Goal: Task Accomplishment & Management: Complete application form

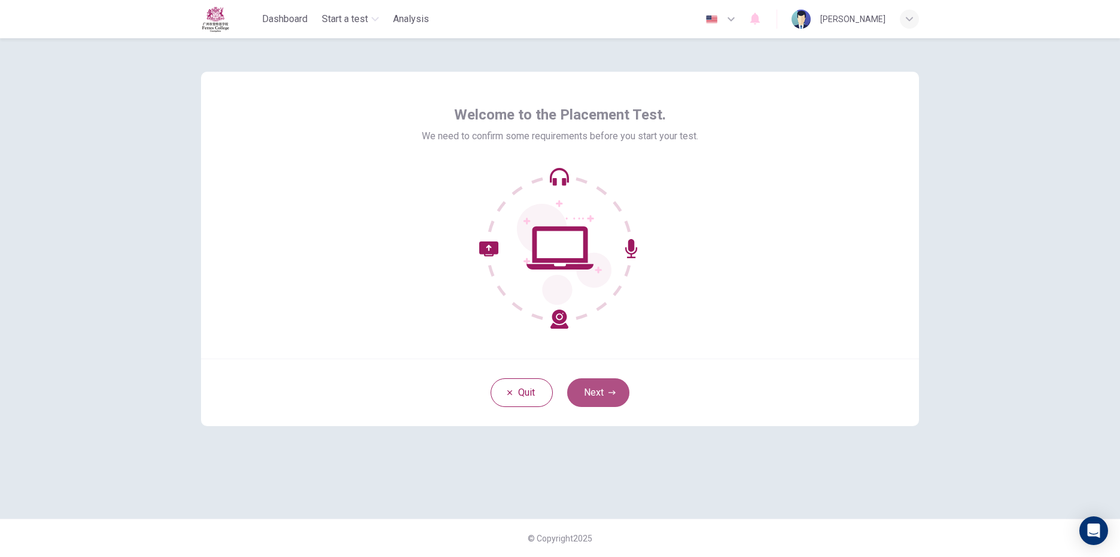
click at [615, 398] on button "Next" at bounding box center [598, 393] width 62 height 29
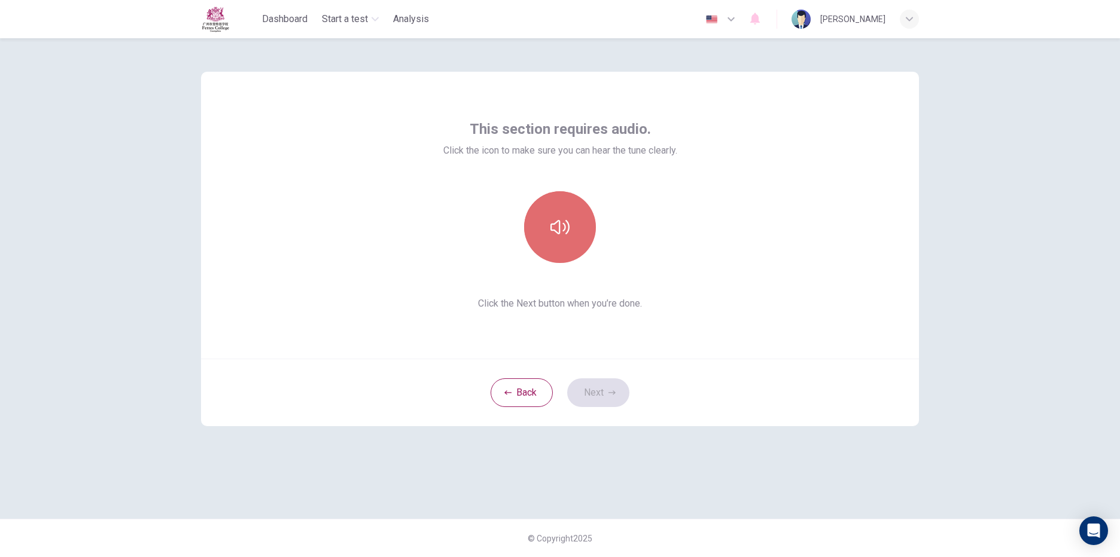
click at [580, 243] on button "button" at bounding box center [560, 227] width 72 height 72
click at [584, 385] on button "Next" at bounding box center [598, 393] width 62 height 29
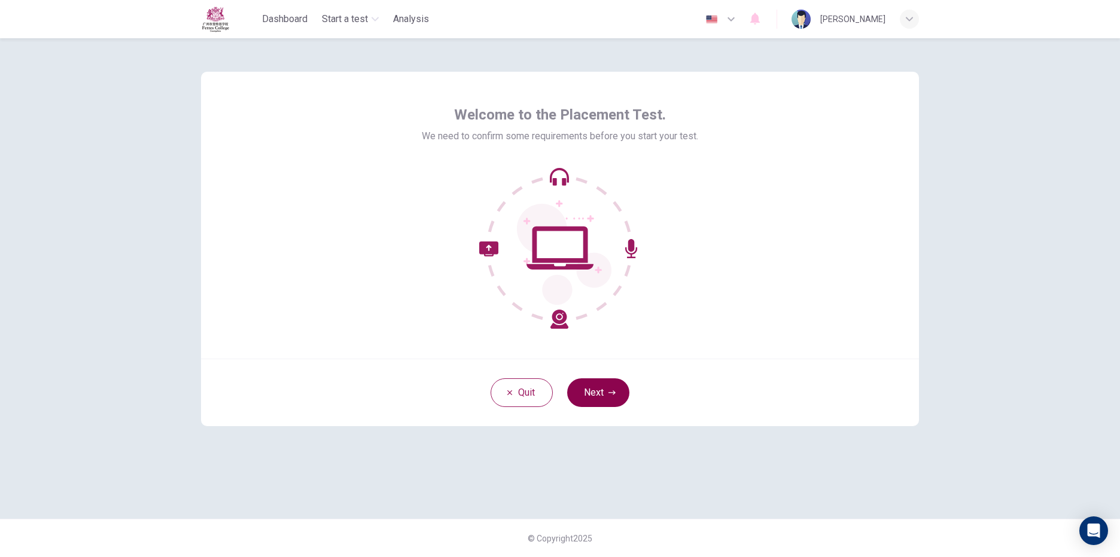
click at [608, 398] on button "Next" at bounding box center [598, 393] width 62 height 29
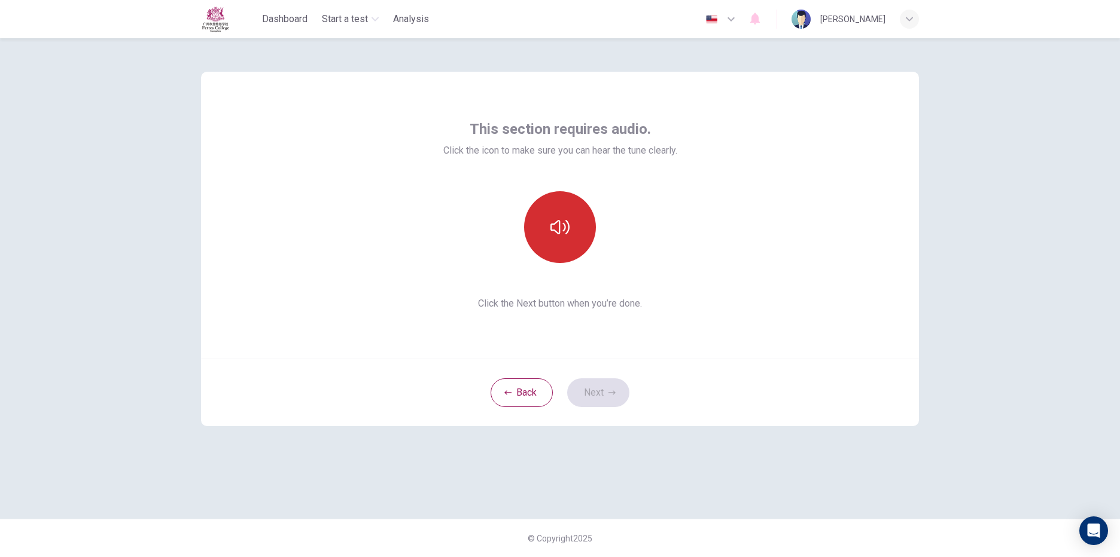
click at [571, 220] on button "button" at bounding box center [560, 227] width 72 height 72
click at [617, 397] on button "Next" at bounding box center [598, 393] width 62 height 29
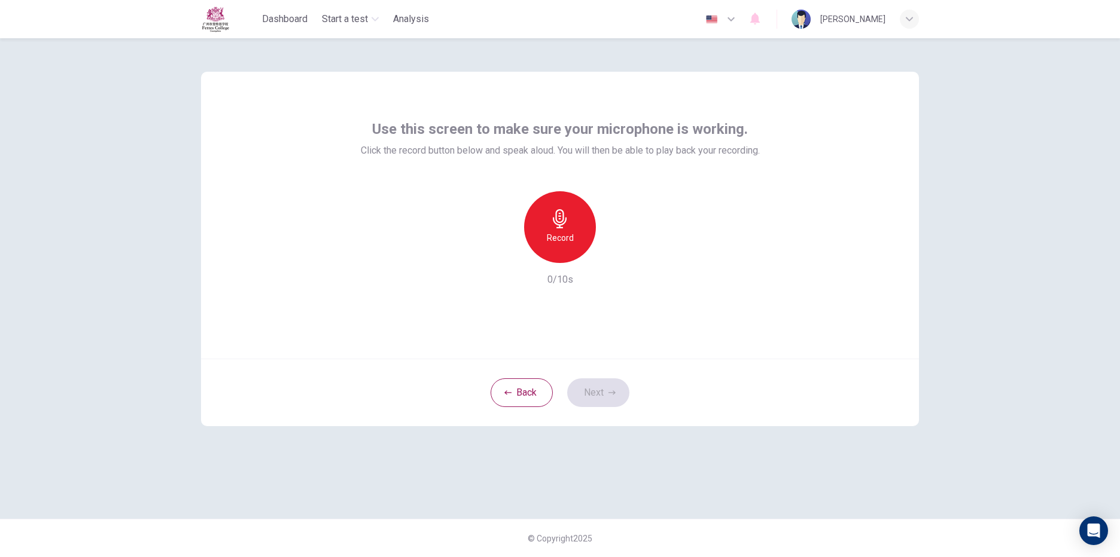
click at [563, 219] on icon "button" at bounding box center [560, 218] width 14 height 19
click at [571, 219] on div "Stop" at bounding box center [560, 227] width 72 height 72
click at [617, 396] on button "Next" at bounding box center [598, 393] width 62 height 29
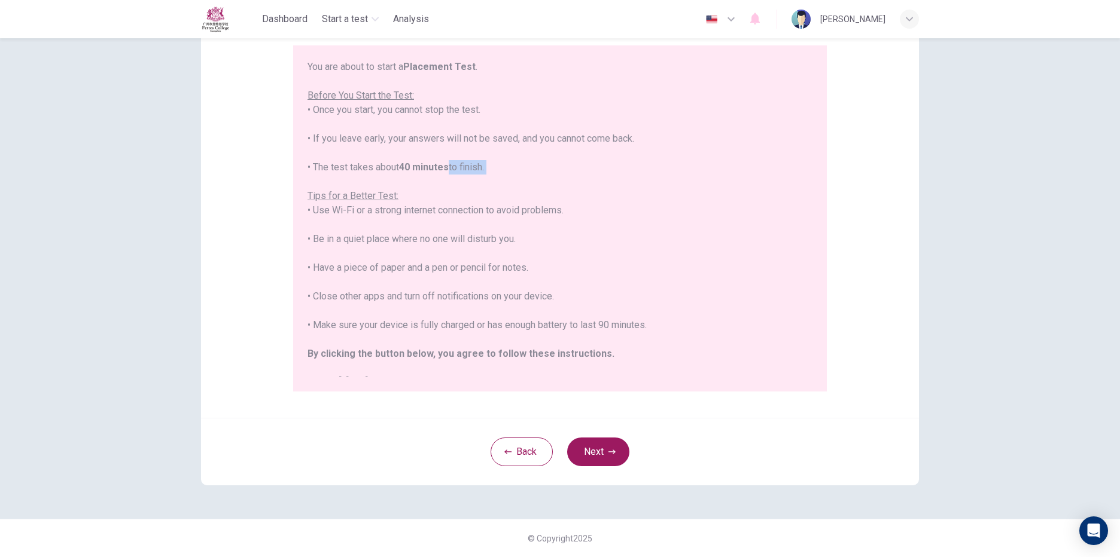
drag, startPoint x: 447, startPoint y: 168, endPoint x: 423, endPoint y: 172, distance: 24.8
click at [423, 172] on div "You are about to start a Placement Test . Before You Start the Test: • Once you…" at bounding box center [559, 225] width 505 height 330
drag, startPoint x: 423, startPoint y: 172, endPoint x: 544, endPoint y: 188, distance: 122.6
click at [544, 188] on div "You are about to start a Placement Test . Before You Start the Test: • Once you…" at bounding box center [559, 225] width 505 height 330
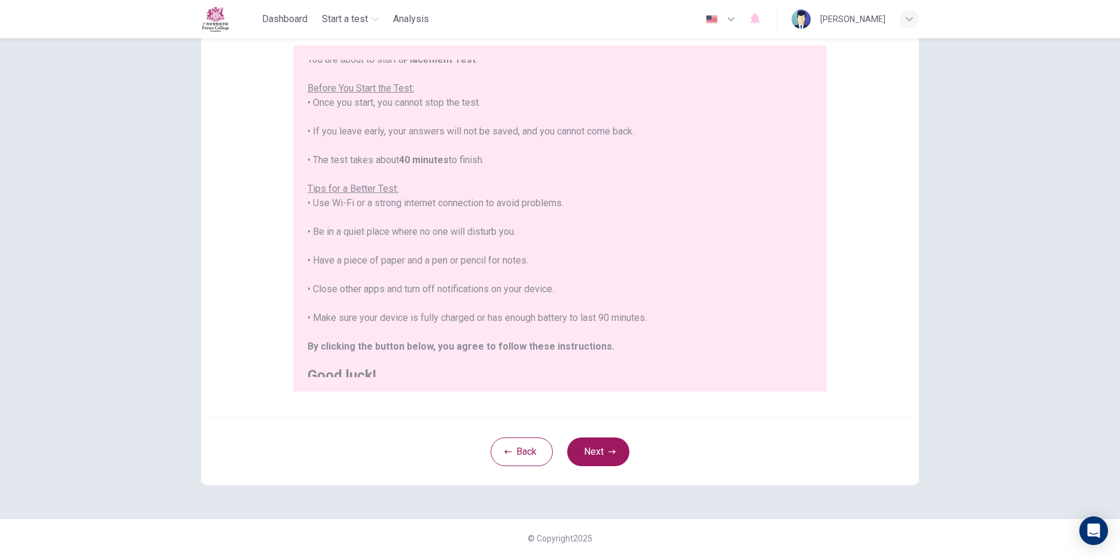
scroll to position [14, 0]
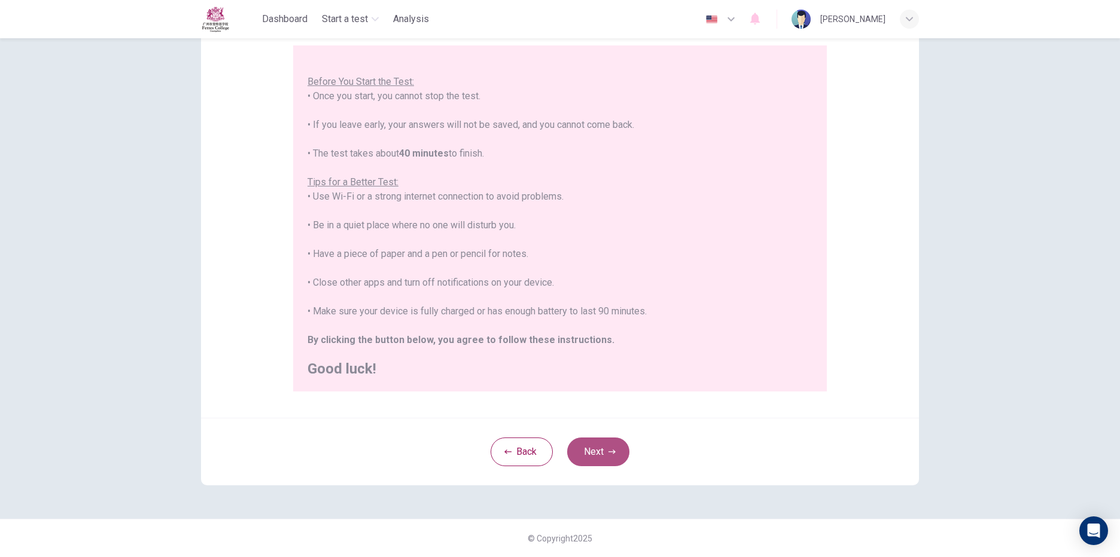
click at [612, 453] on button "Next" at bounding box center [598, 452] width 62 height 29
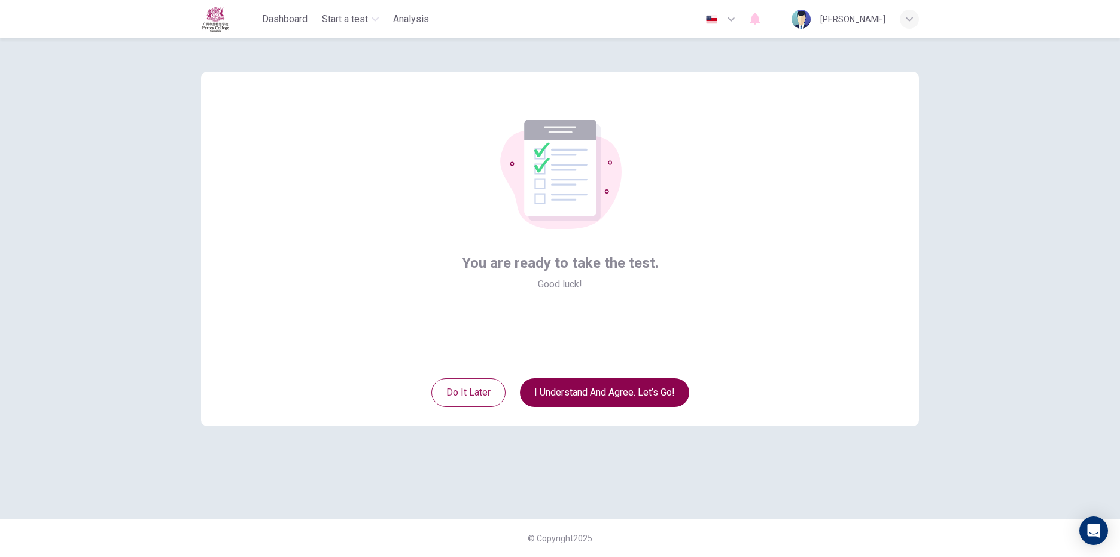
click at [648, 395] on button "I understand and agree. Let’s go!" at bounding box center [604, 393] width 169 height 29
click at [671, 389] on button "I understand and agree. Let’s go!" at bounding box center [604, 393] width 169 height 29
click at [670, 389] on button "I understand and agree. Let’s go!" at bounding box center [604, 393] width 169 height 29
click at [663, 389] on button "I understand and agree. Let’s go!" at bounding box center [604, 393] width 169 height 29
click at [659, 388] on button "I understand and agree. Let’s go!" at bounding box center [604, 393] width 169 height 29
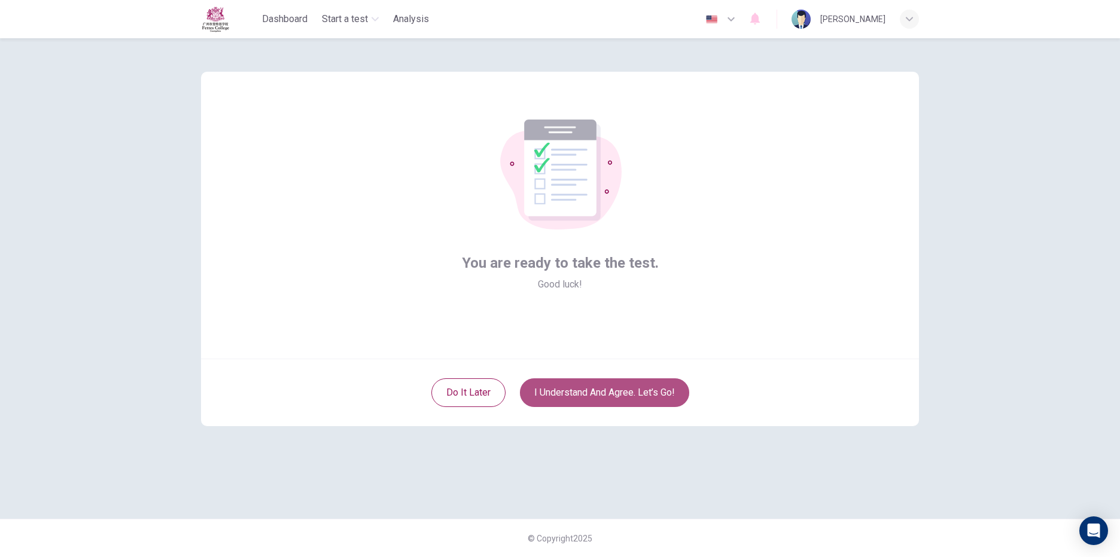
click at [657, 388] on button "I understand and agree. Let’s go!" at bounding box center [604, 393] width 169 height 29
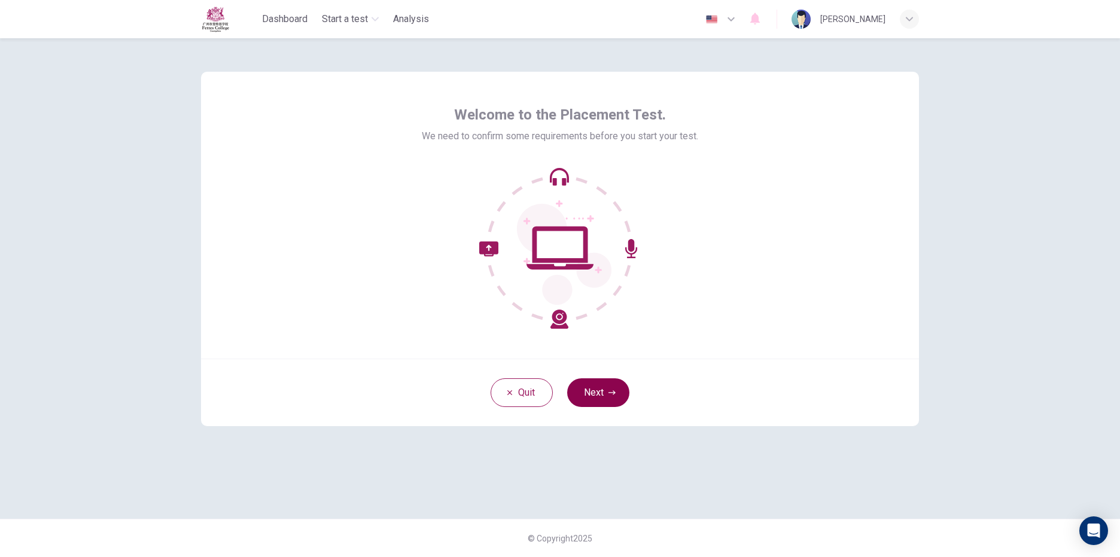
click at [602, 397] on button "Next" at bounding box center [598, 393] width 62 height 29
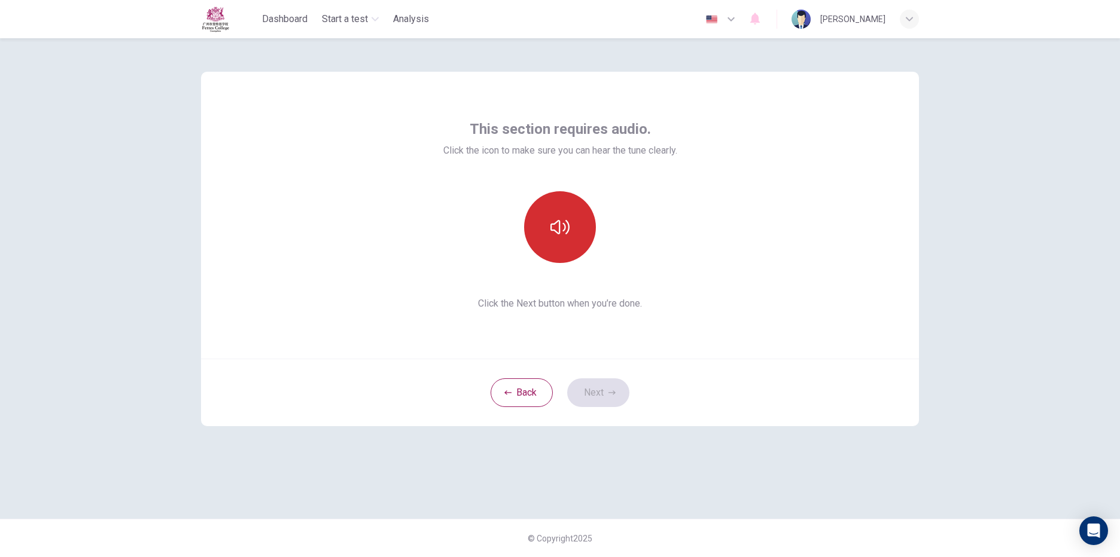
click at [572, 232] on button "button" at bounding box center [560, 227] width 72 height 72
click at [600, 382] on button "Next" at bounding box center [598, 393] width 62 height 29
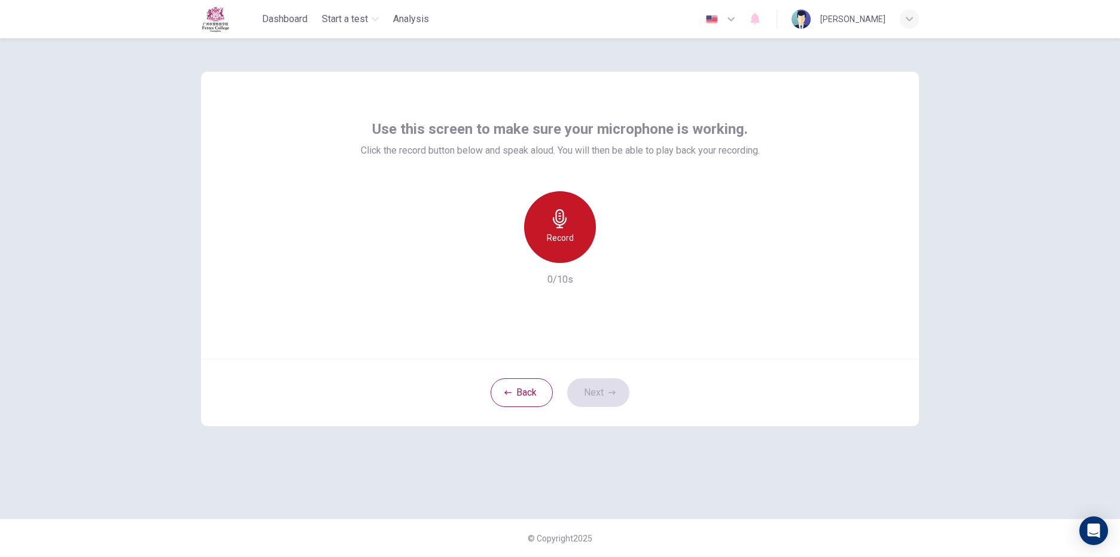
click at [562, 255] on div "Record" at bounding box center [560, 227] width 72 height 72
click at [551, 233] on h6 "Stop" at bounding box center [560, 238] width 18 height 14
click at [594, 389] on button "Next" at bounding box center [598, 393] width 62 height 29
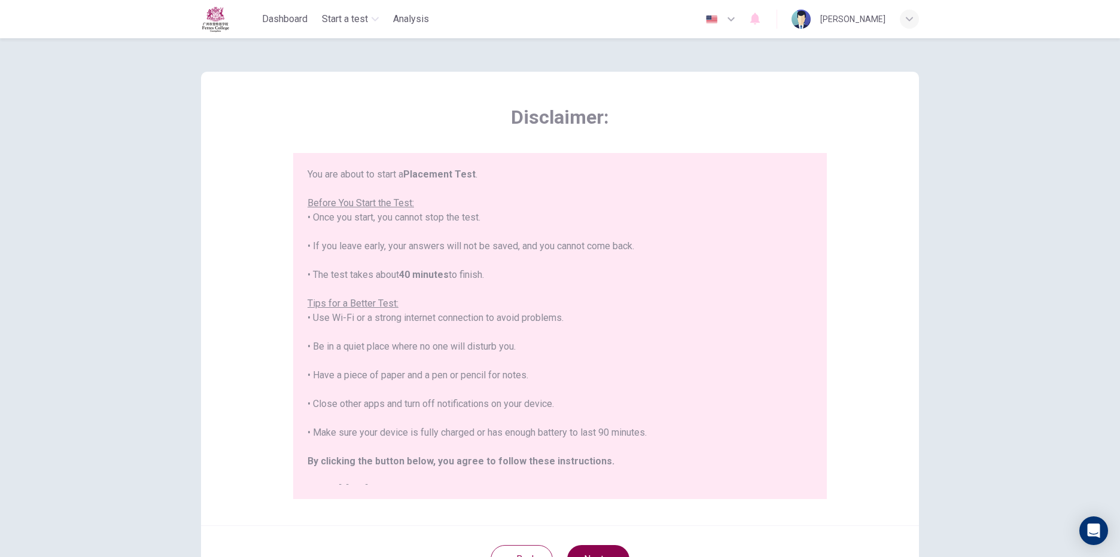
click at [611, 551] on button "Next" at bounding box center [598, 559] width 62 height 29
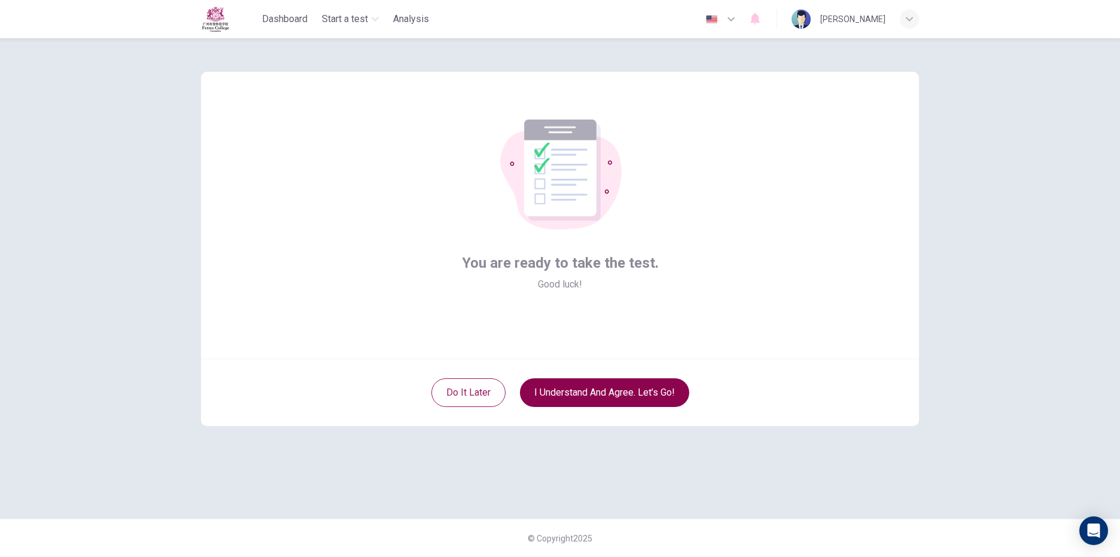
click at [588, 395] on button "I understand and agree. Let’s go!" at bounding box center [604, 393] width 169 height 29
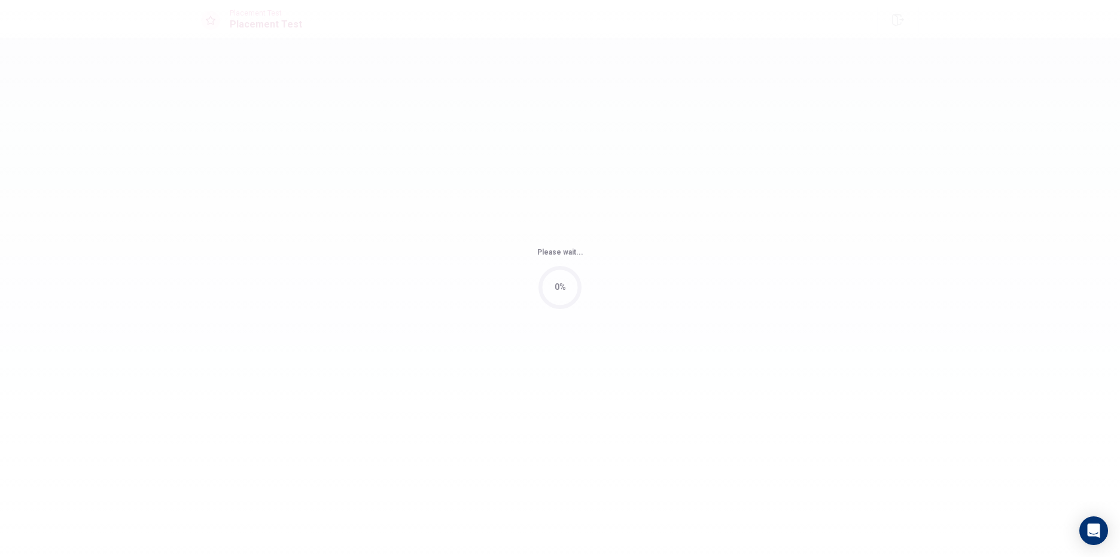
click at [588, 395] on div "Please wait... 0%" at bounding box center [560, 278] width 1120 height 557
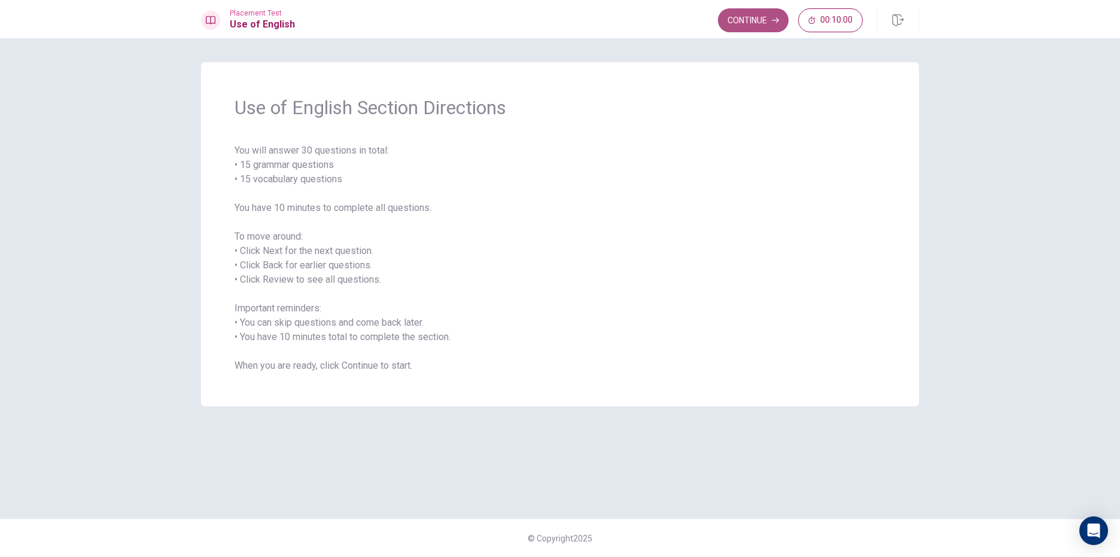
click at [754, 24] on button "Continue" at bounding box center [753, 20] width 71 height 24
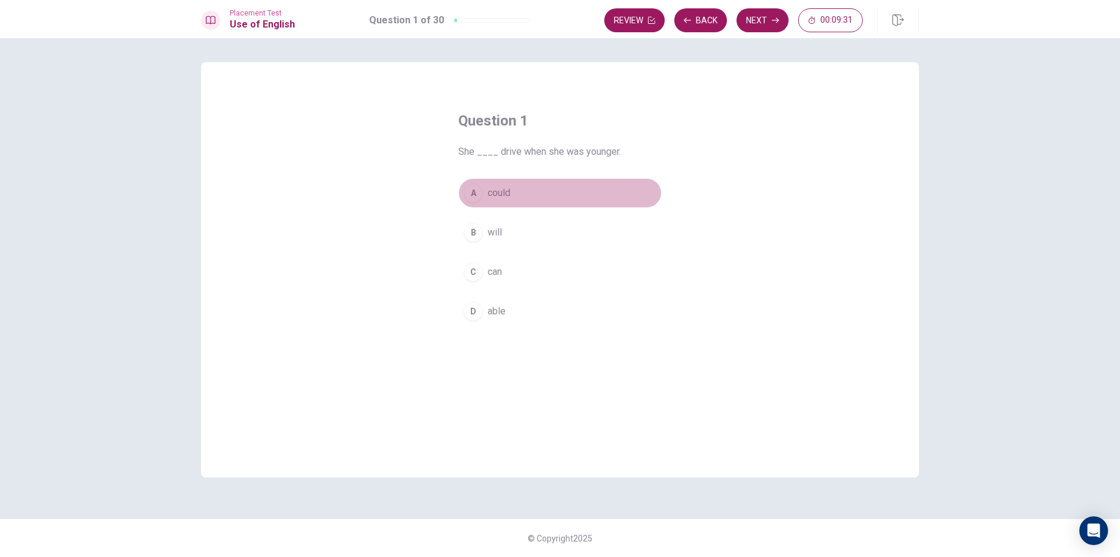
click at [474, 193] on div "A" at bounding box center [473, 193] width 19 height 19
click at [775, 22] on icon "button" at bounding box center [775, 20] width 7 height 7
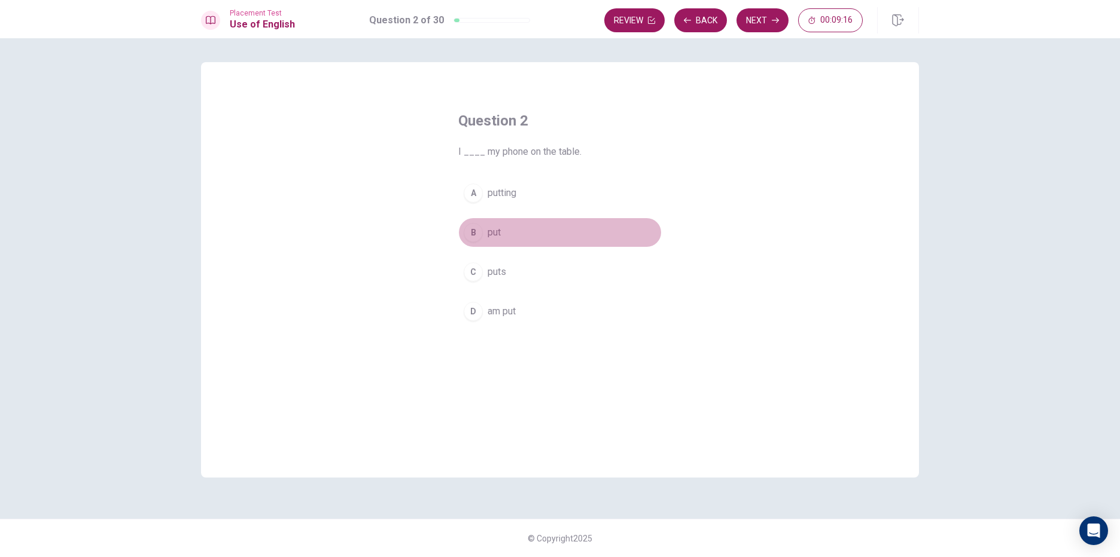
click at [493, 241] on button "B put" at bounding box center [559, 233] width 203 height 30
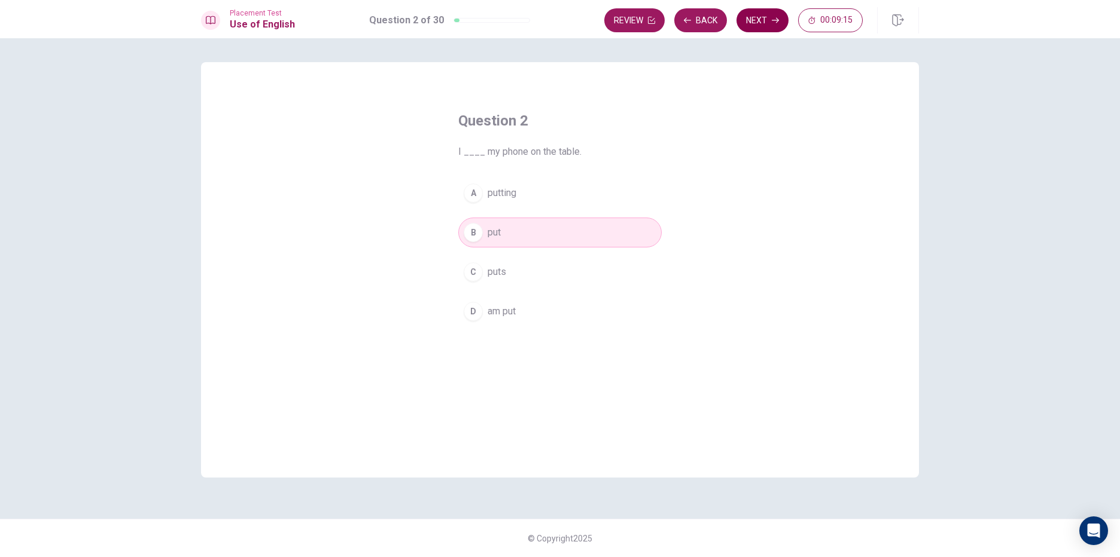
click at [766, 19] on button "Next" at bounding box center [762, 20] width 52 height 24
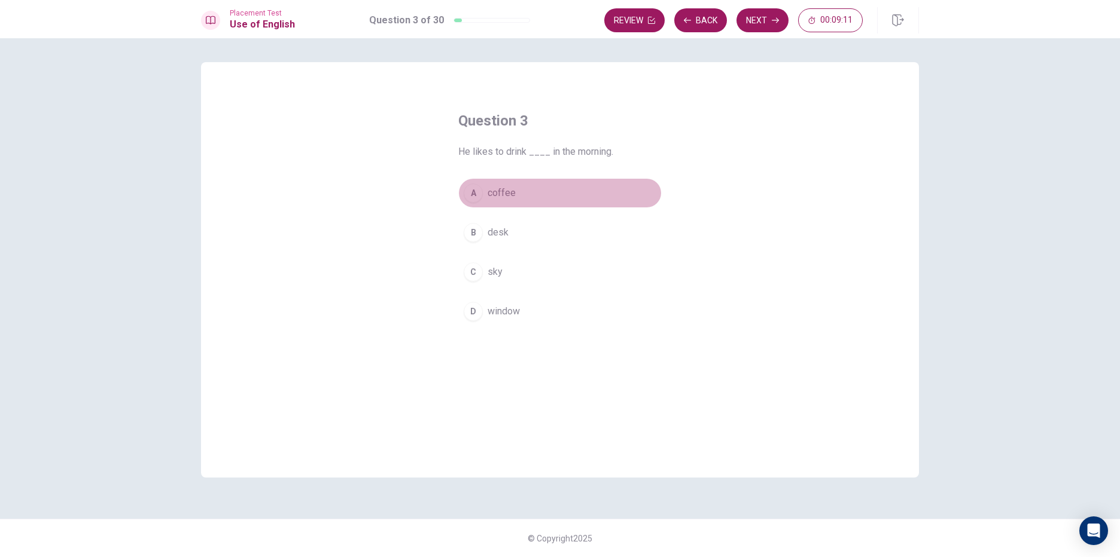
click at [496, 184] on button "A coffee" at bounding box center [559, 193] width 203 height 30
click at [761, 19] on button "Next" at bounding box center [762, 20] width 52 height 24
click at [498, 191] on span "Does" at bounding box center [498, 193] width 23 height 14
click at [767, 12] on button "Next" at bounding box center [762, 20] width 52 height 24
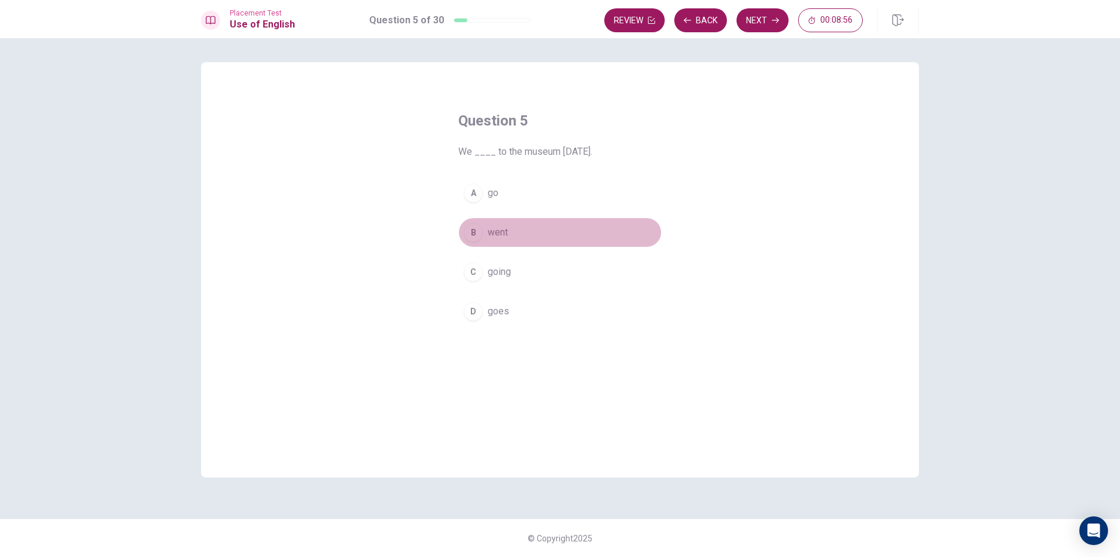
click at [478, 245] on button "B went" at bounding box center [559, 233] width 203 height 30
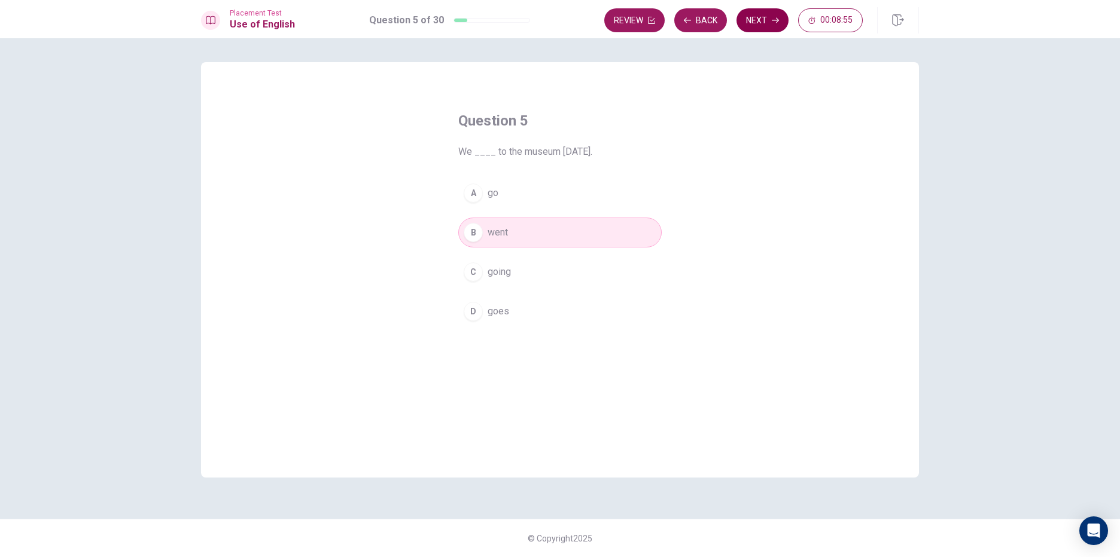
click at [782, 10] on button "Next" at bounding box center [762, 20] width 52 height 24
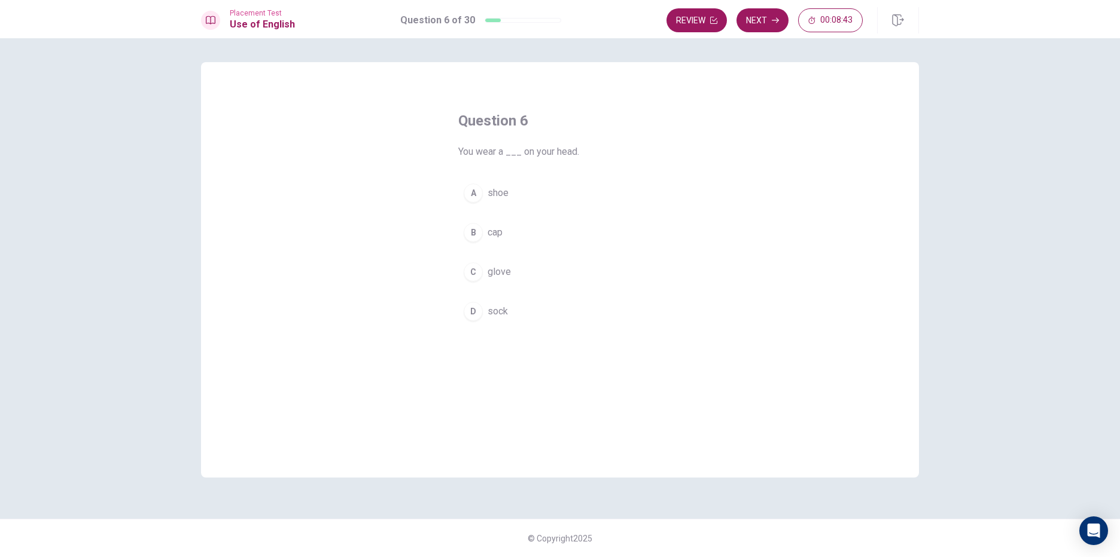
click at [486, 234] on button "B cap" at bounding box center [559, 233] width 203 height 30
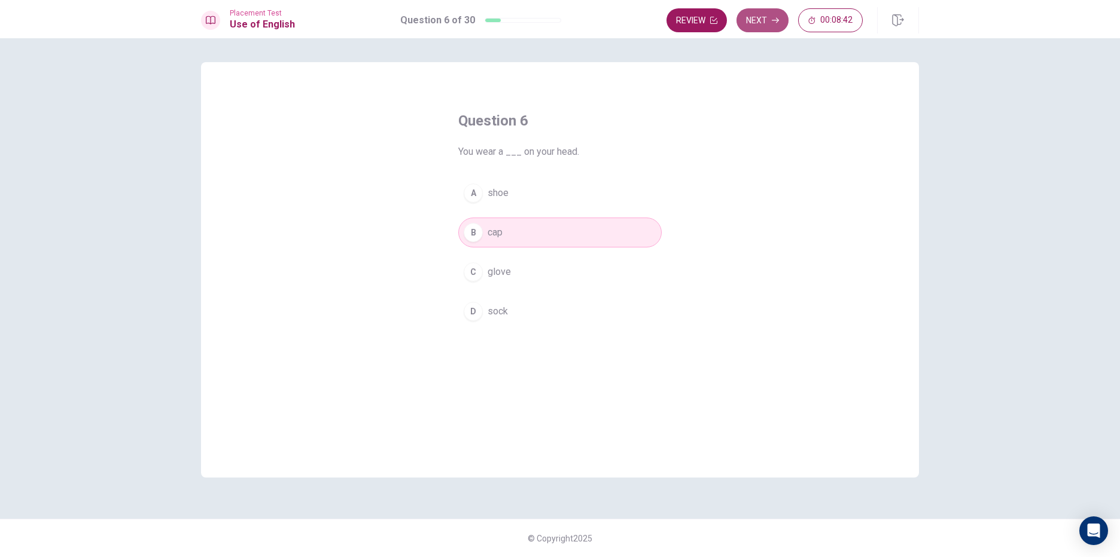
click at [756, 19] on button "Next" at bounding box center [762, 20] width 52 height 24
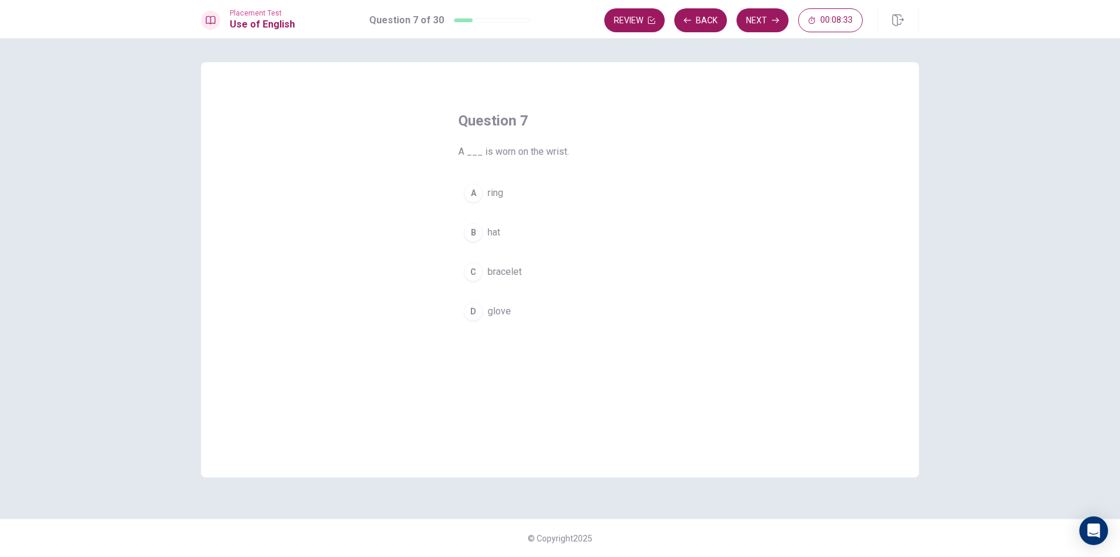
click at [496, 182] on button "A ring" at bounding box center [559, 193] width 203 height 30
click at [765, 8] on button "Next" at bounding box center [762, 20] width 52 height 24
click at [524, 190] on span "were having" at bounding box center [512, 193] width 50 height 14
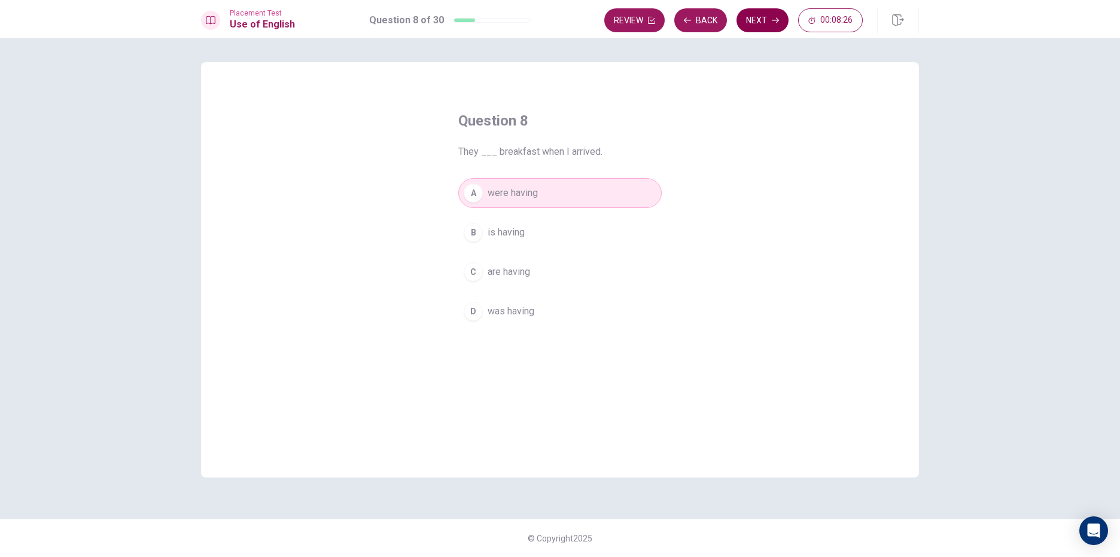
click at [759, 11] on button "Next" at bounding box center [762, 20] width 52 height 24
click at [490, 225] on button "B Does" at bounding box center [559, 233] width 203 height 30
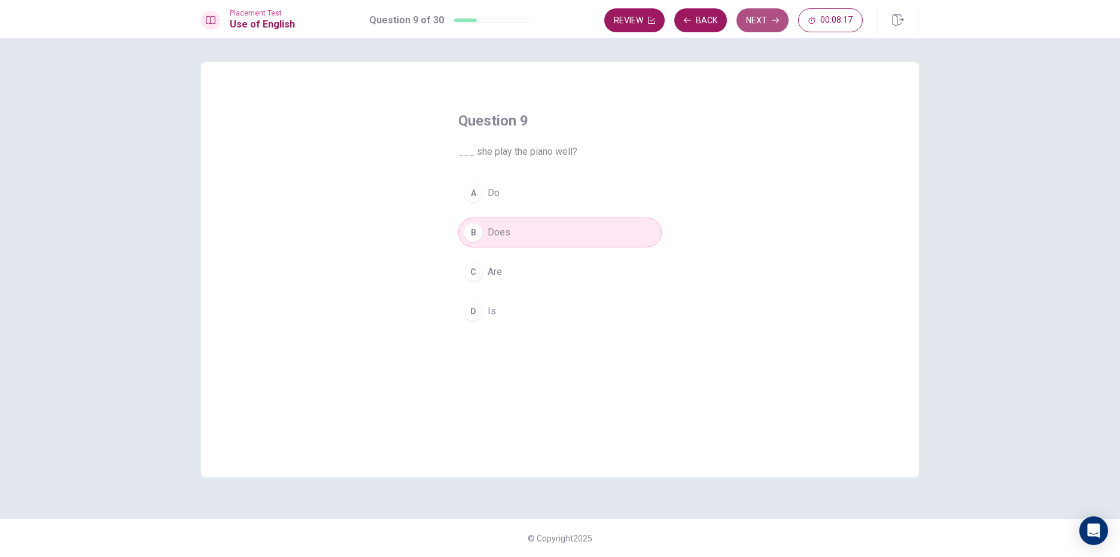
click at [772, 16] on button "Next" at bounding box center [762, 20] width 52 height 24
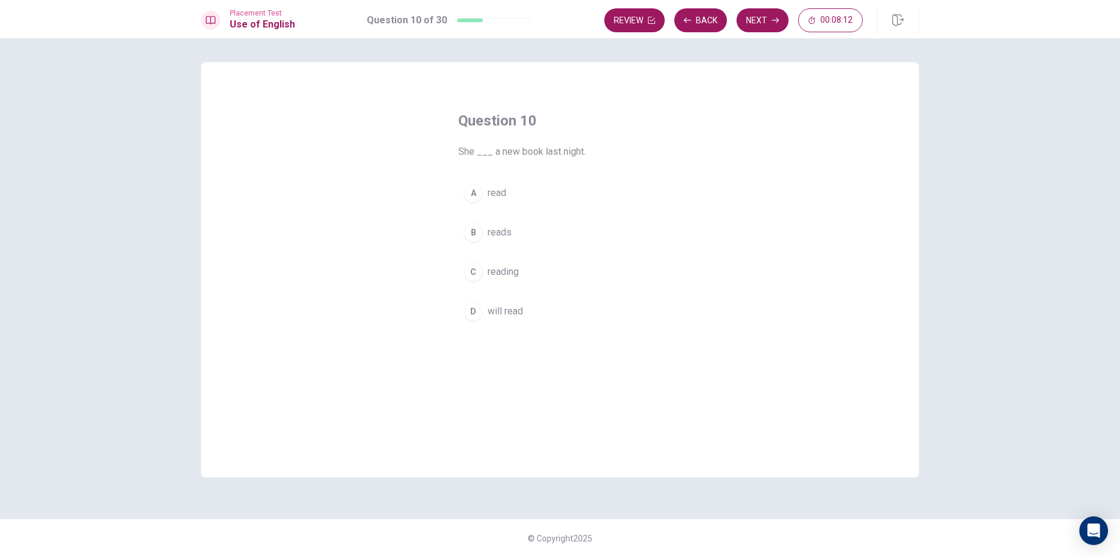
click at [507, 184] on button "A read" at bounding box center [559, 193] width 203 height 30
click at [764, 13] on button "Next" at bounding box center [762, 20] width 52 height 24
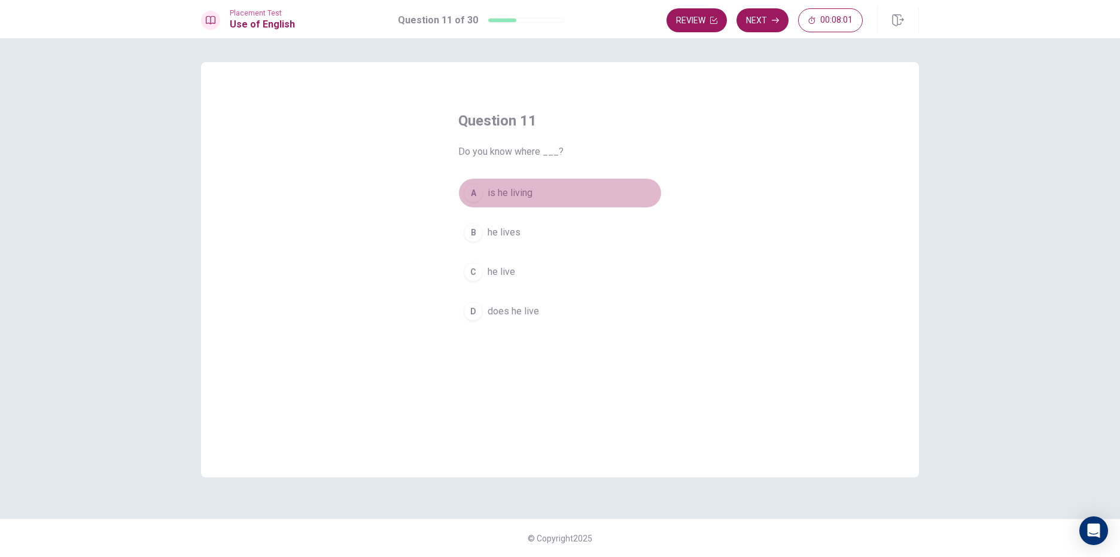
click at [527, 200] on span "is he living" at bounding box center [509, 193] width 45 height 14
click at [757, 23] on button "Next" at bounding box center [762, 20] width 52 height 24
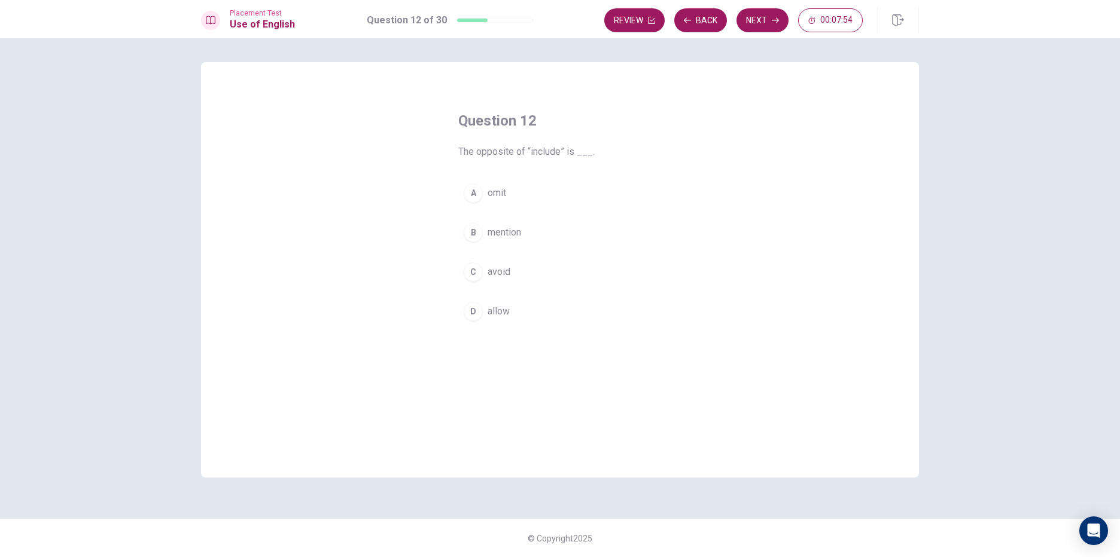
click at [507, 266] on button "C avoid" at bounding box center [559, 272] width 203 height 30
click at [483, 184] on button "A omit" at bounding box center [559, 193] width 203 height 30
click at [760, 18] on button "Next" at bounding box center [762, 20] width 52 height 24
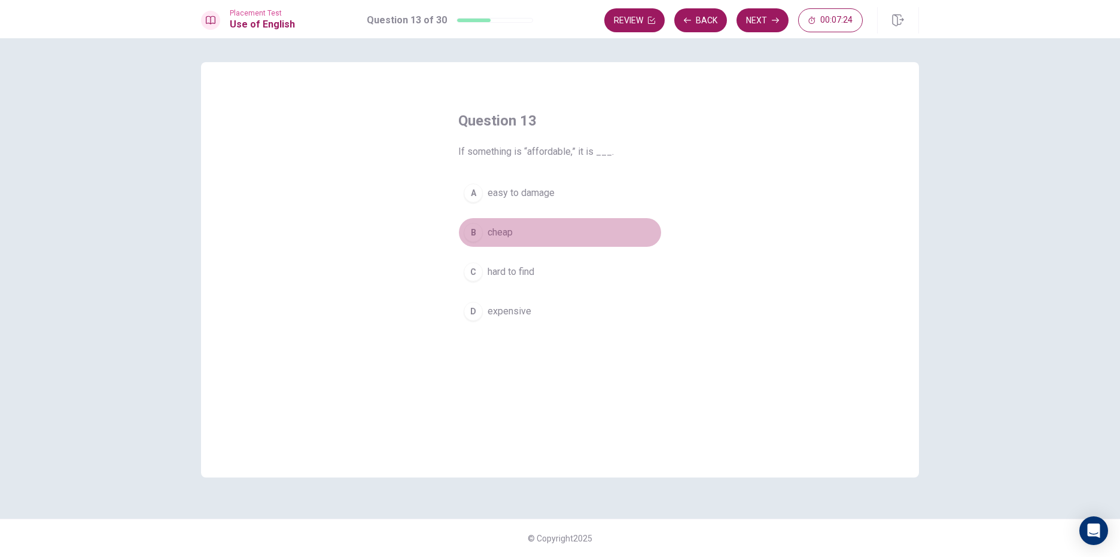
click at [513, 233] on span "cheap" at bounding box center [499, 232] width 25 height 14
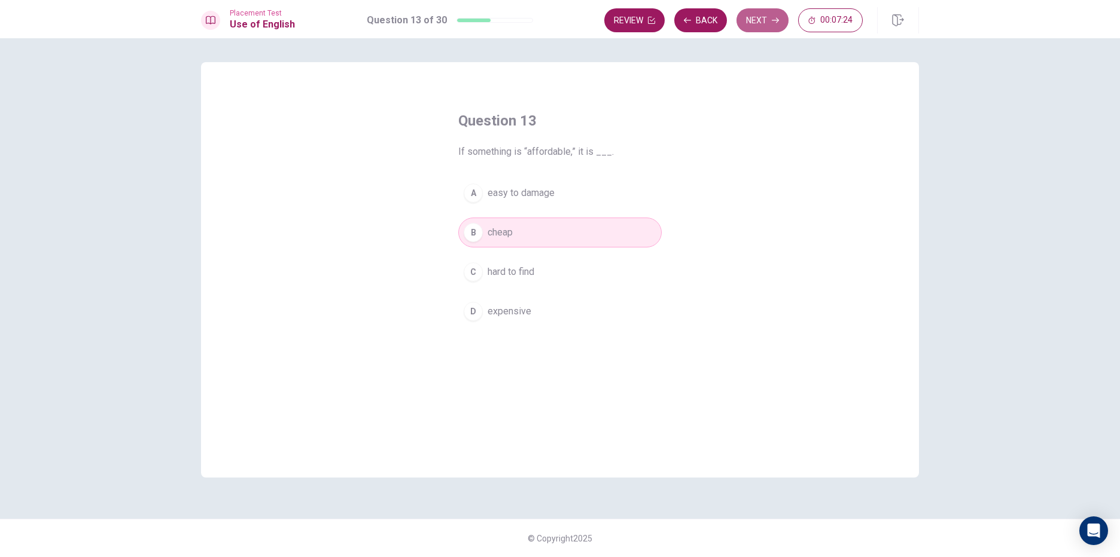
click at [766, 20] on button "Next" at bounding box center [762, 20] width 52 height 24
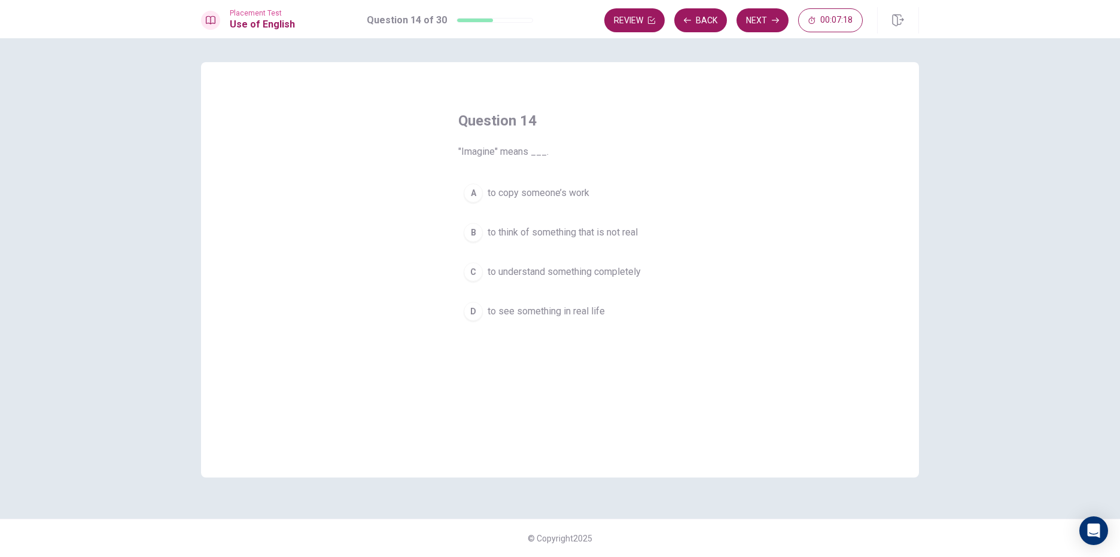
click at [478, 231] on div "B" at bounding box center [473, 232] width 19 height 19
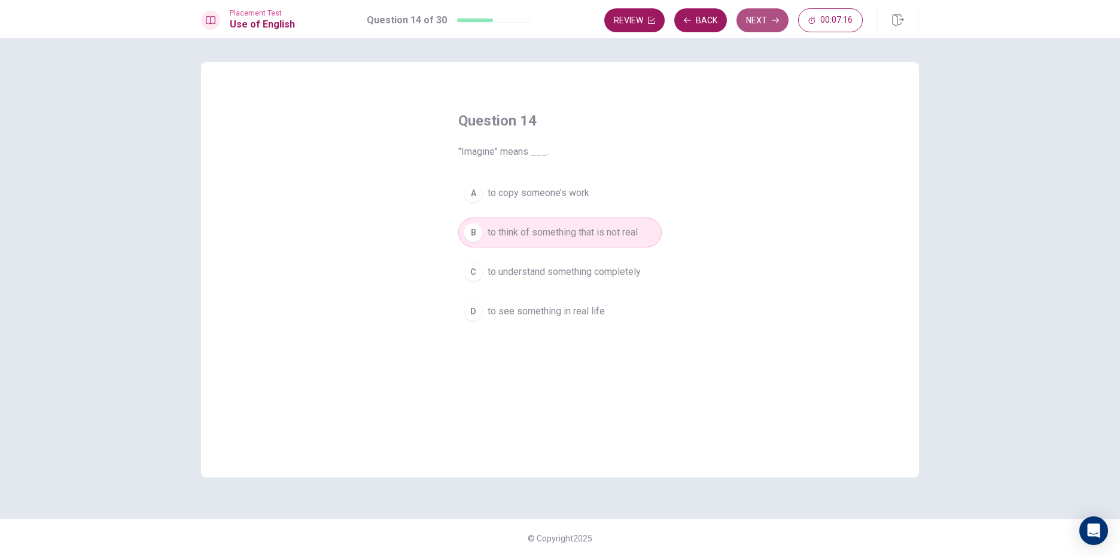
click at [781, 20] on button "Next" at bounding box center [762, 20] width 52 height 24
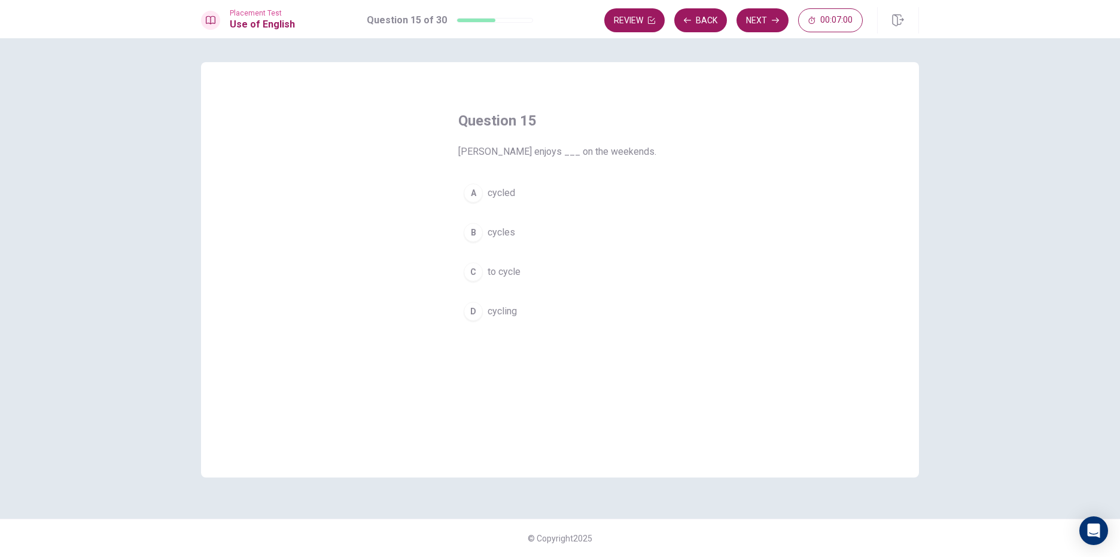
click at [494, 307] on span "cycling" at bounding box center [501, 311] width 29 height 14
click at [752, 16] on button "Next" at bounding box center [762, 20] width 52 height 24
click at [475, 203] on div "A" at bounding box center [473, 193] width 19 height 19
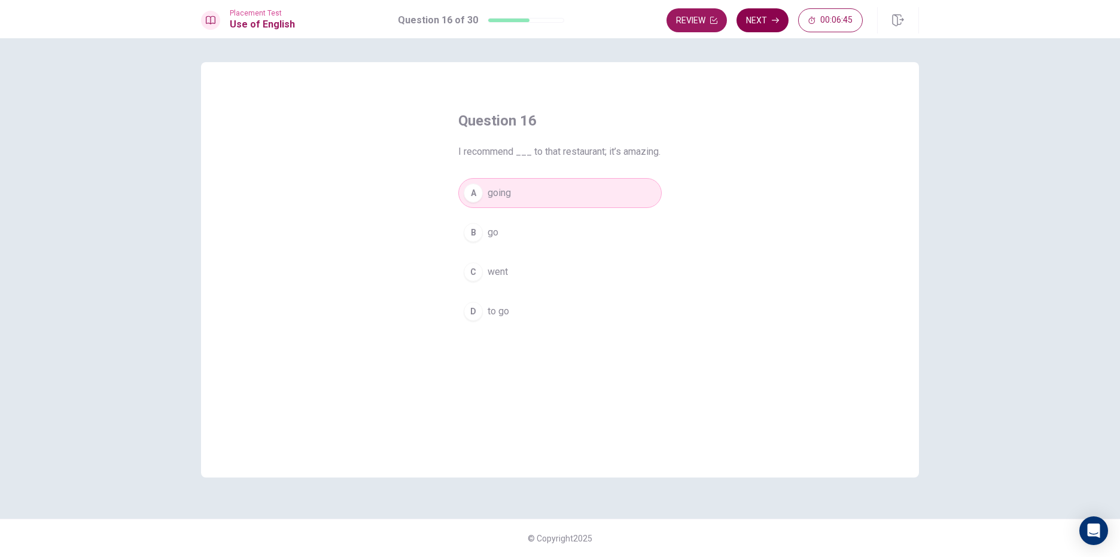
click at [768, 17] on button "Next" at bounding box center [762, 20] width 52 height 24
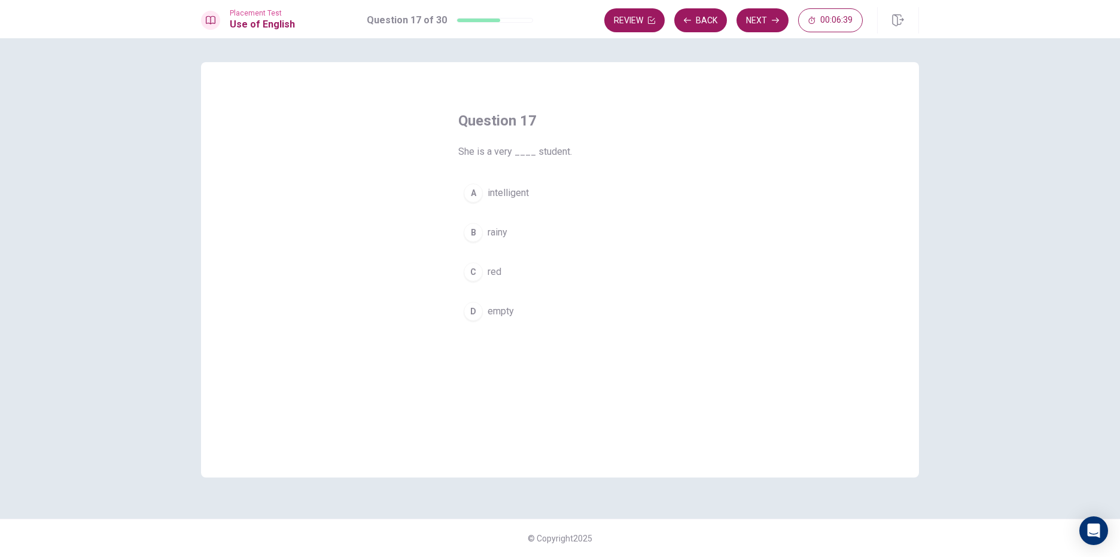
click at [521, 190] on span "intelligent" at bounding box center [507, 193] width 41 height 14
click at [740, 25] on button "Next" at bounding box center [762, 20] width 52 height 24
click at [505, 220] on button "B have" at bounding box center [559, 233] width 203 height 30
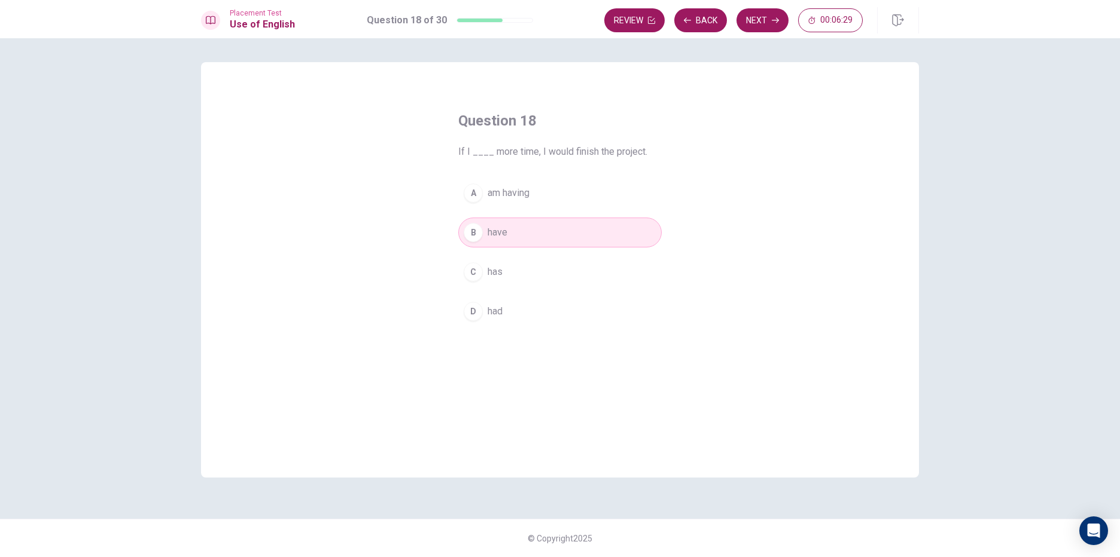
click at [495, 312] on span "had" at bounding box center [494, 311] width 15 height 14
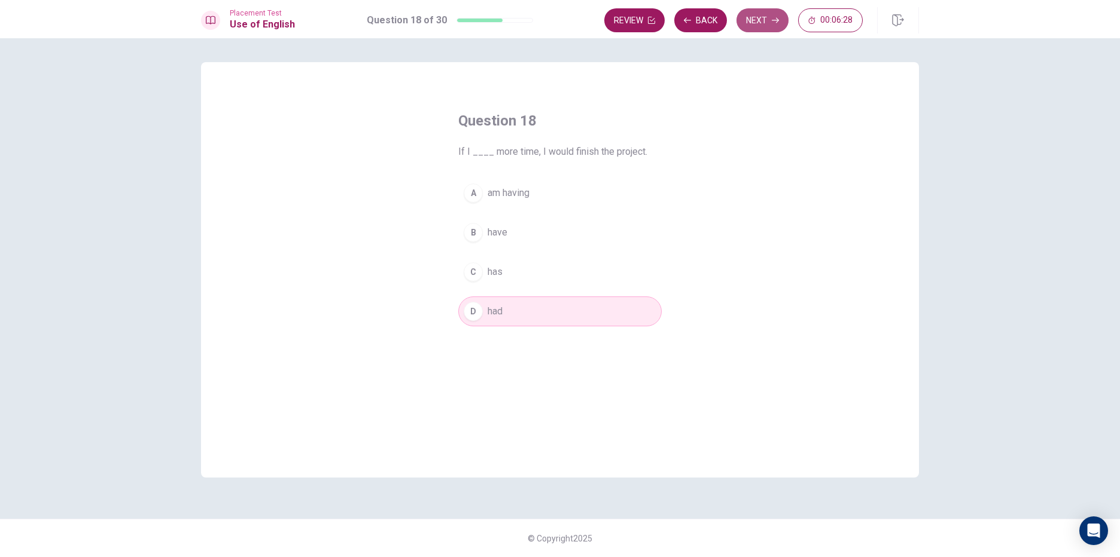
click at [777, 11] on button "Next" at bounding box center [762, 20] width 52 height 24
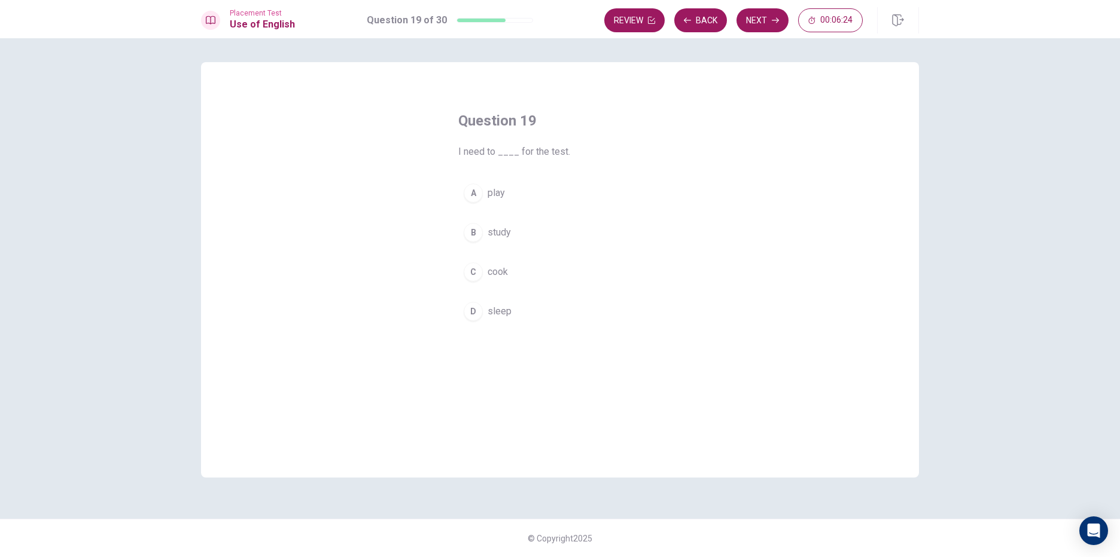
click at [506, 232] on span "study" at bounding box center [498, 232] width 23 height 14
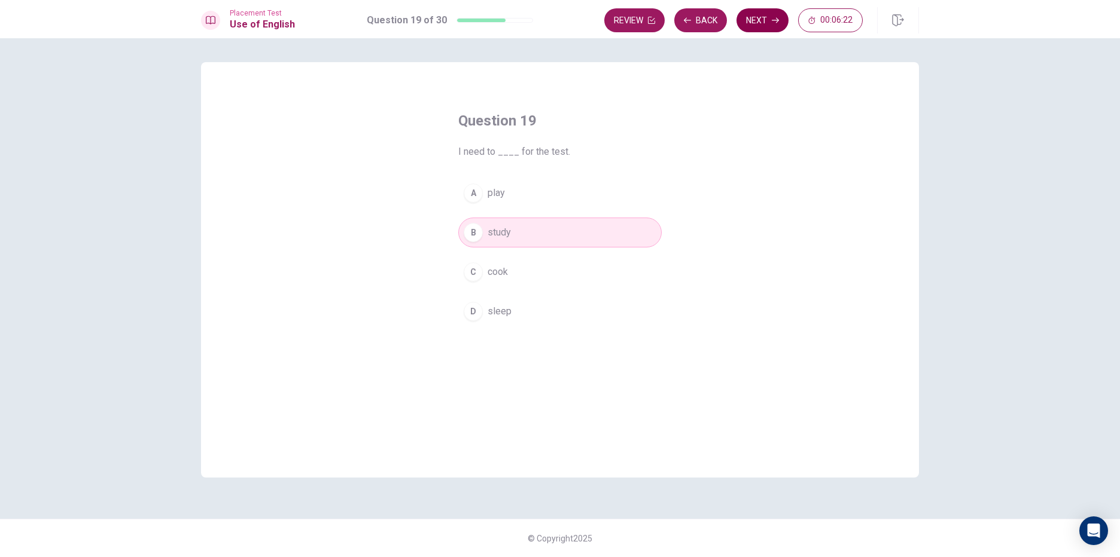
click at [745, 16] on button "Next" at bounding box center [762, 20] width 52 height 24
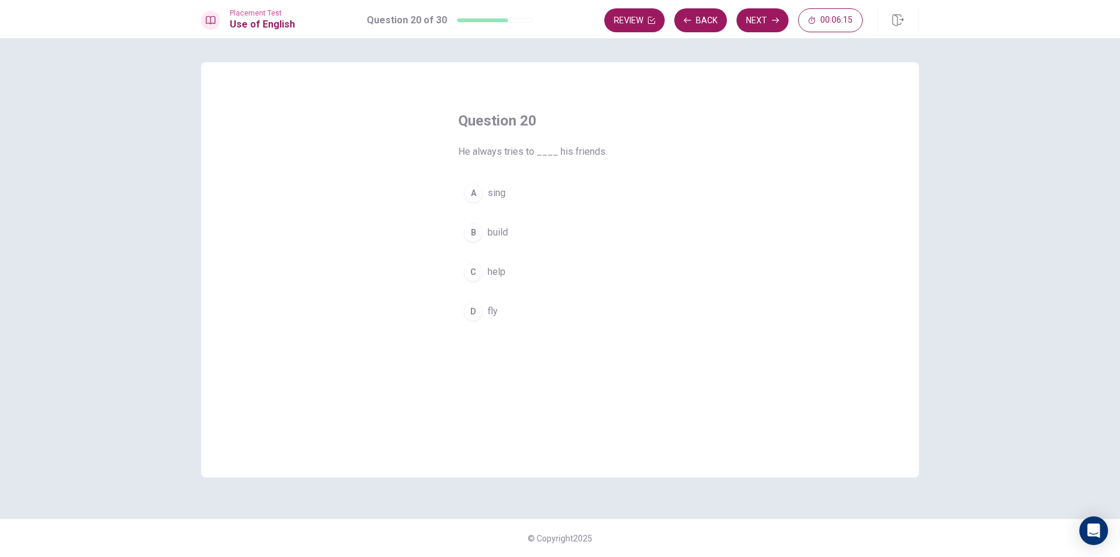
click at [471, 267] on div "C" at bounding box center [473, 272] width 19 height 19
click at [757, 13] on button "Next" at bounding box center [762, 20] width 52 height 24
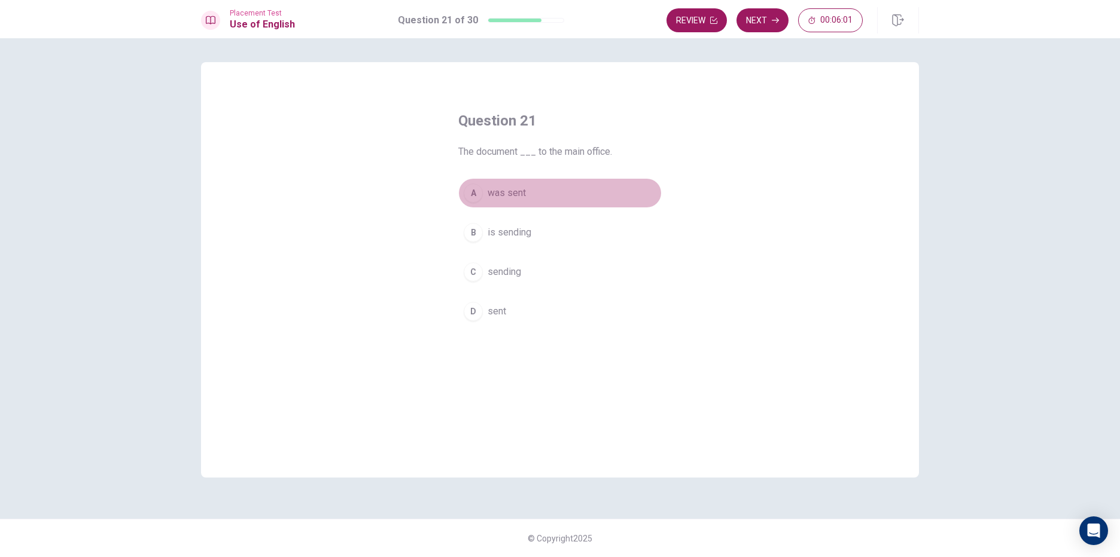
click at [480, 199] on div "A" at bounding box center [473, 193] width 19 height 19
click at [785, 8] on div "Review Next 00:05:59" at bounding box center [764, 20] width 196 height 24
click at [779, 8] on button "Next" at bounding box center [762, 20] width 52 height 24
click at [505, 196] on span "study" at bounding box center [498, 193] width 23 height 14
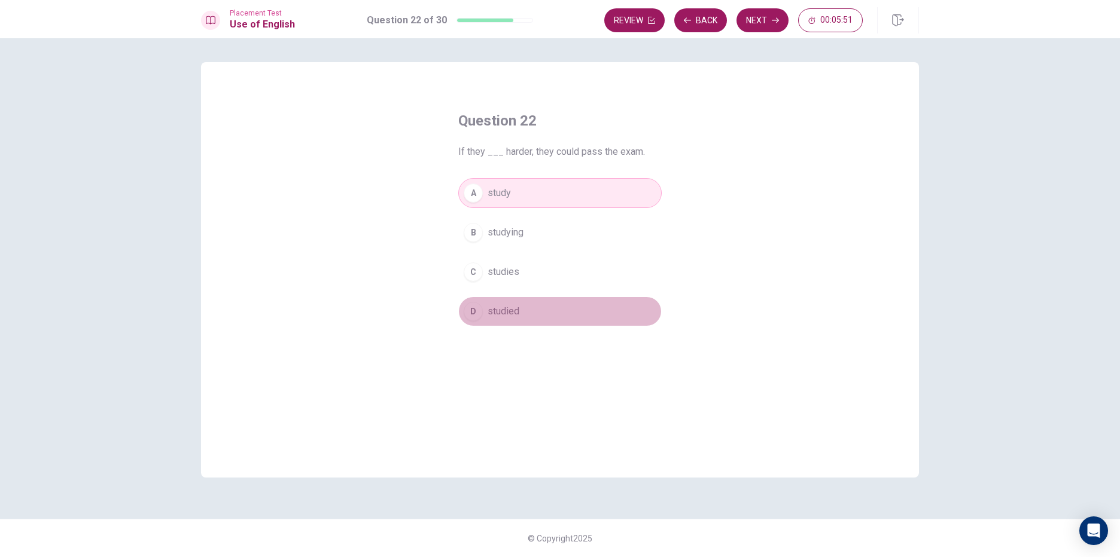
click at [506, 309] on span "studied" at bounding box center [503, 311] width 32 height 14
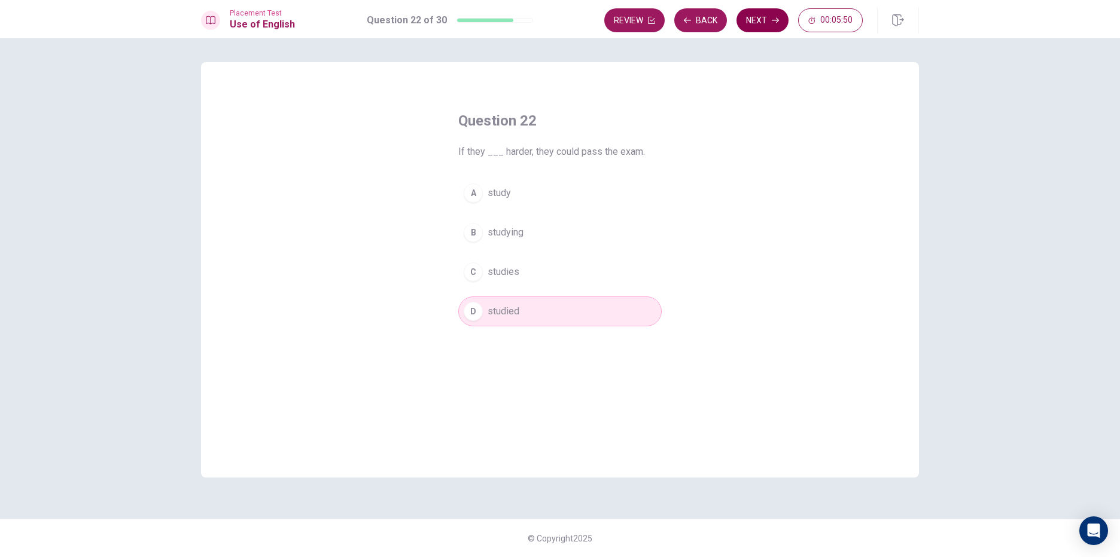
click at [772, 20] on icon "button" at bounding box center [775, 20] width 7 height 7
click at [469, 313] on div "D" at bounding box center [473, 311] width 19 height 19
click at [746, 19] on button "Next" at bounding box center [762, 20] width 52 height 24
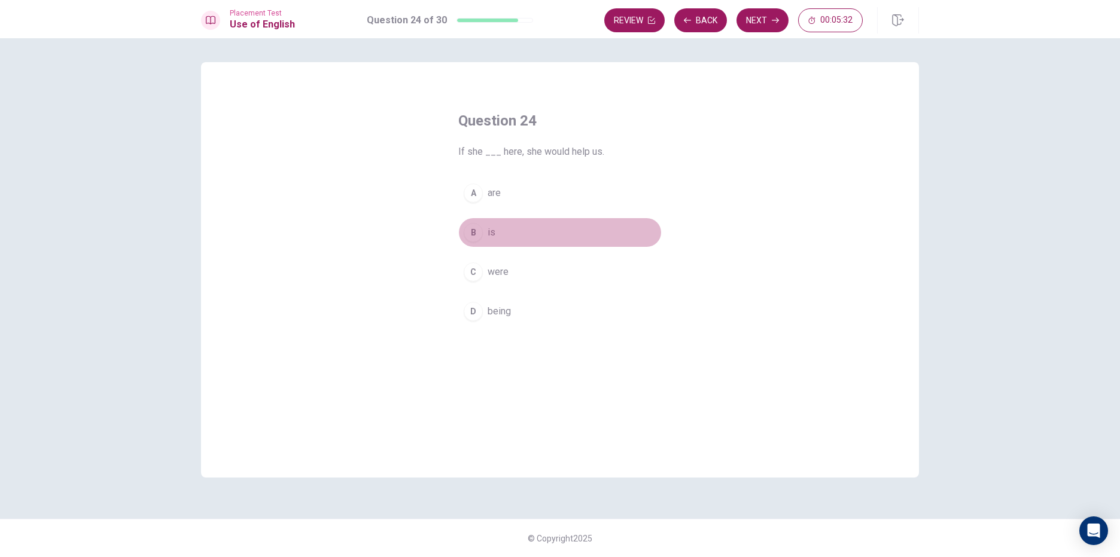
click at [471, 220] on button "B is" at bounding box center [559, 233] width 203 height 30
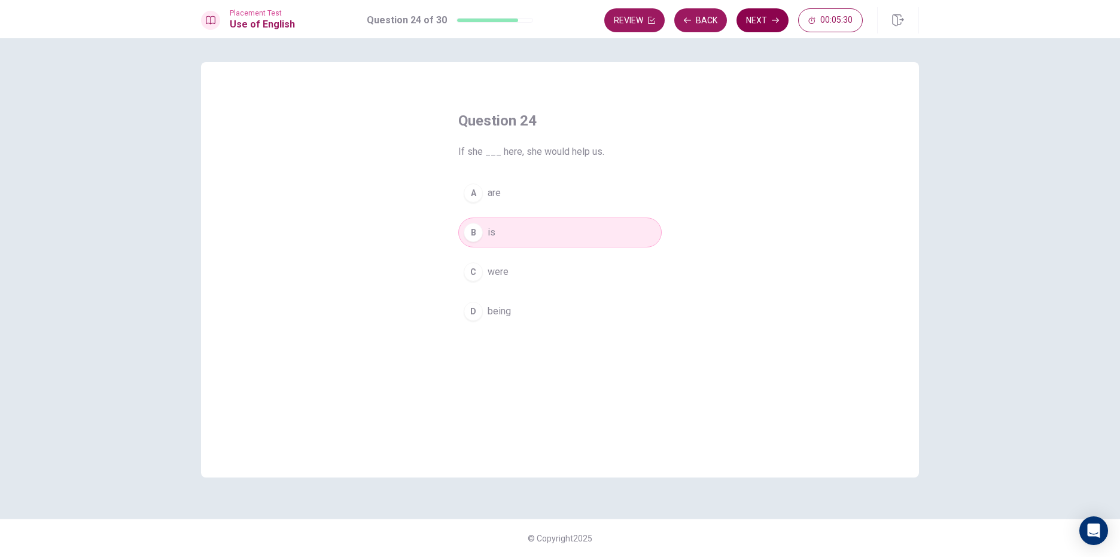
click at [773, 17] on icon "button" at bounding box center [775, 20] width 7 height 7
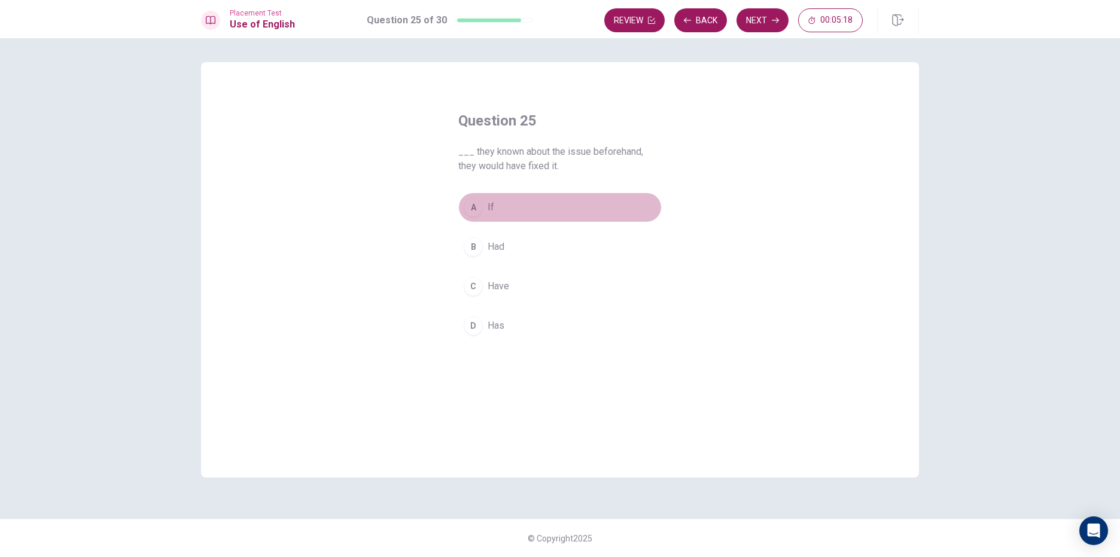
click at [472, 205] on div "A" at bounding box center [473, 207] width 19 height 19
click at [764, 20] on button "Next" at bounding box center [762, 20] width 52 height 24
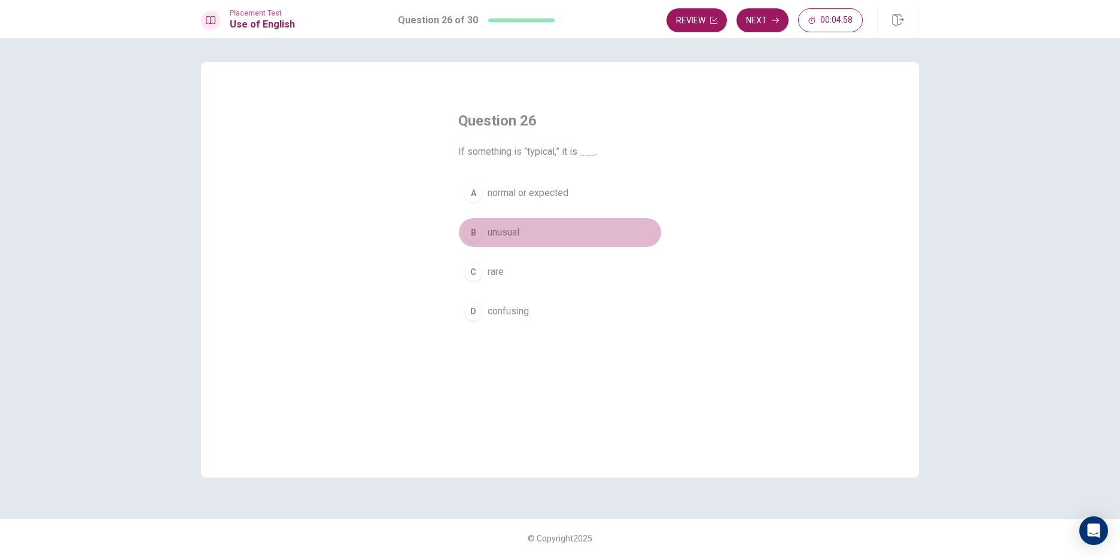
click at [479, 239] on div "B" at bounding box center [473, 232] width 19 height 19
click at [739, 10] on div "Review Next 00:04:56" at bounding box center [764, 20] width 196 height 24
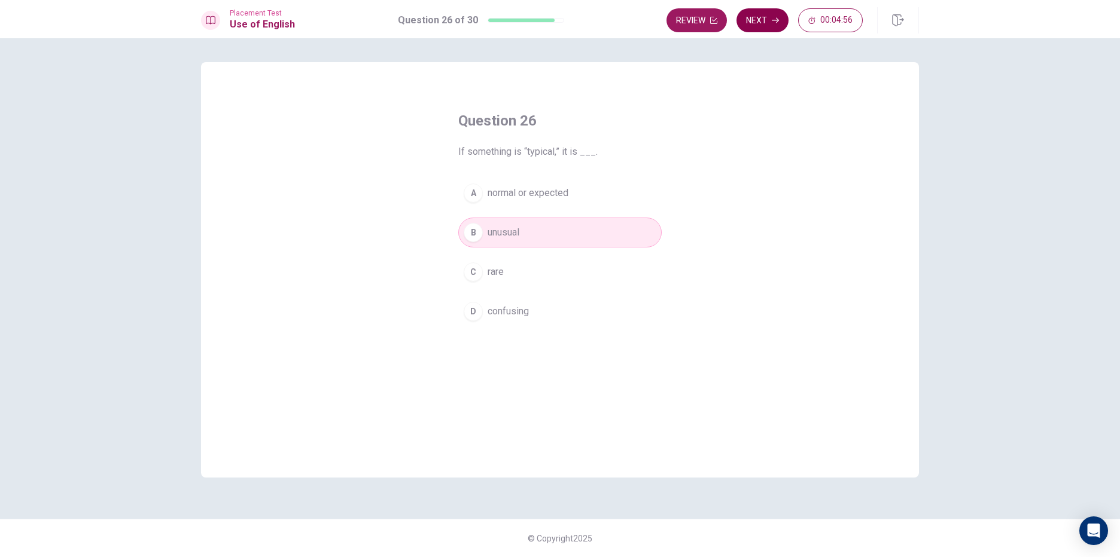
click at [772, 20] on icon "button" at bounding box center [775, 20] width 7 height 5
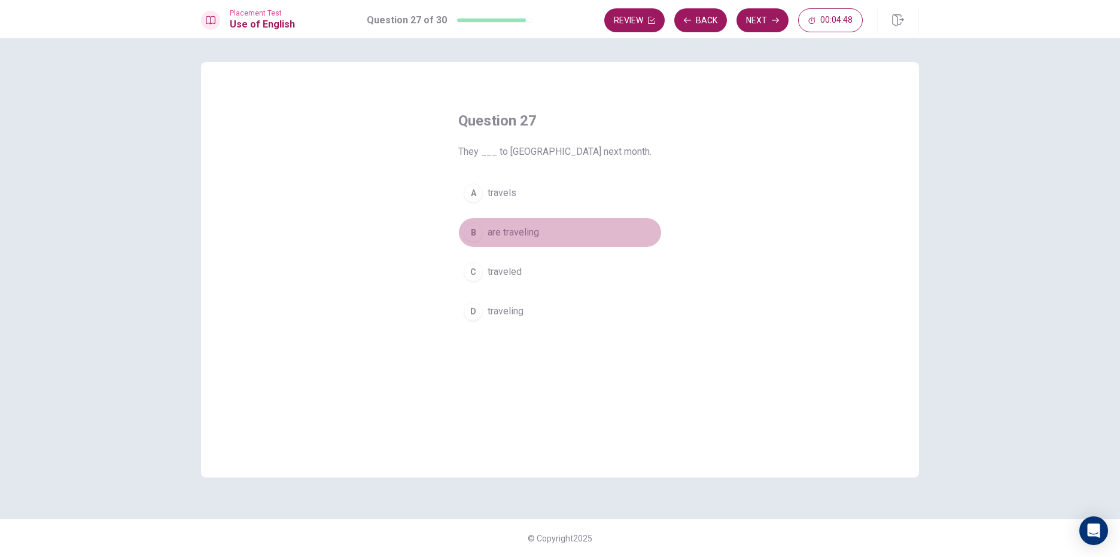
click at [525, 224] on button "B are traveling" at bounding box center [559, 233] width 203 height 30
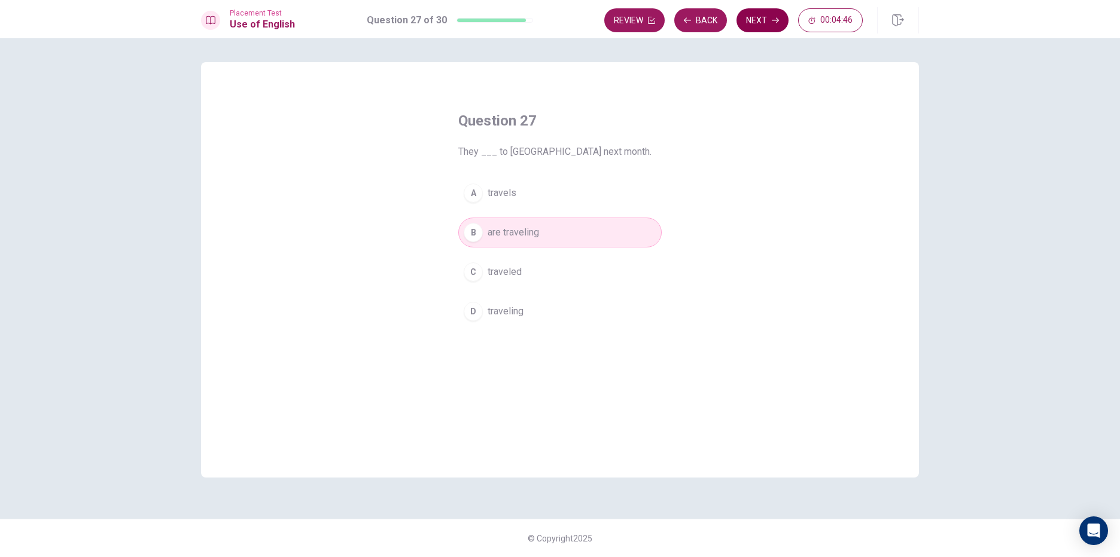
click at [775, 28] on button "Next" at bounding box center [762, 20] width 52 height 24
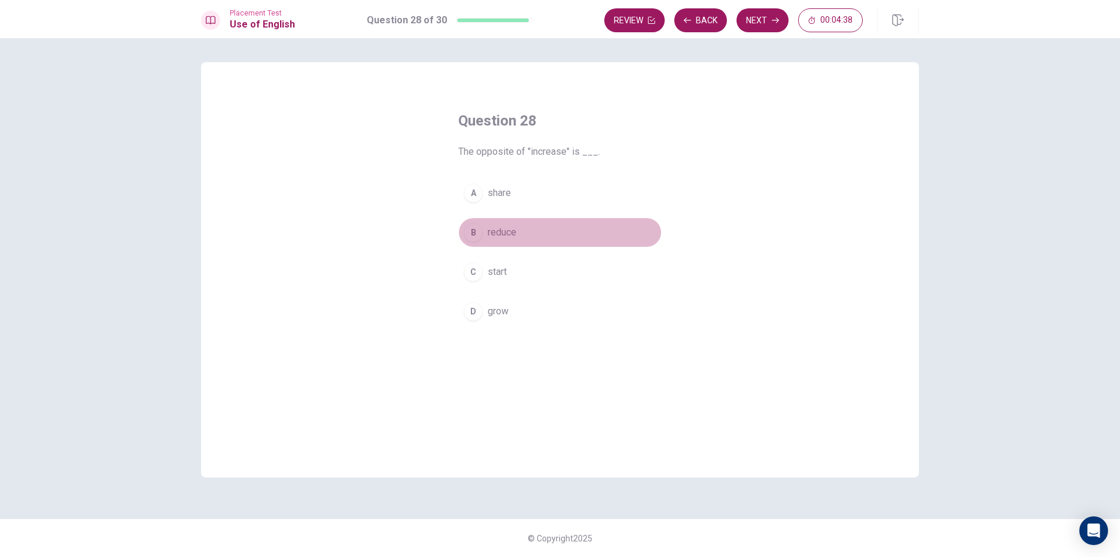
click at [470, 229] on div "B" at bounding box center [473, 232] width 19 height 19
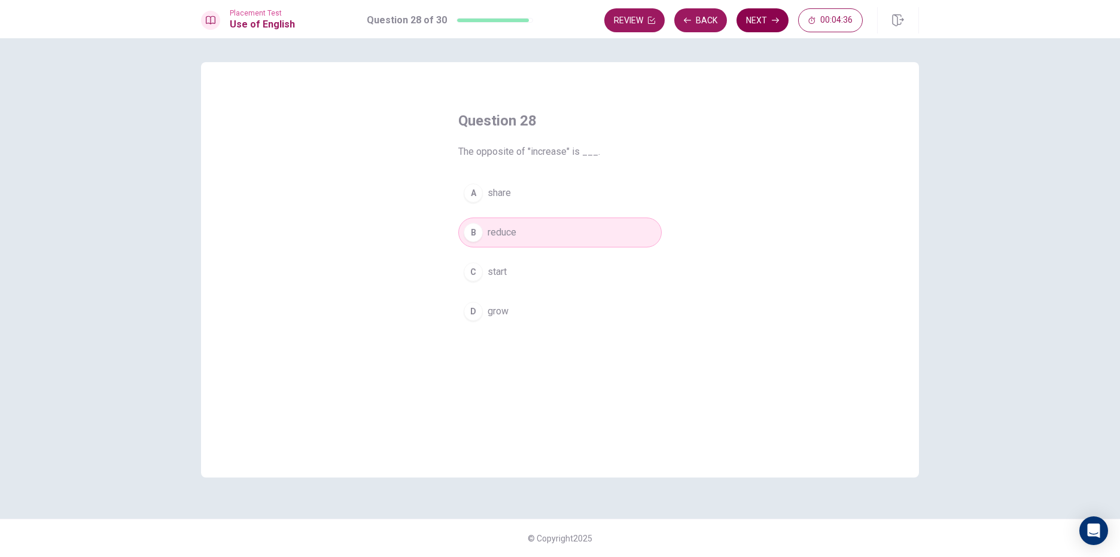
click at [753, 11] on button "Next" at bounding box center [762, 20] width 52 height 24
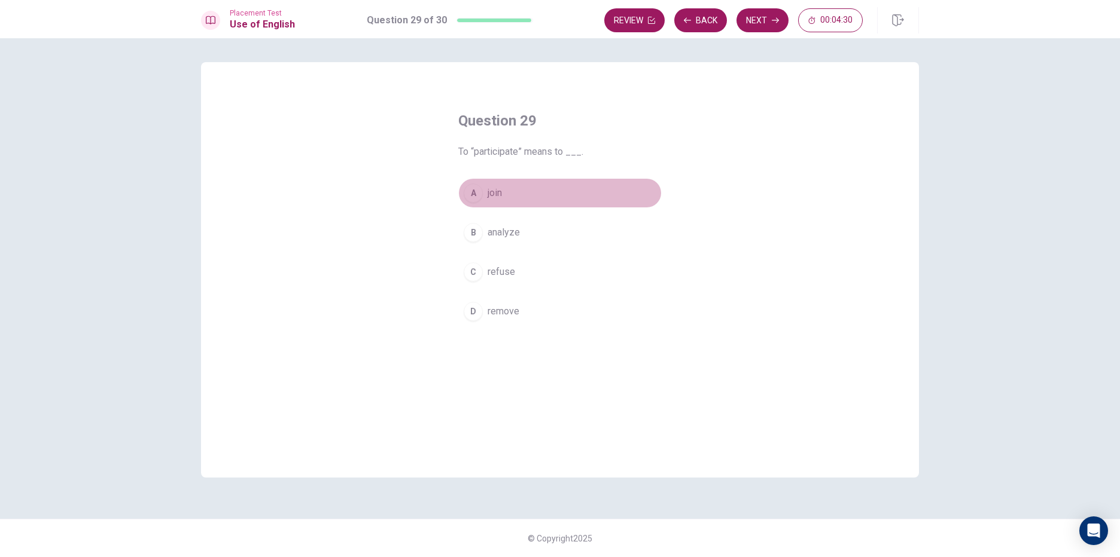
click at [474, 195] on div "A" at bounding box center [473, 193] width 19 height 19
click at [755, 16] on button "Next" at bounding box center [762, 20] width 52 height 24
click at [461, 192] on button "A immediate" at bounding box center [559, 193] width 203 height 30
click at [754, 29] on button "Next" at bounding box center [762, 20] width 52 height 24
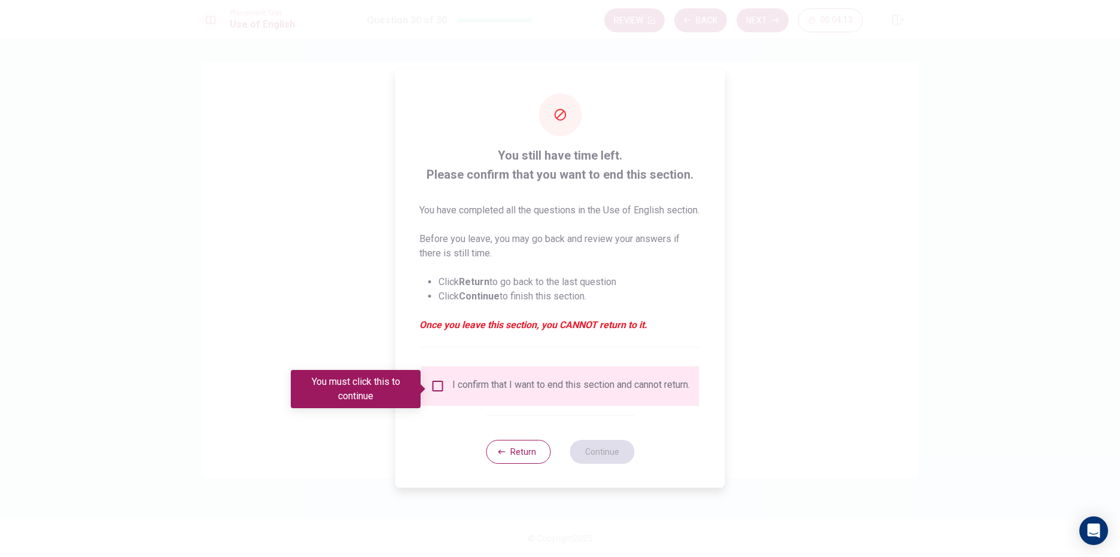
click at [432, 394] on div "I confirm that I want to end this section and cannot return." at bounding box center [560, 386] width 259 height 14
click at [433, 391] on input "You must click this to continue" at bounding box center [438, 386] width 14 height 14
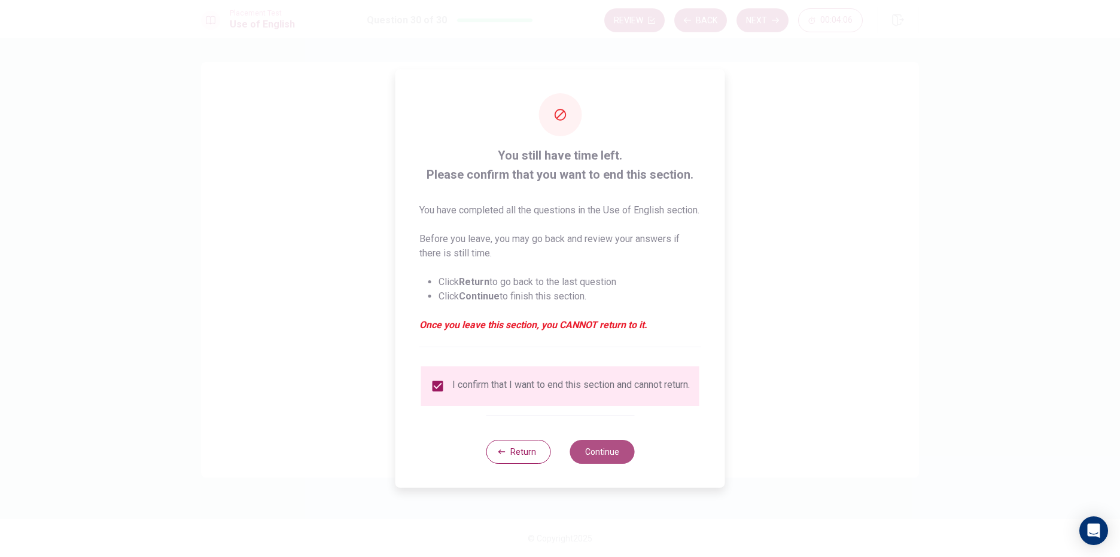
click at [602, 457] on button "Continue" at bounding box center [601, 452] width 65 height 24
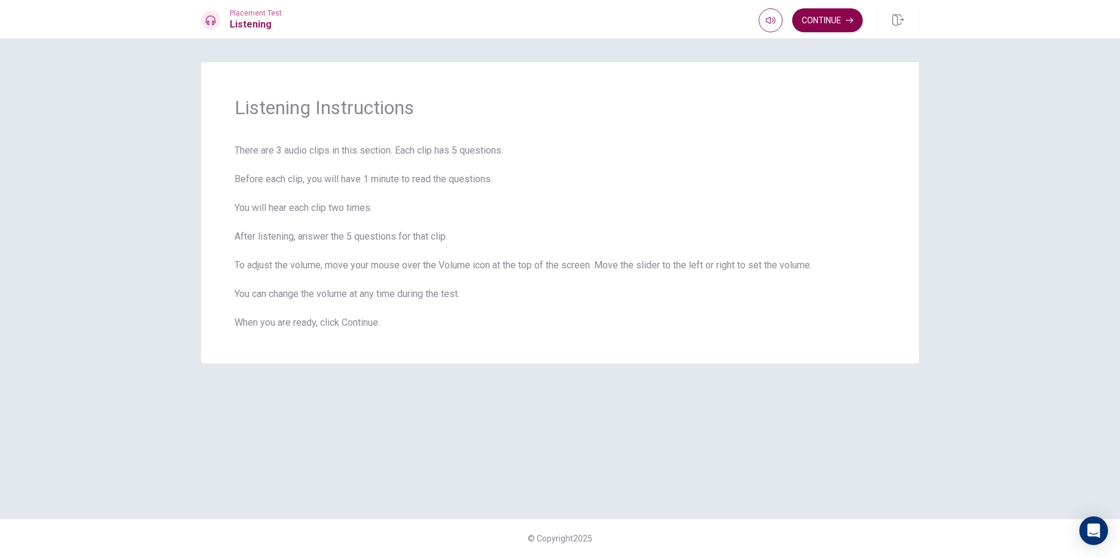
click at [824, 17] on button "Continue" at bounding box center [827, 20] width 71 height 24
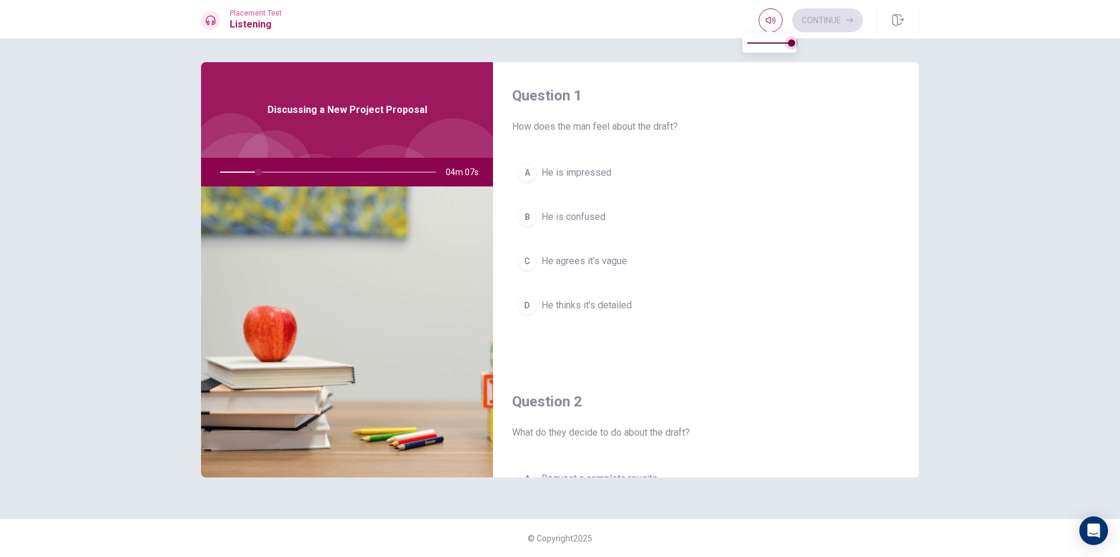
type input "18"
type input "0.8"
type input "18"
type input "0.7"
type input "18"
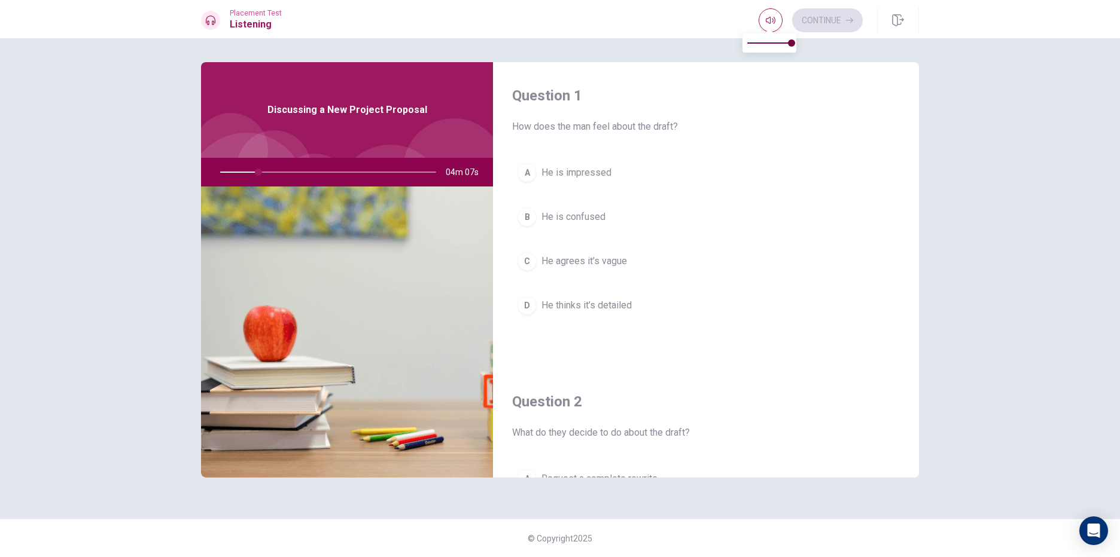
type input "0.6"
type input "18"
type input "0.4"
type input "18"
type input "0.3"
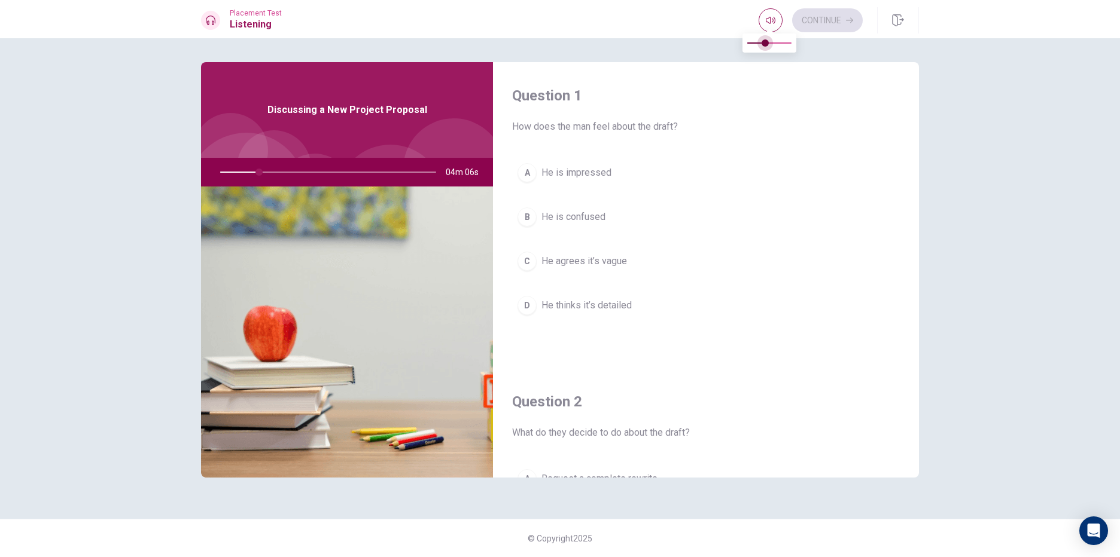
type input "18"
type input "0.2"
type input "18"
type input "0.1"
type input "18"
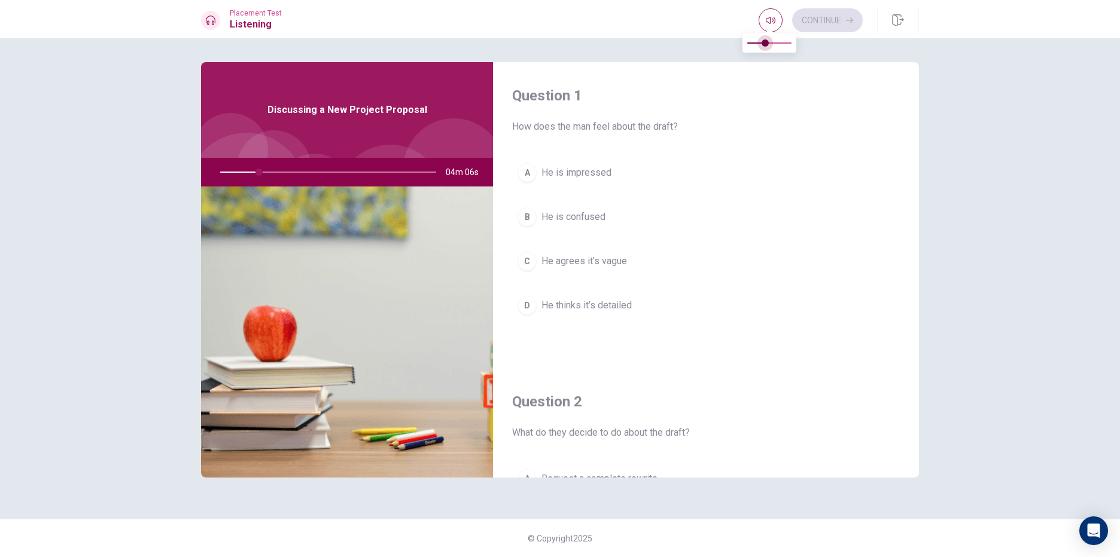
type input "0"
drag, startPoint x: 784, startPoint y: 44, endPoint x: 795, endPoint y: 46, distance: 11.0
click at [764, 20] on button "button" at bounding box center [770, 20] width 24 height 24
type input "19"
type input "0.5"
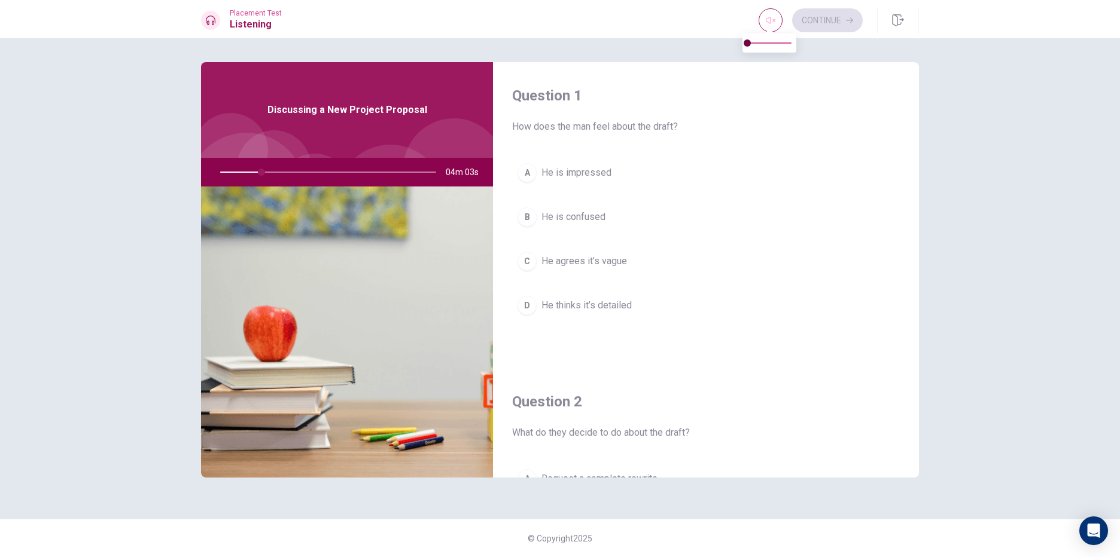
click at [767, 43] on span at bounding box center [769, 43] width 44 height 17
type input "19"
type input "0.7"
click at [773, 44] on span at bounding box center [769, 42] width 7 height 7
type input "20"
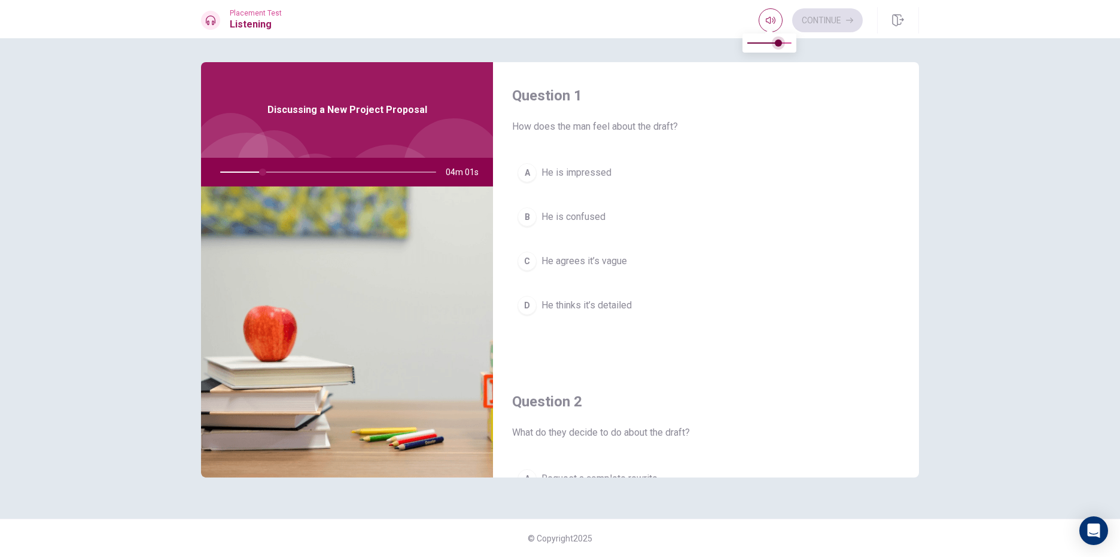
type input "0.9"
click at [782, 39] on span at bounding box center [778, 42] width 7 height 7
type input "20"
type input "1"
drag, startPoint x: 789, startPoint y: 43, endPoint x: 865, endPoint y: 48, distance: 76.1
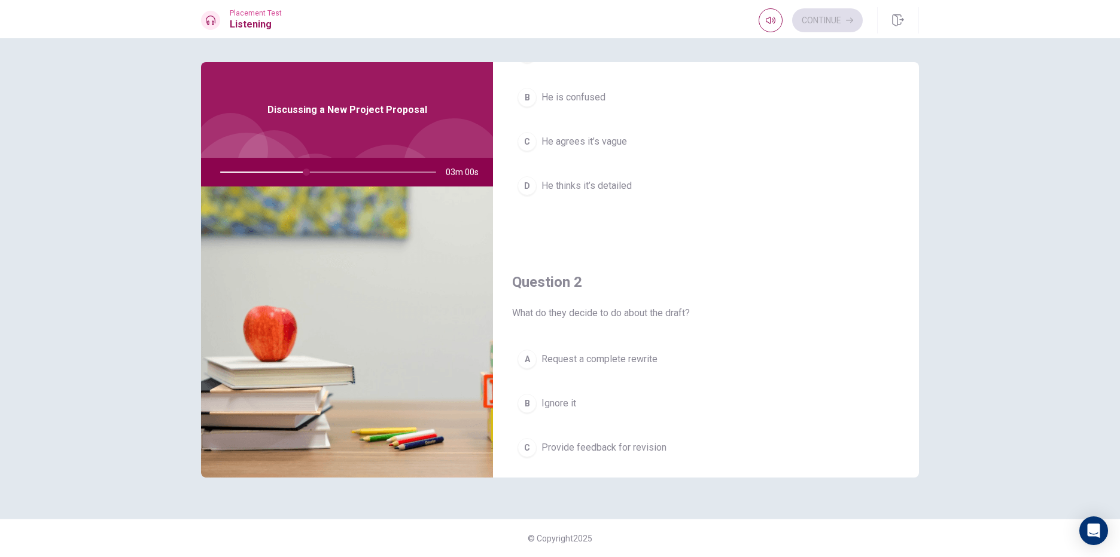
scroll to position [179, 0]
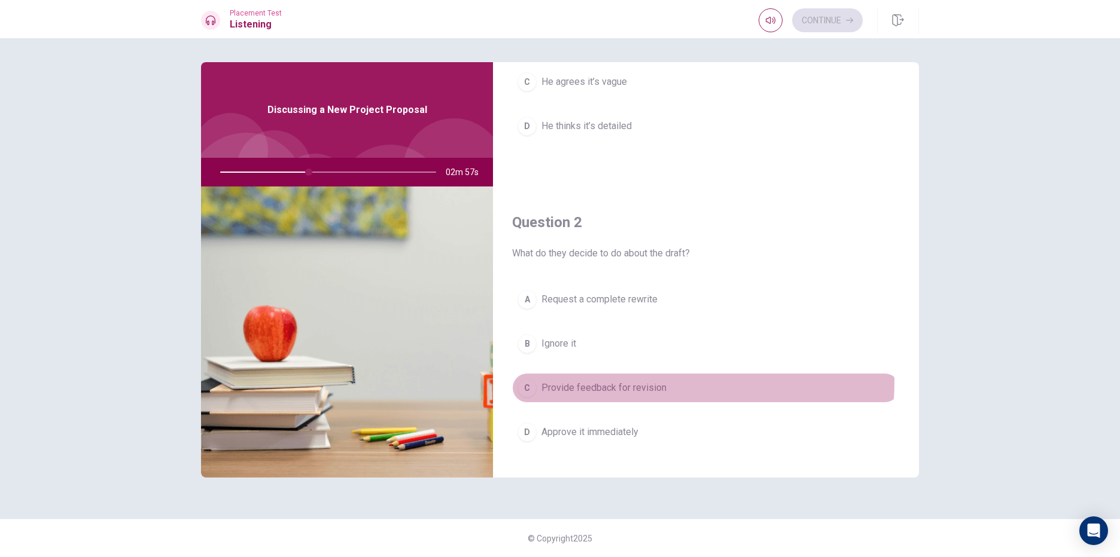
click at [624, 382] on span "Provide feedback for revision" at bounding box center [603, 388] width 125 height 14
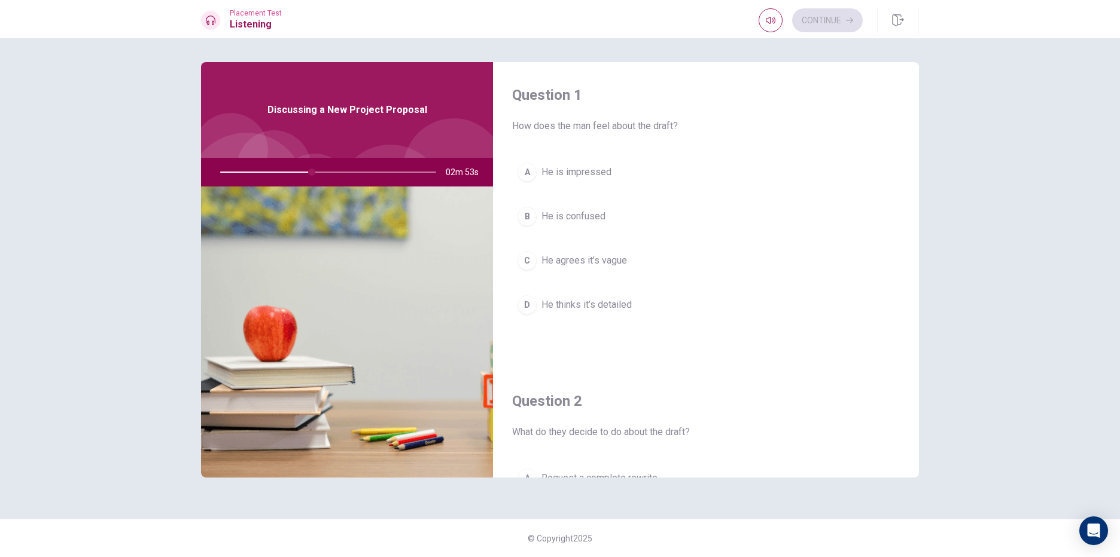
scroll to position [0, 0]
click at [600, 270] on button "C He agrees it’s vague" at bounding box center [706, 261] width 388 height 30
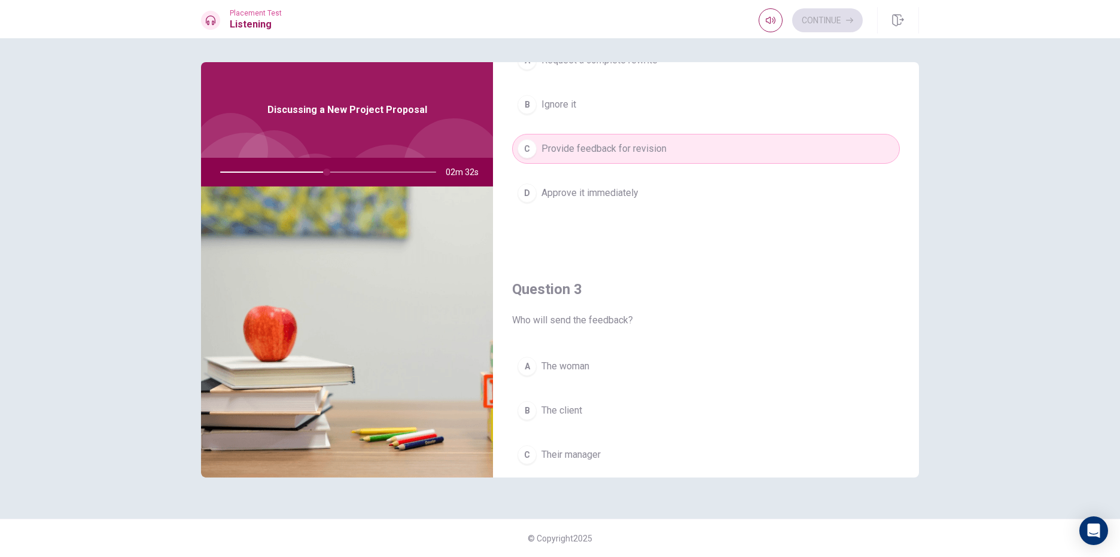
scroll to position [478, 0]
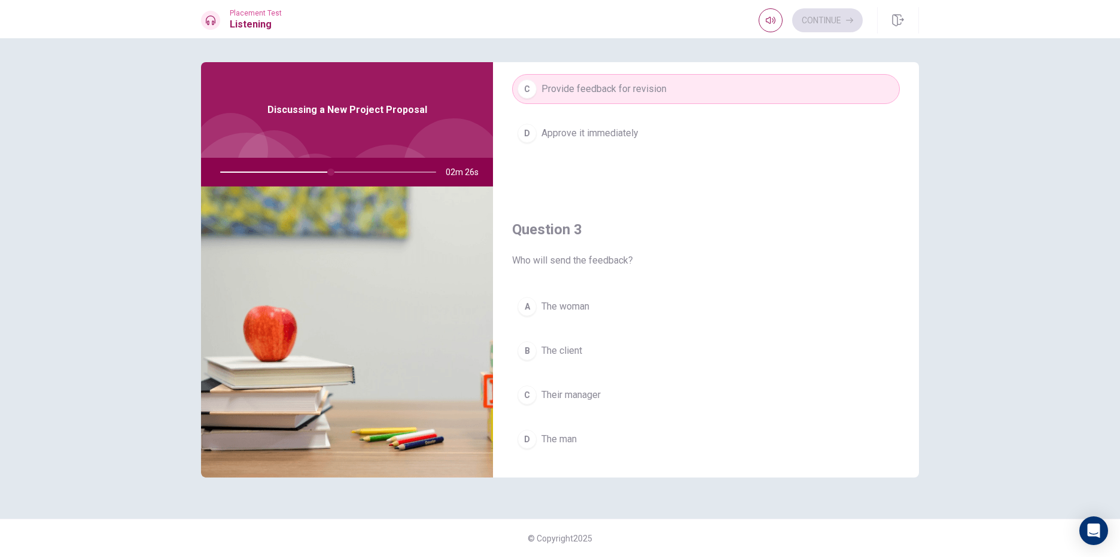
click at [522, 301] on div "A" at bounding box center [526, 306] width 19 height 19
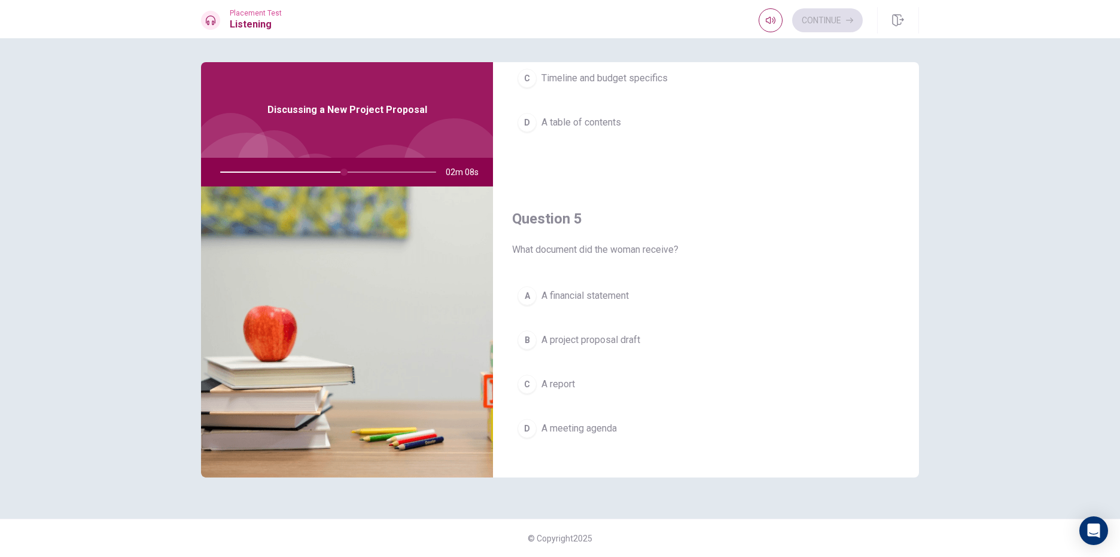
scroll to position [1115, 0]
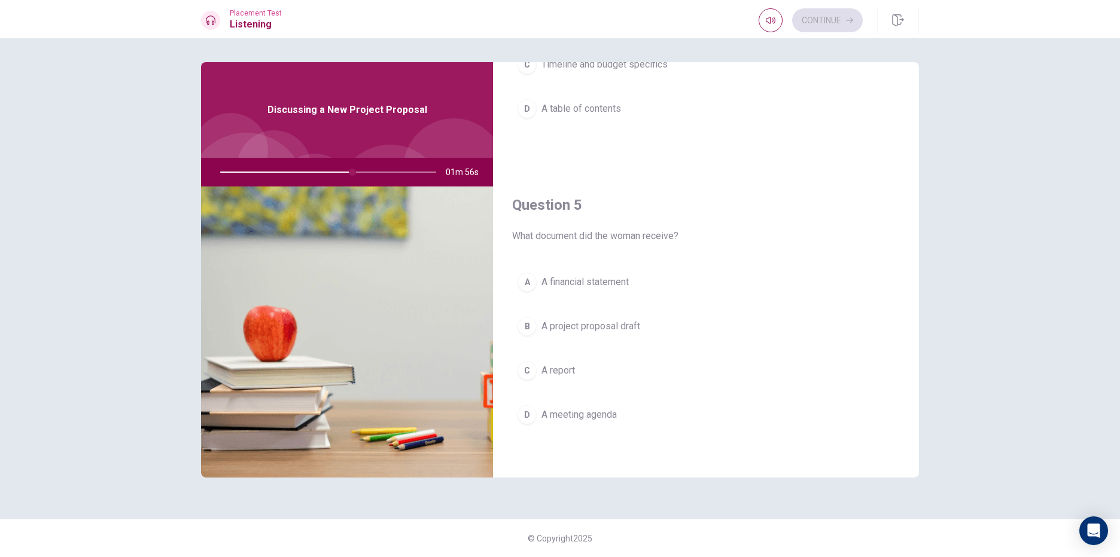
click at [538, 325] on button "B A project proposal draft" at bounding box center [706, 327] width 388 height 30
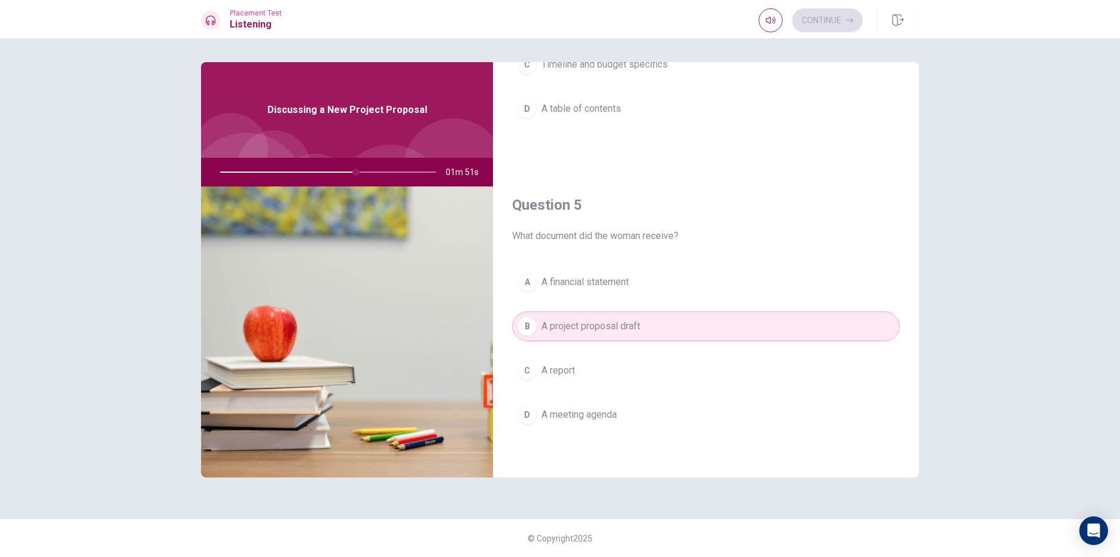
drag, startPoint x: 352, startPoint y: 176, endPoint x: 296, endPoint y: 182, distance: 56.5
click at [296, 182] on div at bounding box center [326, 172] width 240 height 29
click at [293, 170] on div at bounding box center [326, 172] width 240 height 29
click at [365, 175] on div at bounding box center [326, 172] width 240 height 29
drag, startPoint x: 387, startPoint y: 170, endPoint x: 492, endPoint y: 184, distance: 106.2
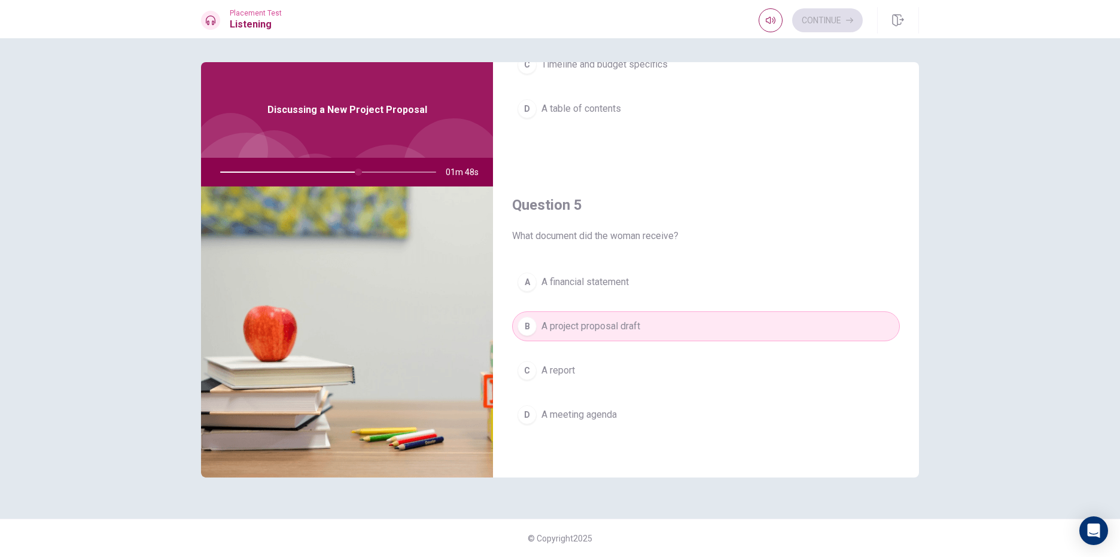
click at [492, 184] on div "01m 48s" at bounding box center [347, 172] width 292 height 29
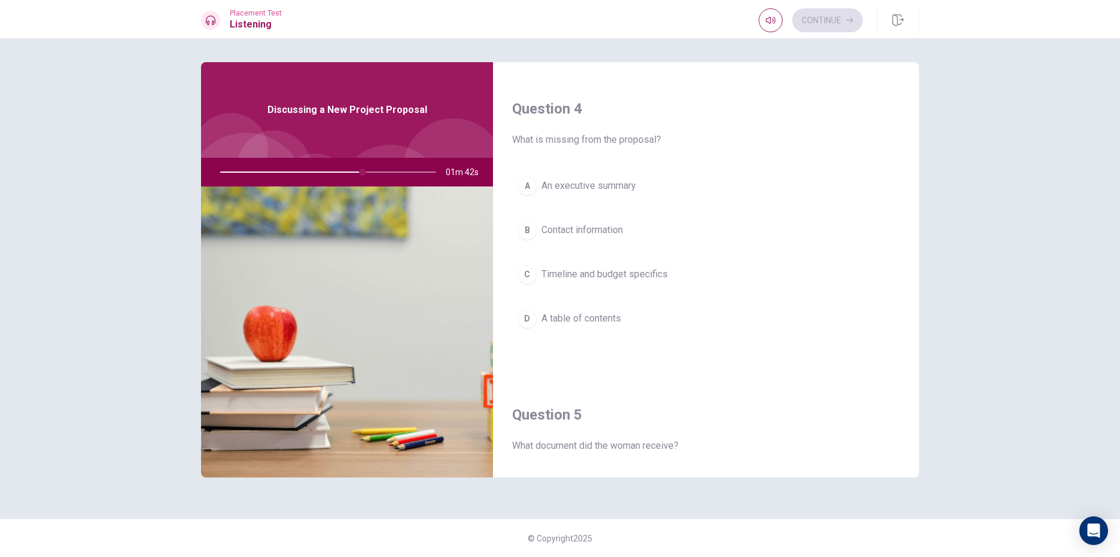
scroll to position [876, 0]
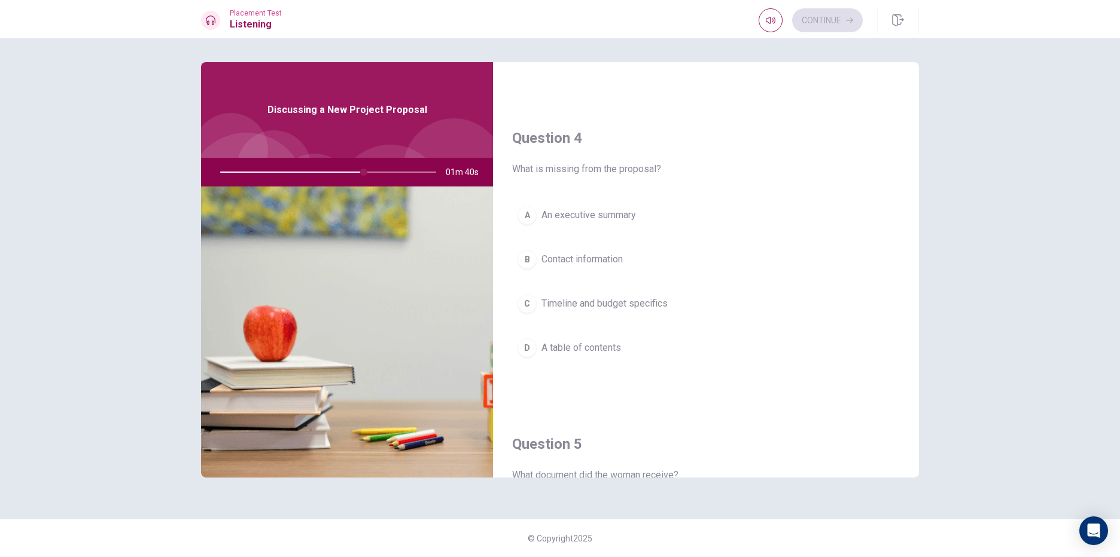
click at [519, 259] on div "B" at bounding box center [526, 259] width 19 height 19
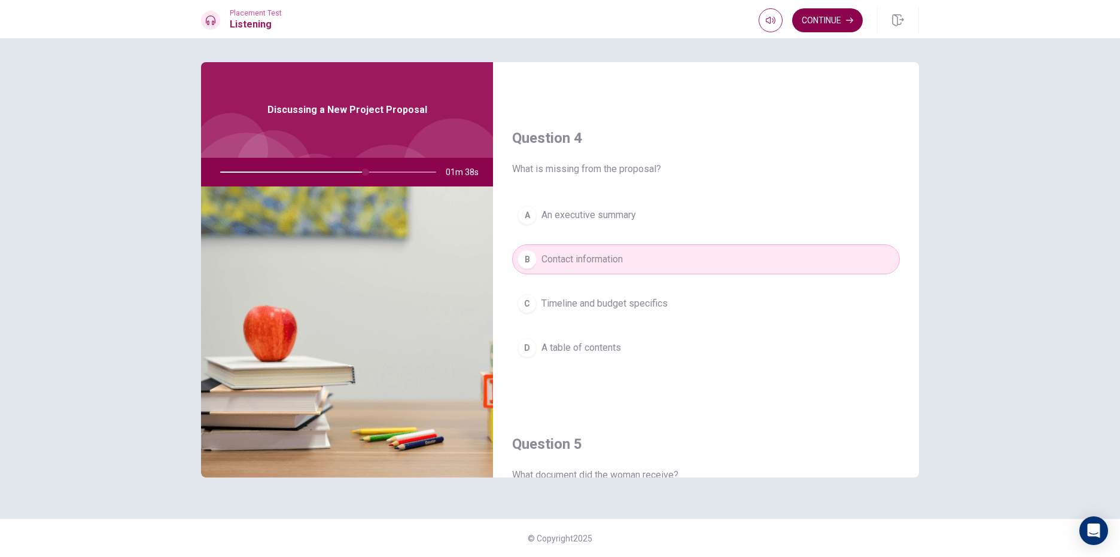
click at [812, 20] on button "Continue" at bounding box center [827, 20] width 71 height 24
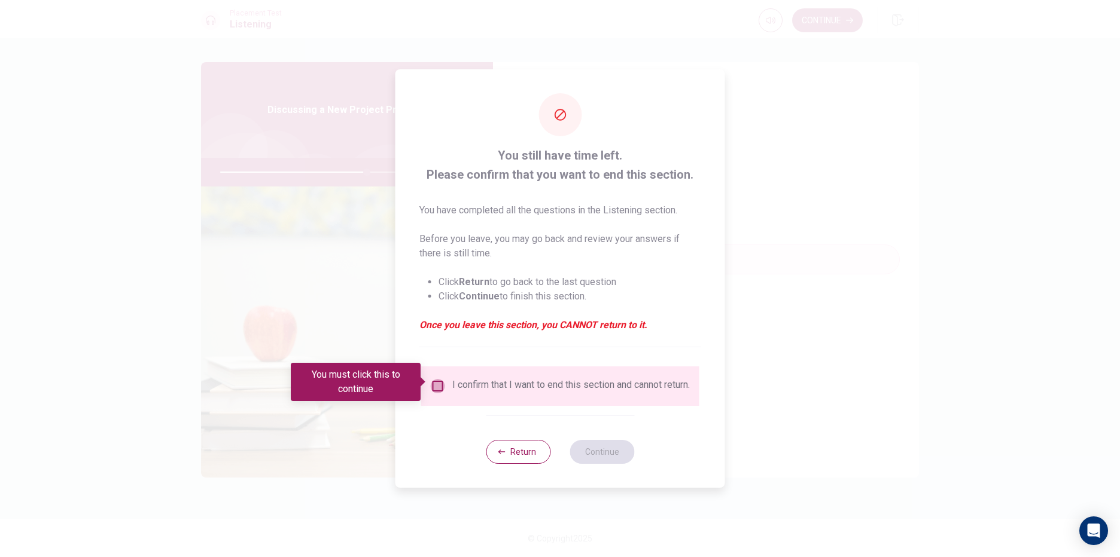
drag, startPoint x: 438, startPoint y: 379, endPoint x: 471, endPoint y: 390, distance: 34.6
click at [437, 379] on input "You must click this to continue" at bounding box center [438, 386] width 14 height 14
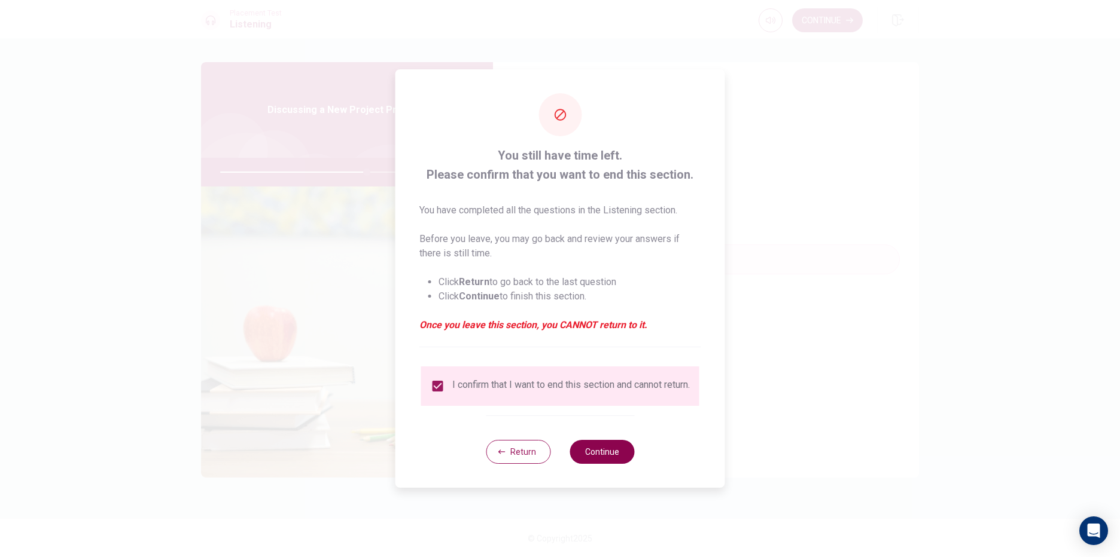
click at [599, 458] on button "Continue" at bounding box center [601, 452] width 65 height 24
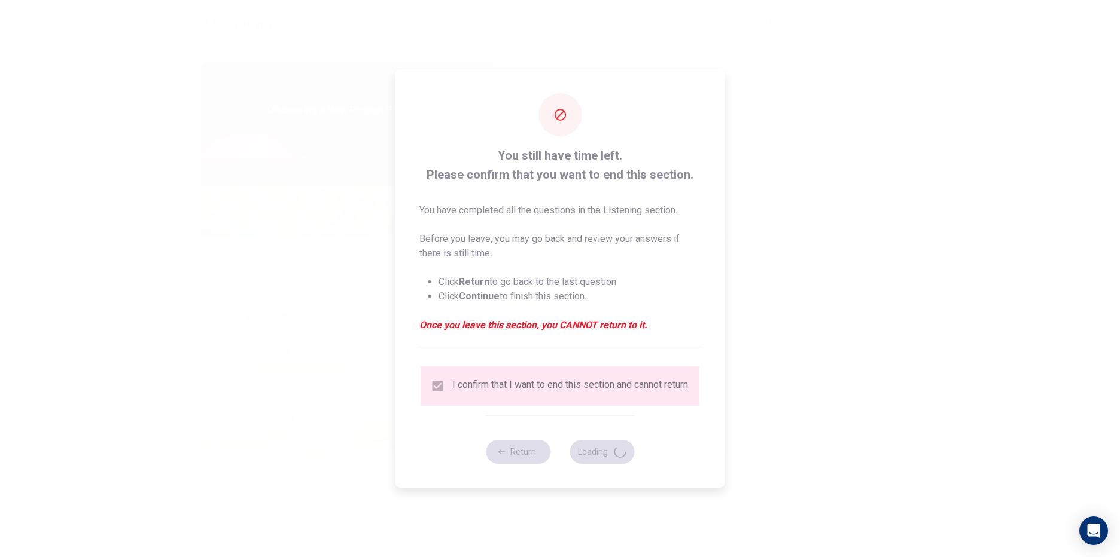
type input "69"
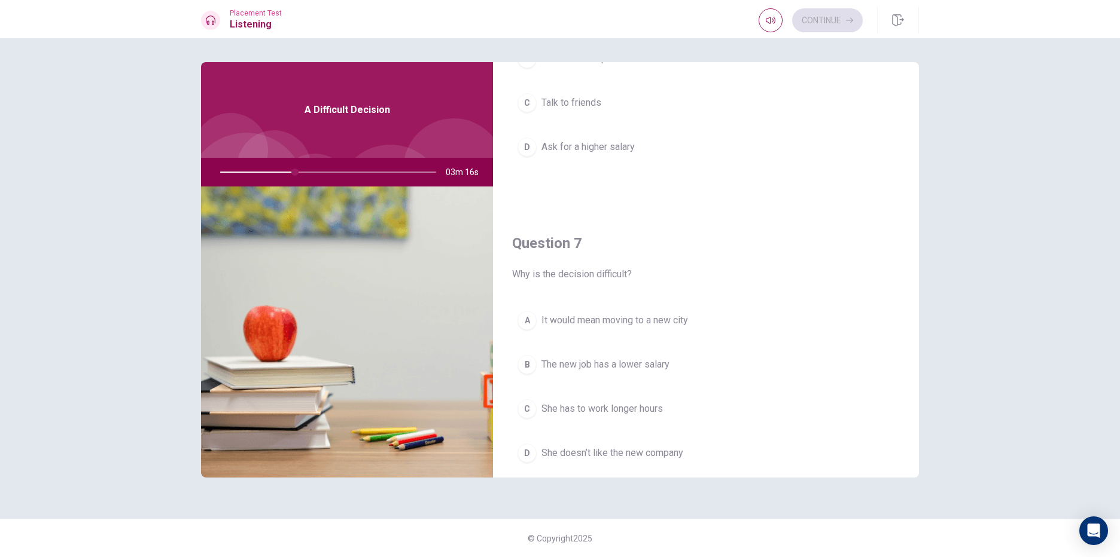
scroll to position [179, 0]
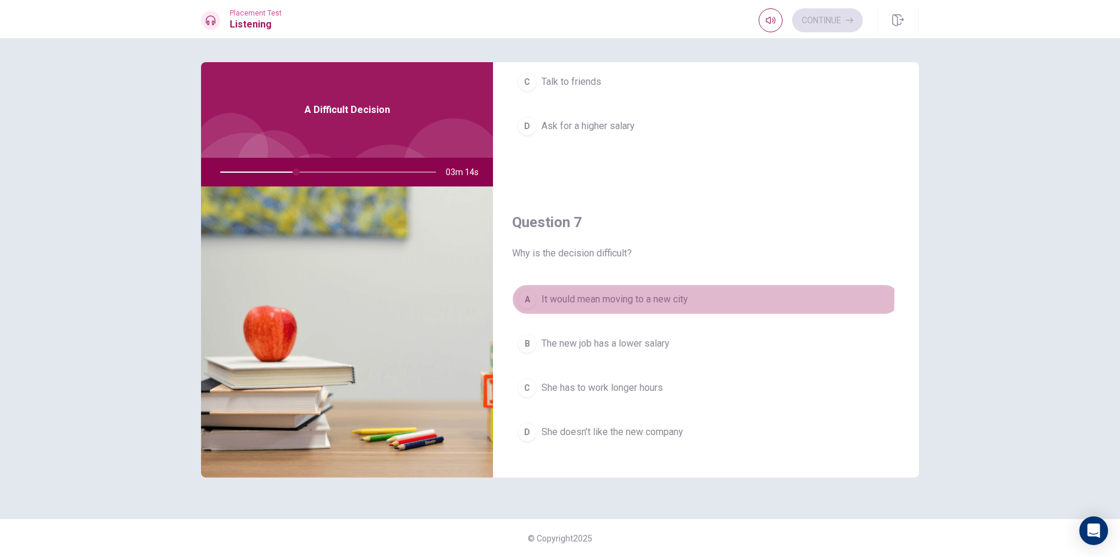
click at [525, 294] on div "A" at bounding box center [526, 299] width 19 height 19
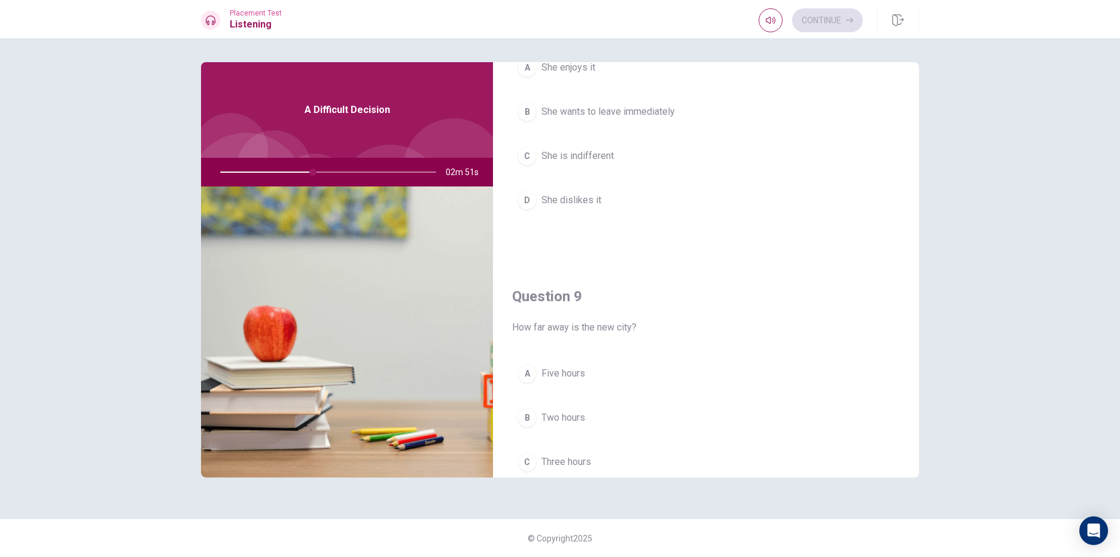
scroll to position [778, 0]
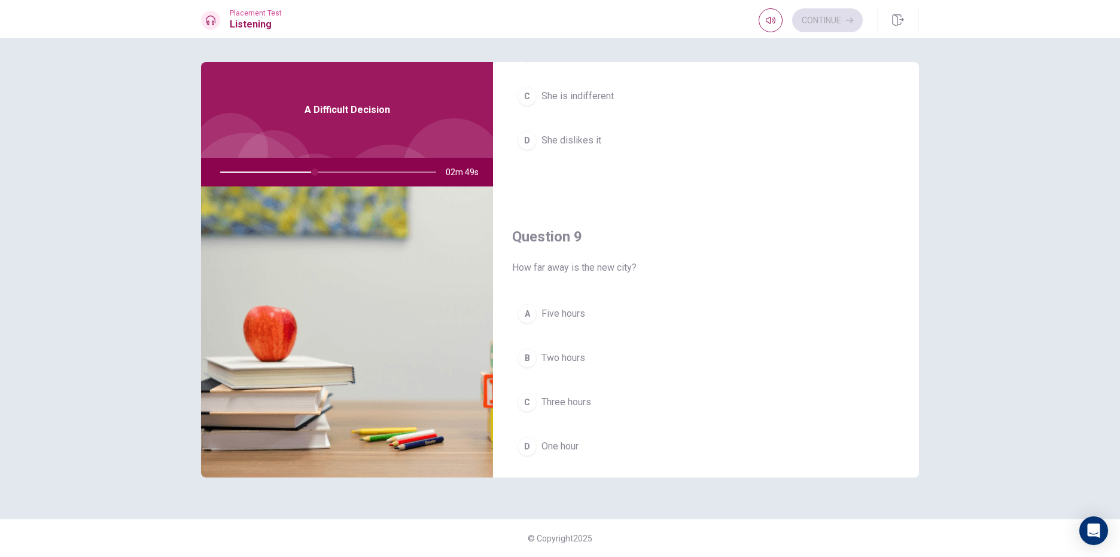
click at [528, 400] on div "C" at bounding box center [526, 402] width 19 height 19
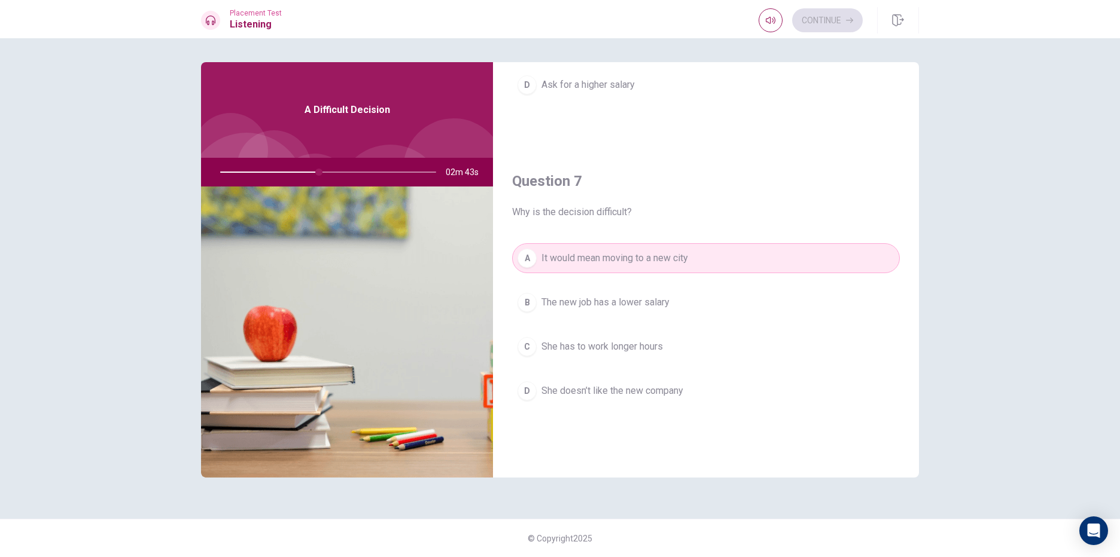
scroll to position [99, 0]
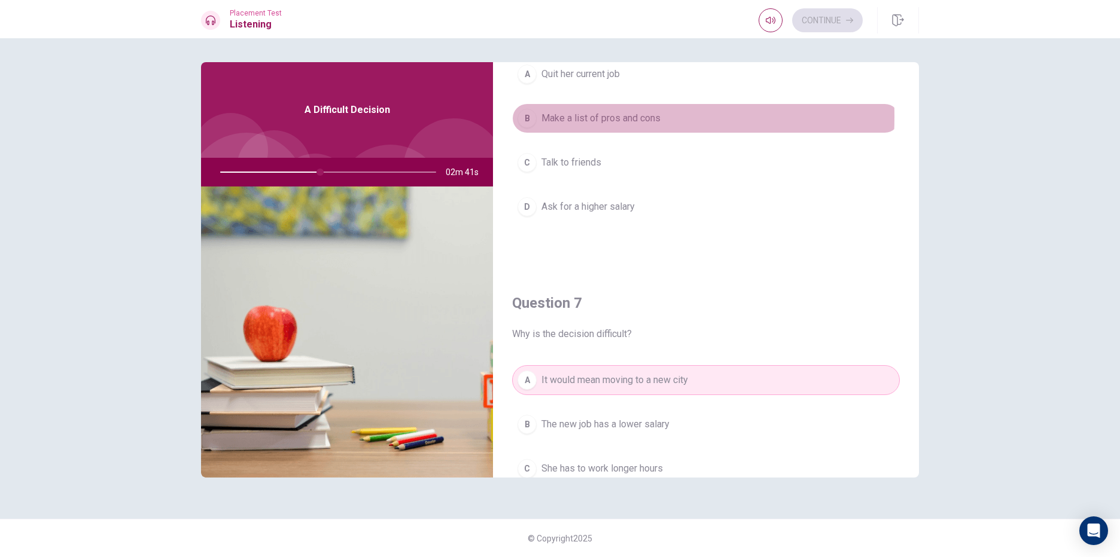
click at [538, 117] on button "B Make a list of pros and cons" at bounding box center [706, 118] width 388 height 30
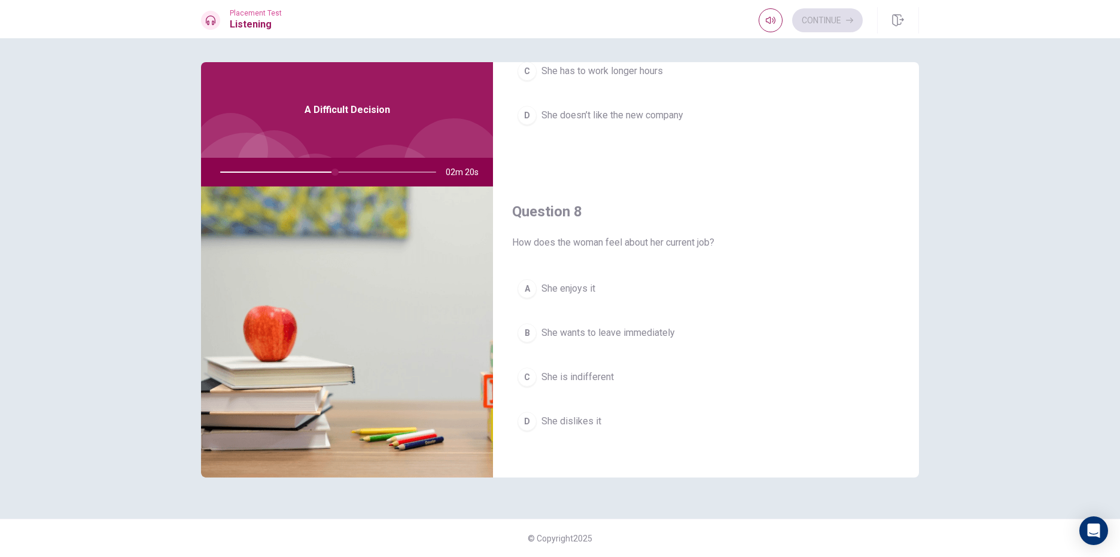
scroll to position [517, 0]
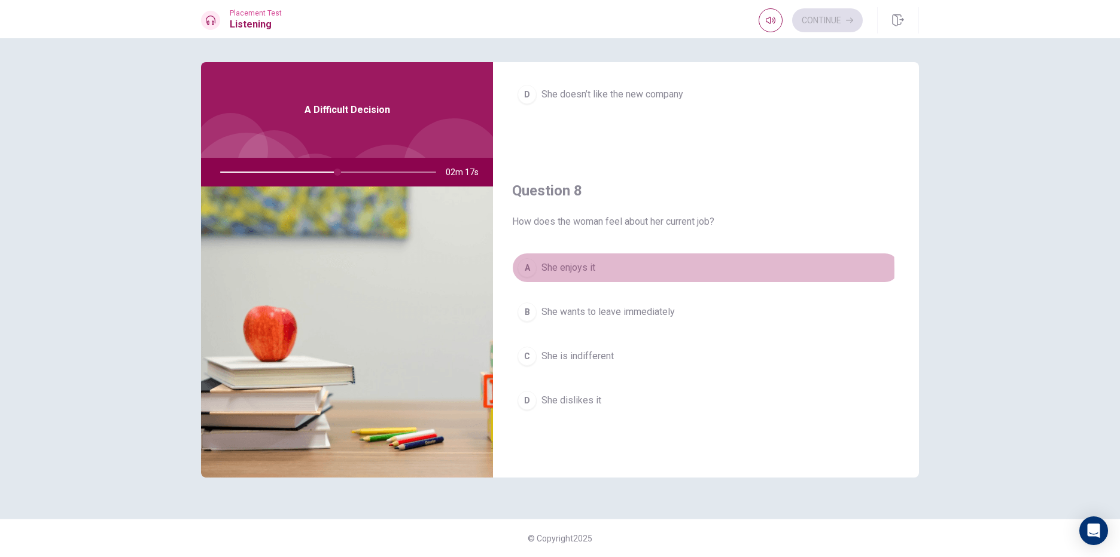
click at [562, 270] on span "She enjoys it" at bounding box center [568, 268] width 54 height 14
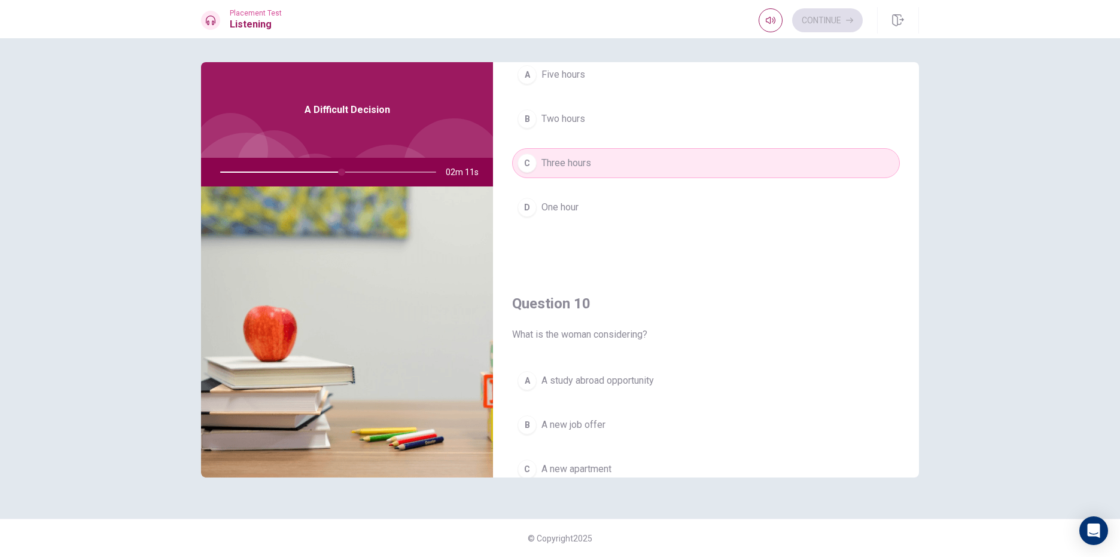
scroll to position [1115, 0]
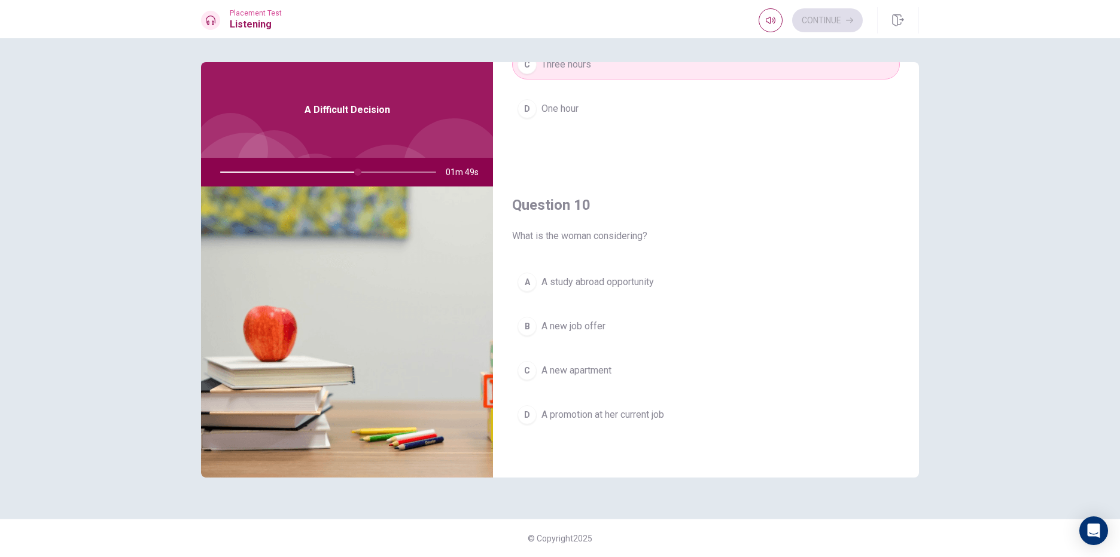
click at [535, 331] on div "B" at bounding box center [526, 326] width 19 height 19
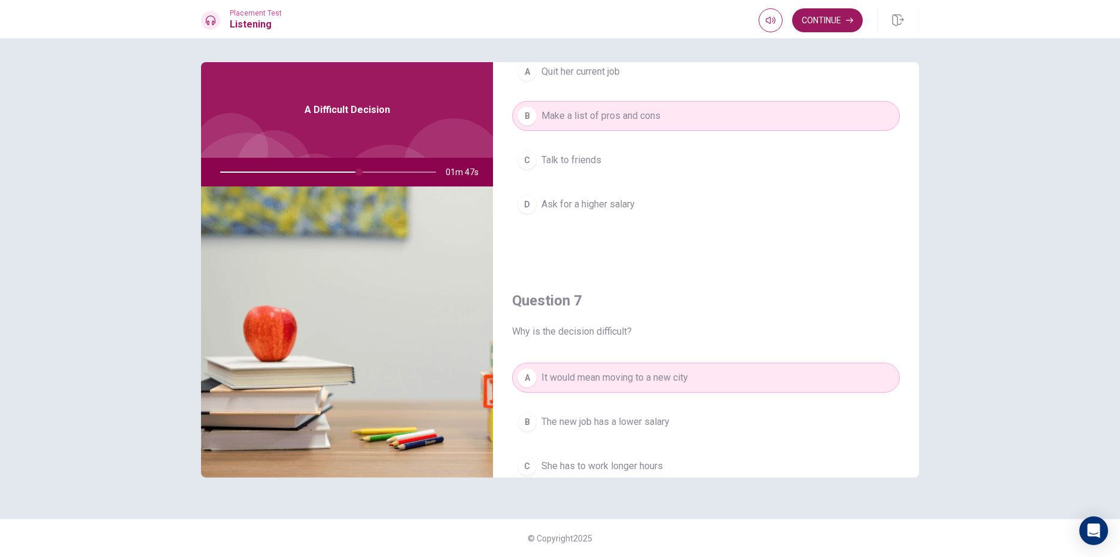
scroll to position [99, 0]
click at [840, 13] on button "Continue" at bounding box center [827, 20] width 71 height 24
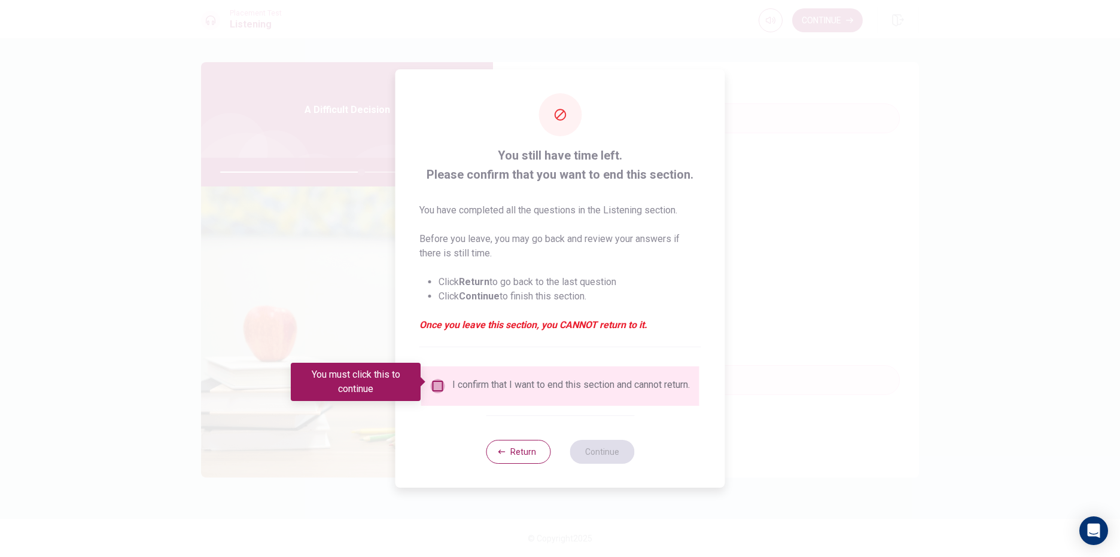
drag, startPoint x: 434, startPoint y: 382, endPoint x: 446, endPoint y: 385, distance: 11.8
click at [437, 383] on input "You must click this to continue" at bounding box center [438, 386] width 14 height 14
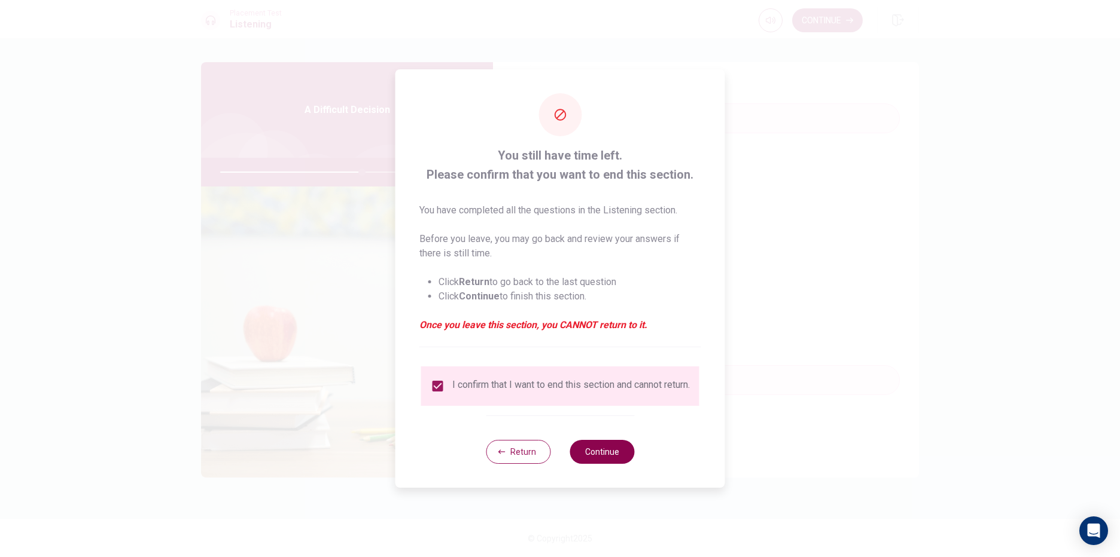
click at [600, 452] on button "Continue" at bounding box center [601, 452] width 65 height 24
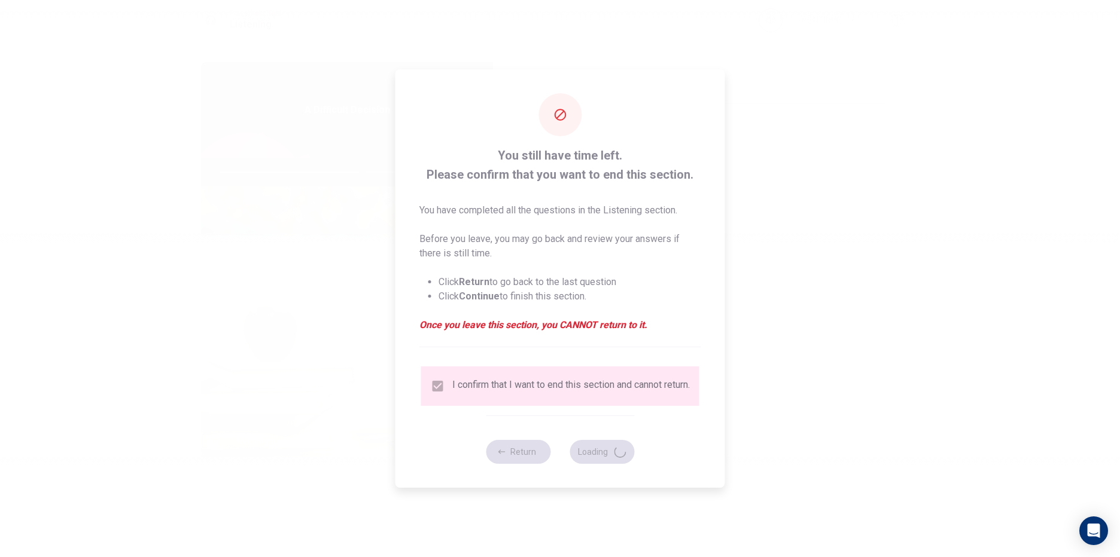
type input "66"
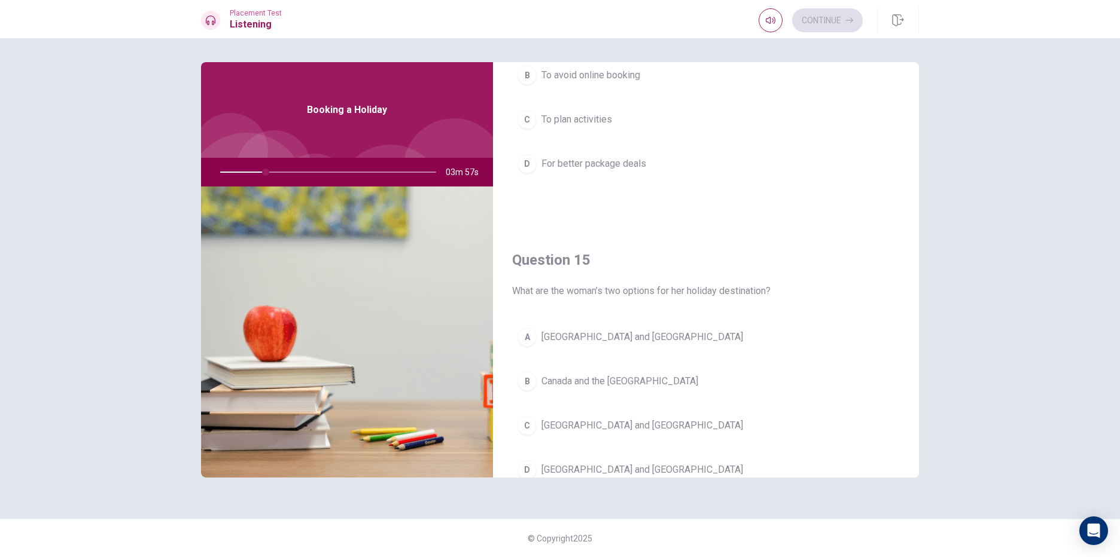
scroll to position [1115, 0]
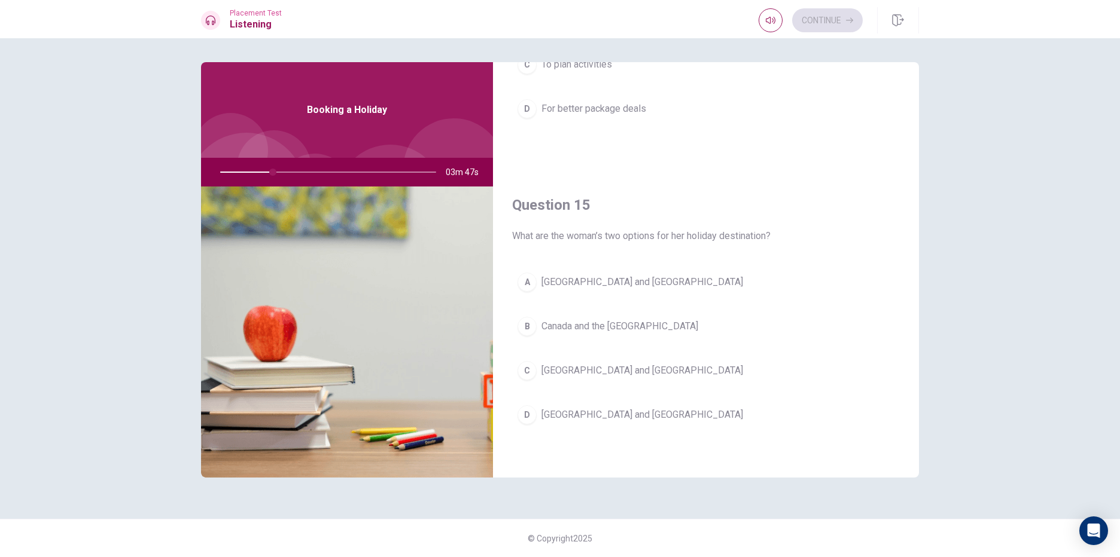
drag, startPoint x: 504, startPoint y: 412, endPoint x: 523, endPoint y: 421, distance: 21.1
click at [504, 412] on div "Question 15 What are the woman’s two options for her holiday destination? A Aus…" at bounding box center [706, 325] width 426 height 306
click at [541, 423] on button "D Greece and Italy" at bounding box center [706, 415] width 388 height 30
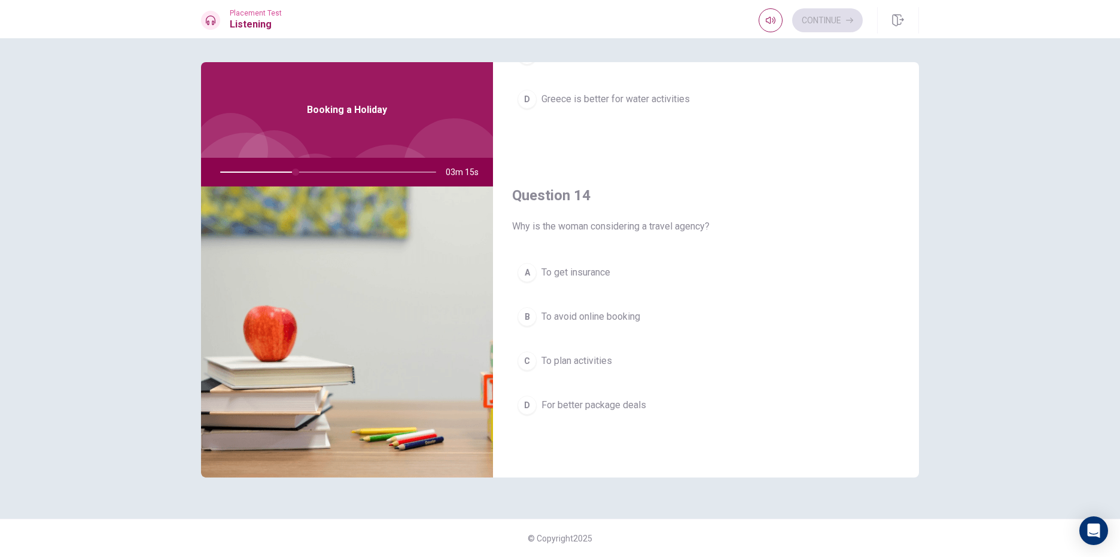
scroll to position [837, 0]
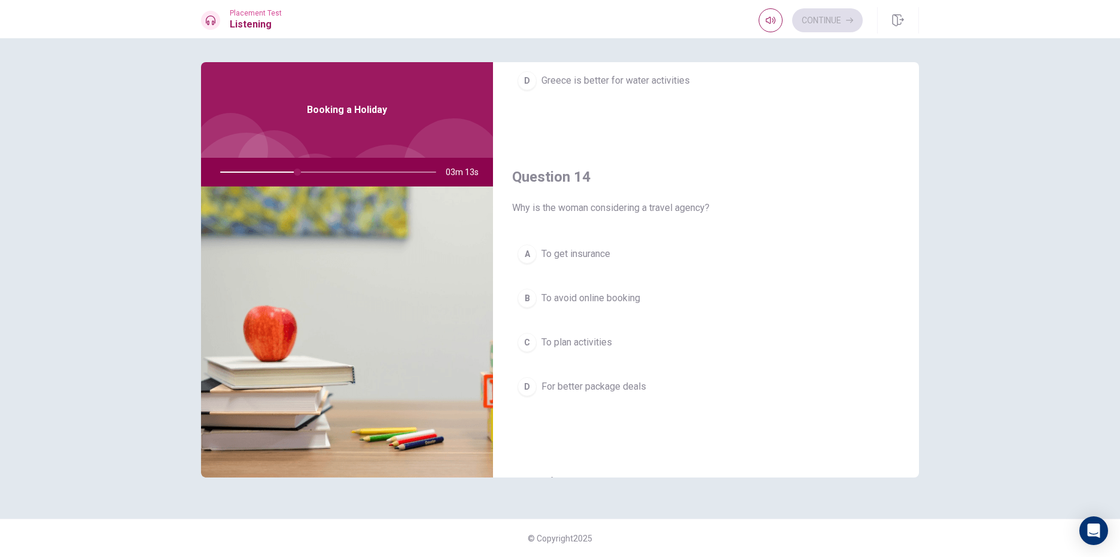
click at [537, 380] on button "D For better package deals" at bounding box center [706, 387] width 388 height 30
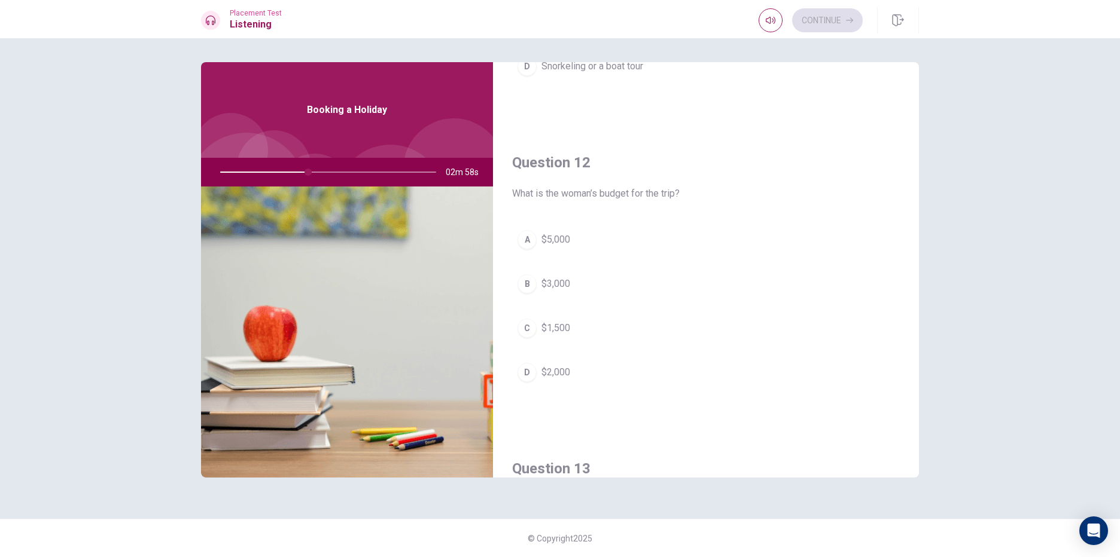
scroll to position [0, 0]
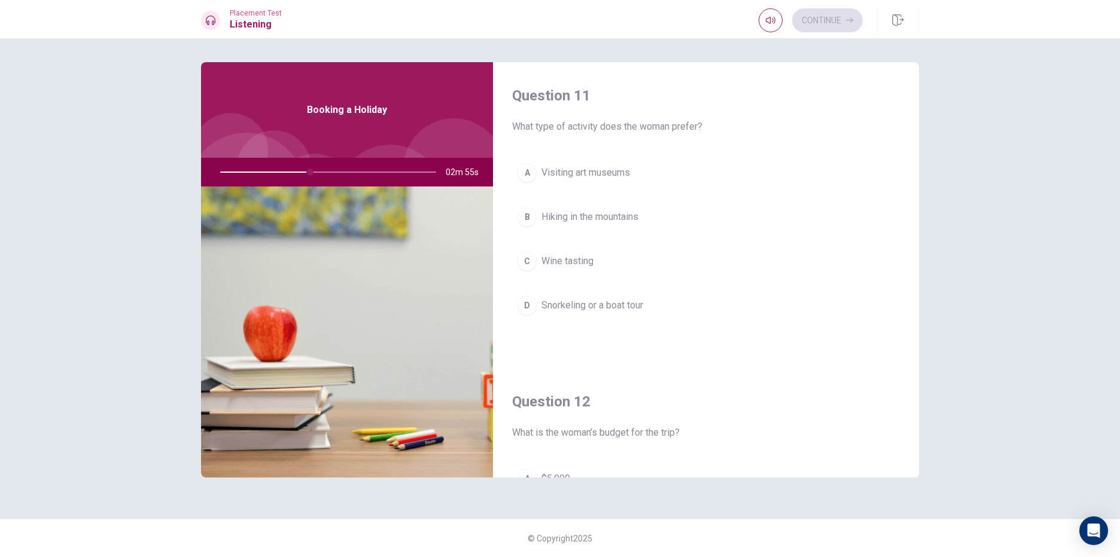
click at [629, 298] on button "D Snorkeling or a boat tour" at bounding box center [706, 306] width 388 height 30
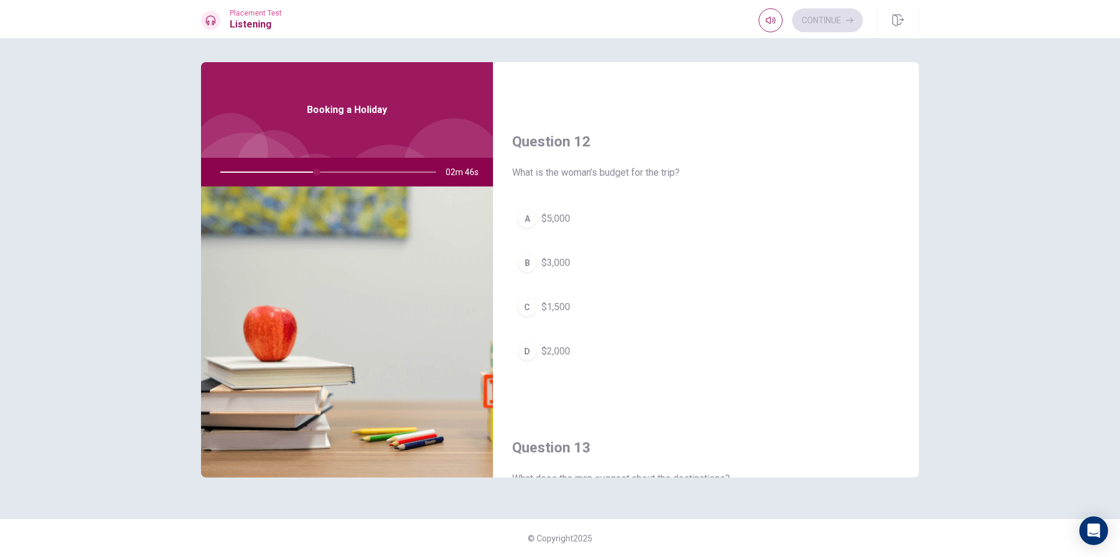
scroll to position [239, 0]
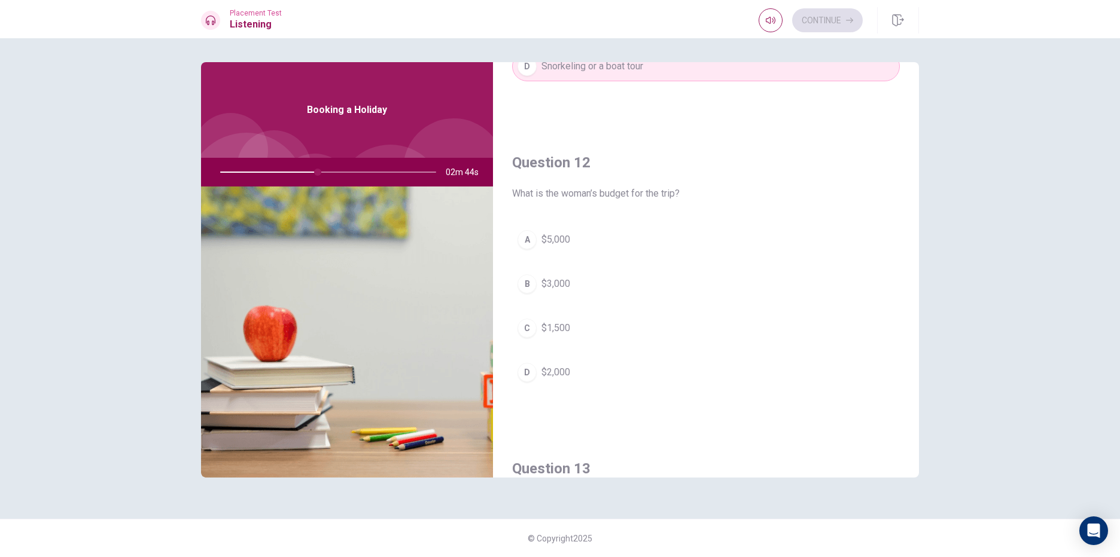
click at [574, 370] on button "D $2,000" at bounding box center [706, 373] width 388 height 30
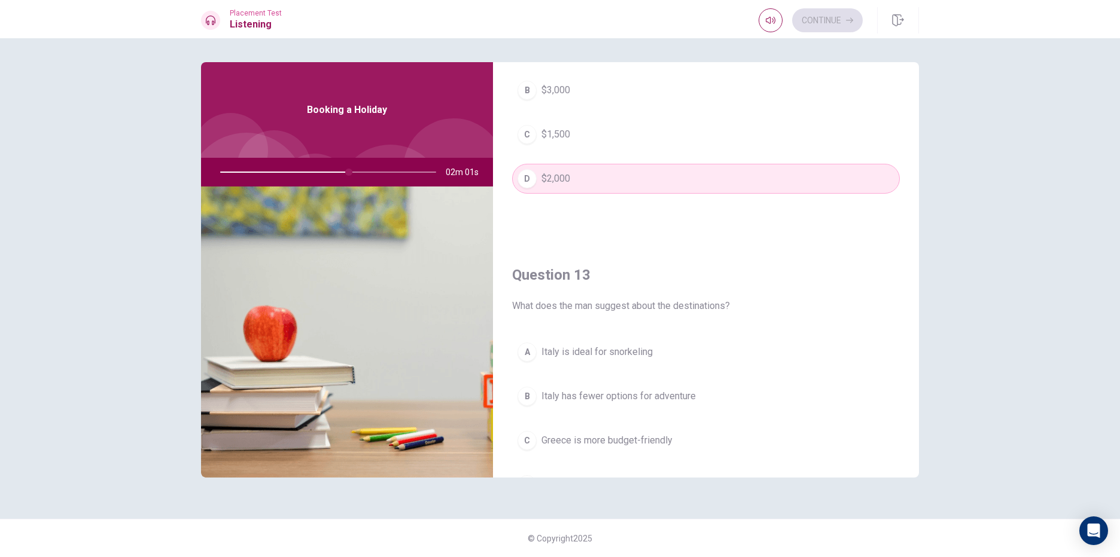
scroll to position [458, 0]
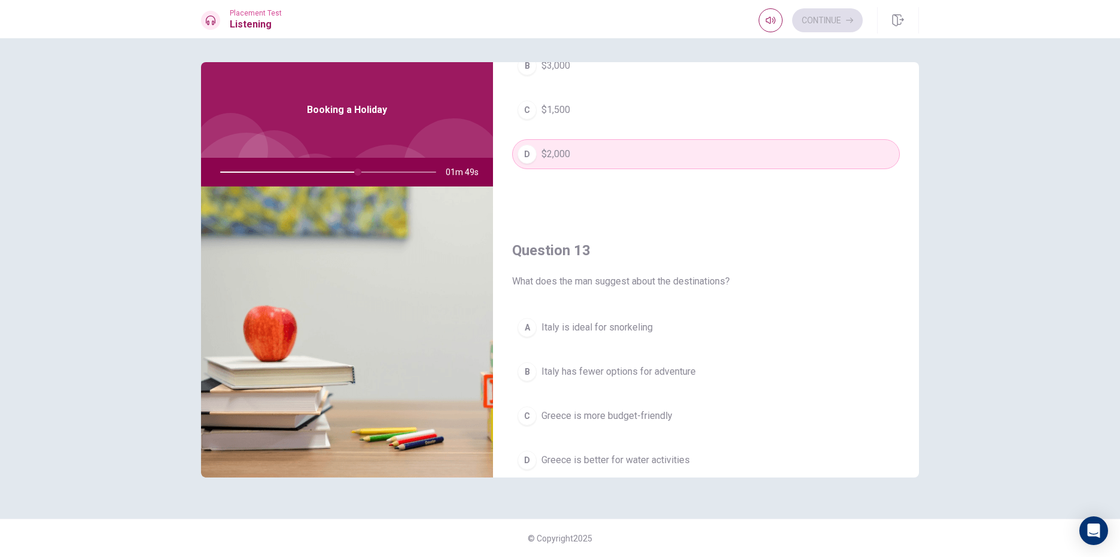
click at [618, 333] on span "Italy is ideal for snorkeling" at bounding box center [596, 328] width 111 height 14
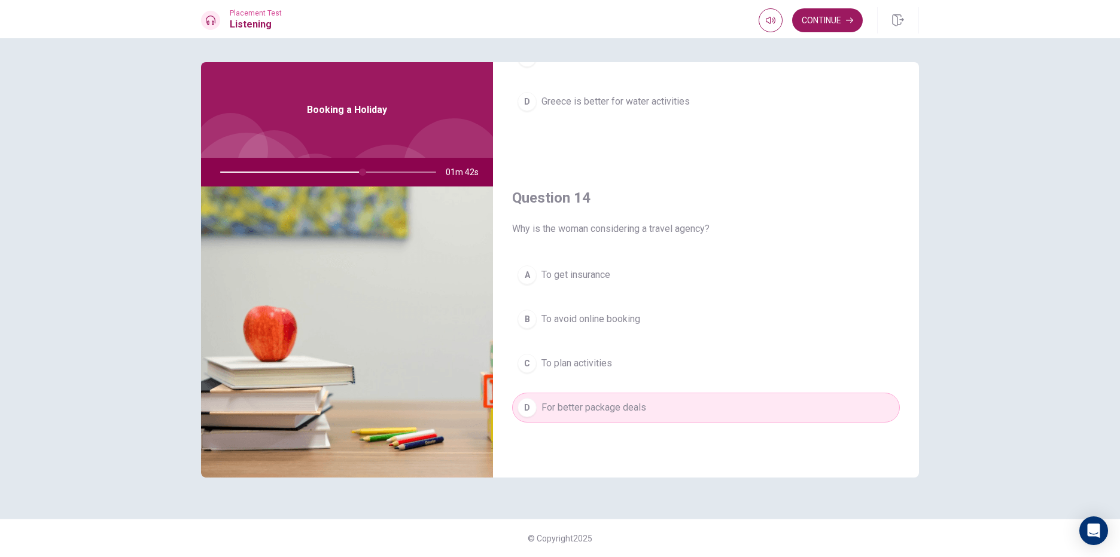
scroll to position [697, 0]
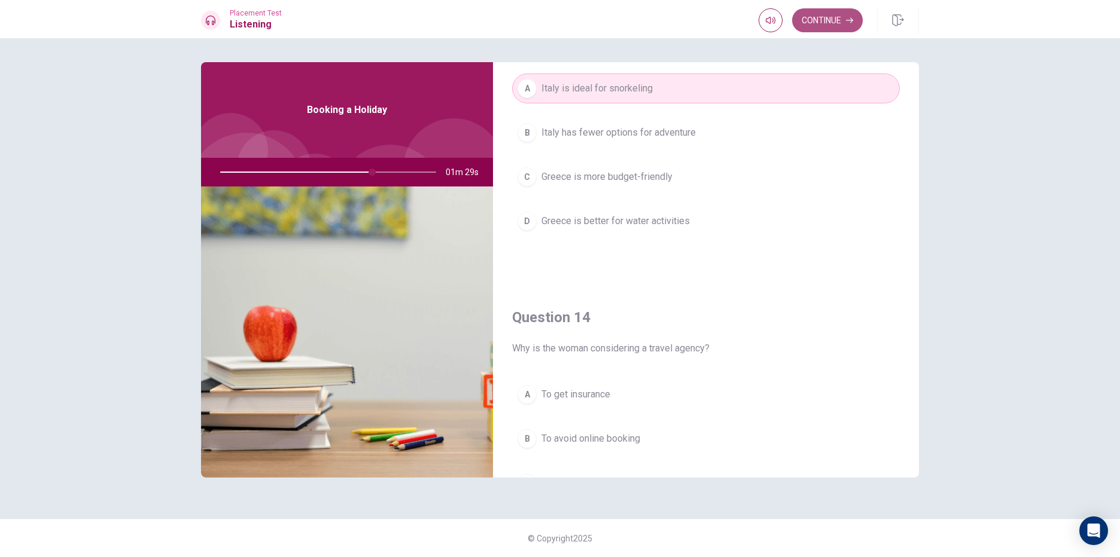
click at [828, 22] on button "Continue" at bounding box center [827, 20] width 71 height 24
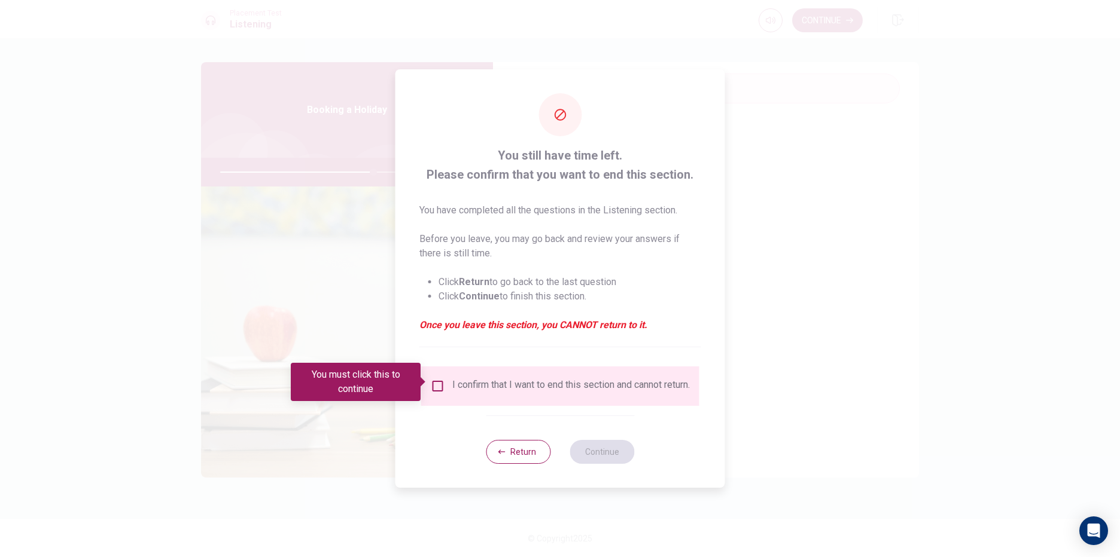
click at [441, 385] on input "You must click this to continue" at bounding box center [438, 386] width 14 height 14
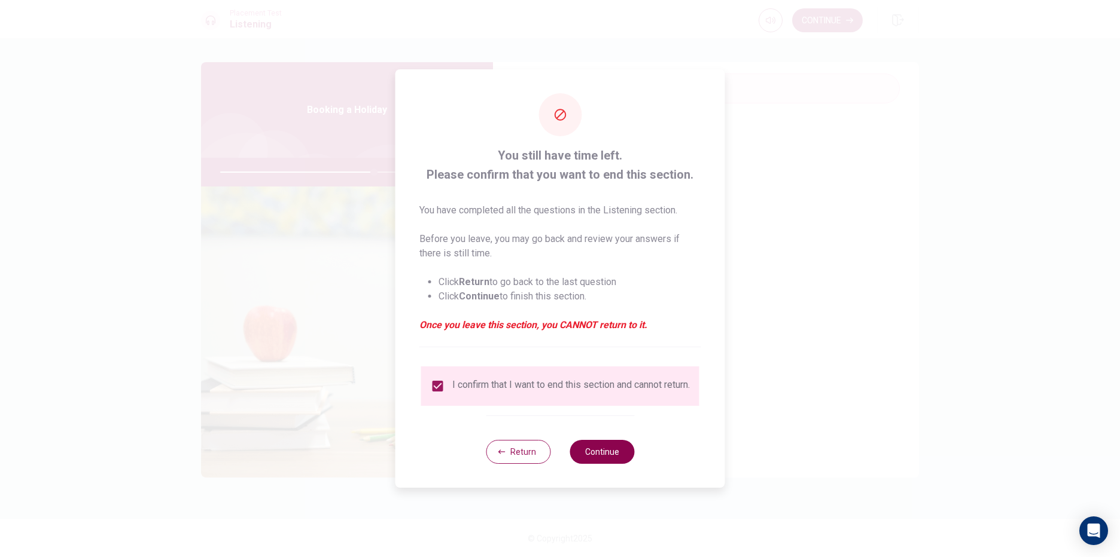
click at [599, 449] on button "Continue" at bounding box center [601, 452] width 65 height 24
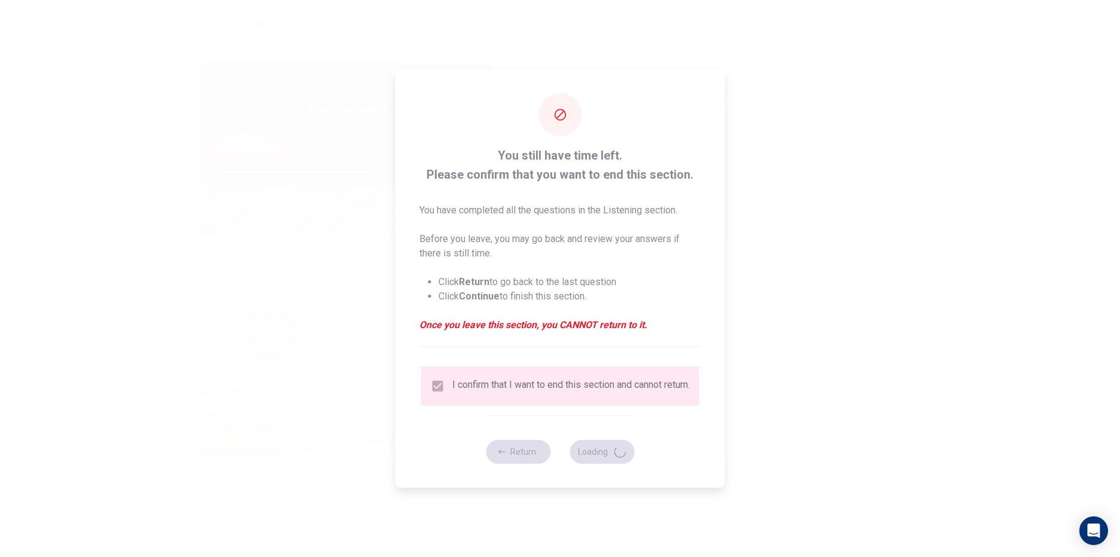
type input "72"
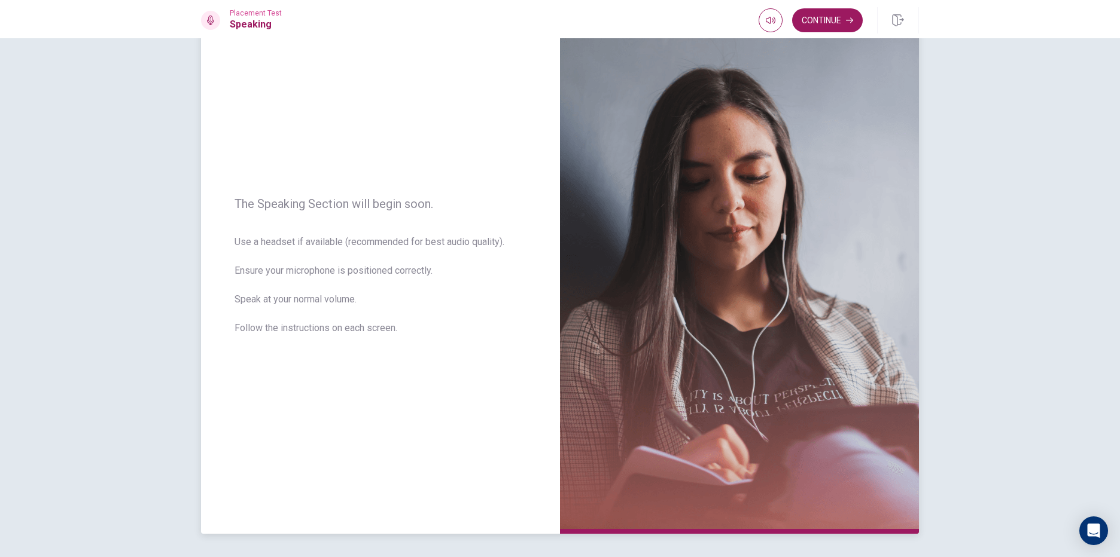
scroll to position [29, 0]
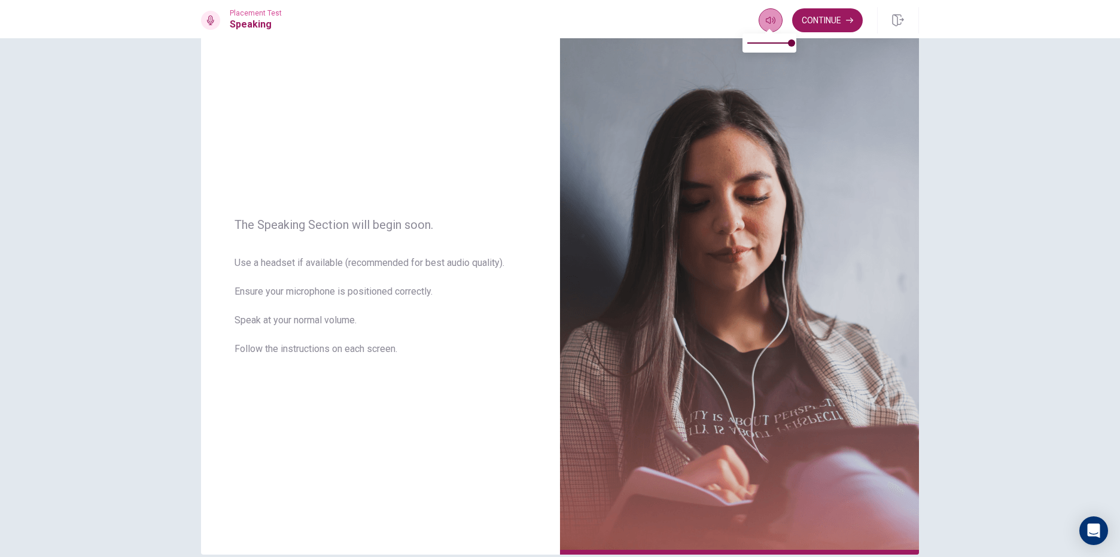
click at [759, 25] on button "button" at bounding box center [770, 20] width 24 height 24
click at [770, 148] on img at bounding box center [739, 294] width 359 height 522
click at [833, 19] on button "Continue" at bounding box center [827, 20] width 71 height 24
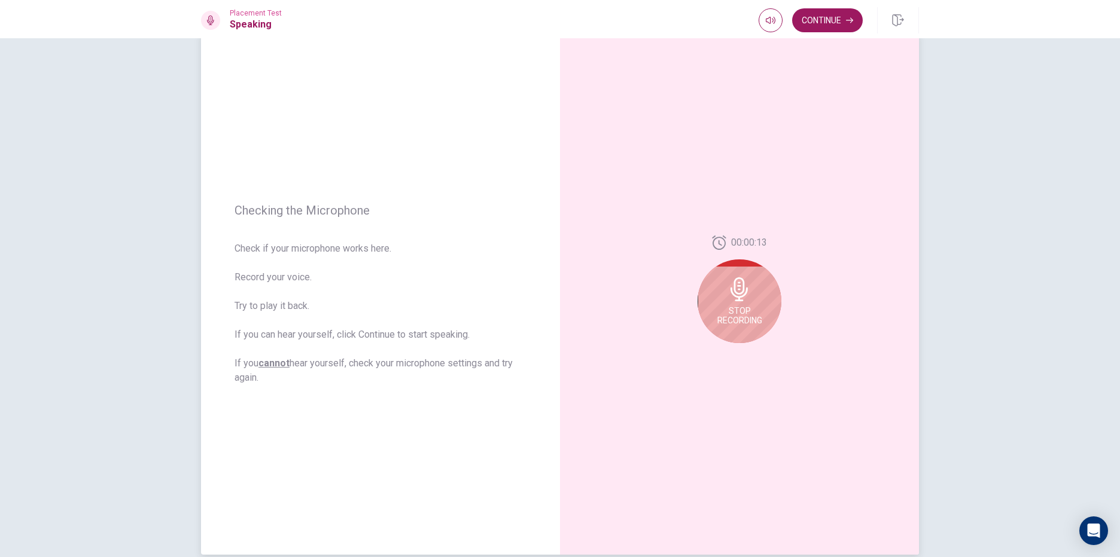
click at [739, 288] on icon at bounding box center [739, 290] width 24 height 24
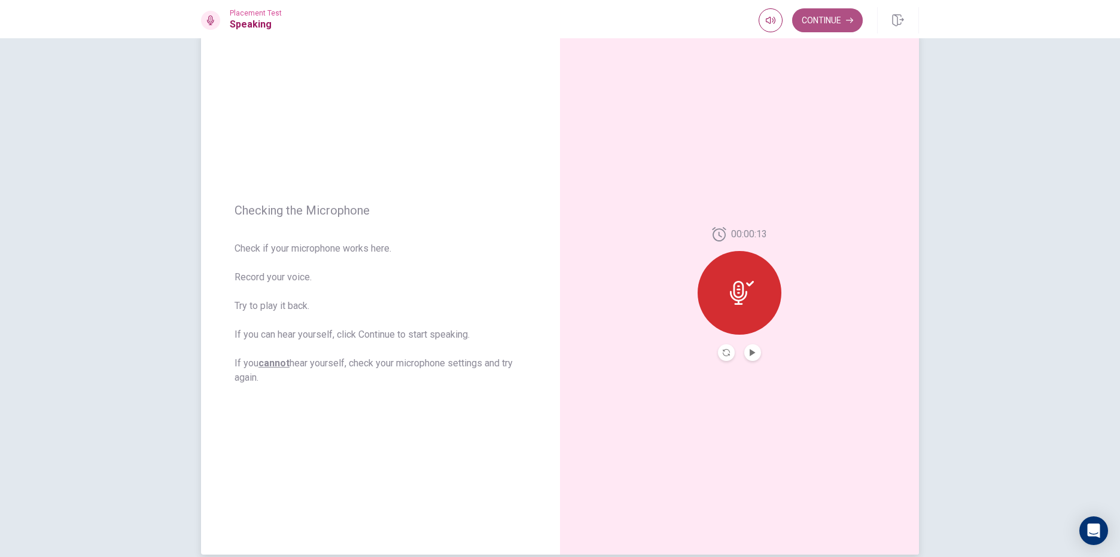
click at [841, 22] on button "Continue" at bounding box center [827, 20] width 71 height 24
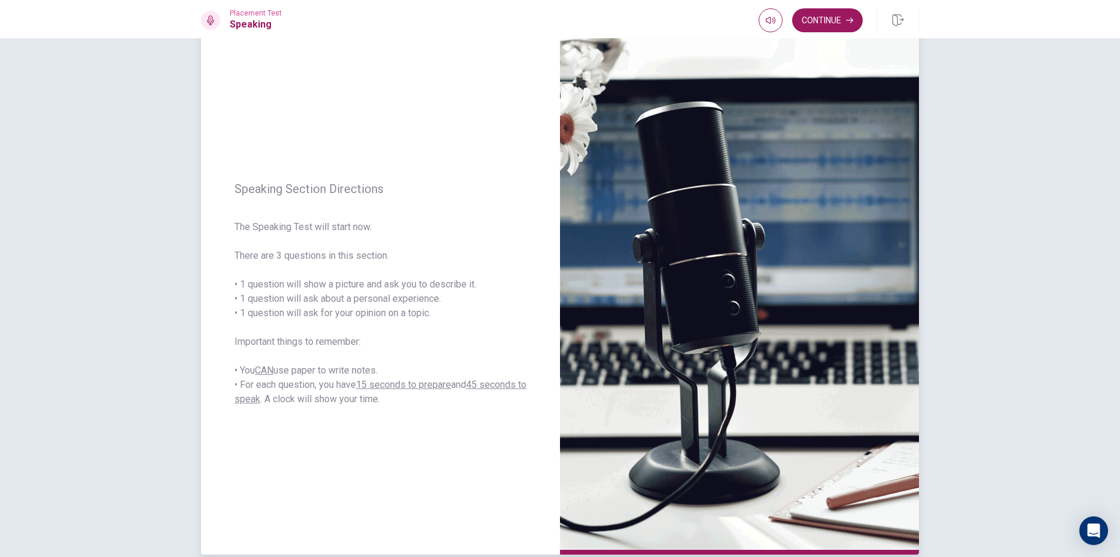
scroll to position [89, 0]
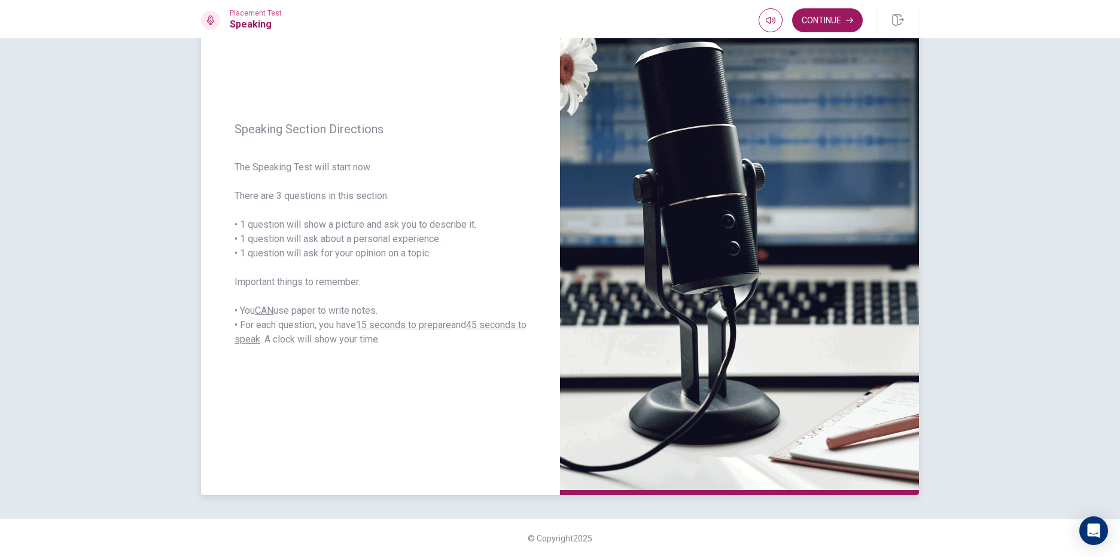
drag, startPoint x: 420, startPoint y: 255, endPoint x: 324, endPoint y: 268, distance: 97.2
click at [325, 269] on span "The Speaking Test will start now. There are 3 questions in this section. • 1 qu…" at bounding box center [380, 253] width 292 height 187
drag, startPoint x: 269, startPoint y: 246, endPoint x: 253, endPoint y: 243, distance: 15.8
click at [260, 245] on span "The Speaking Test will start now. There are 3 questions in this section. • 1 qu…" at bounding box center [380, 253] width 292 height 187
drag, startPoint x: 249, startPoint y: 234, endPoint x: 296, endPoint y: 262, distance: 54.2
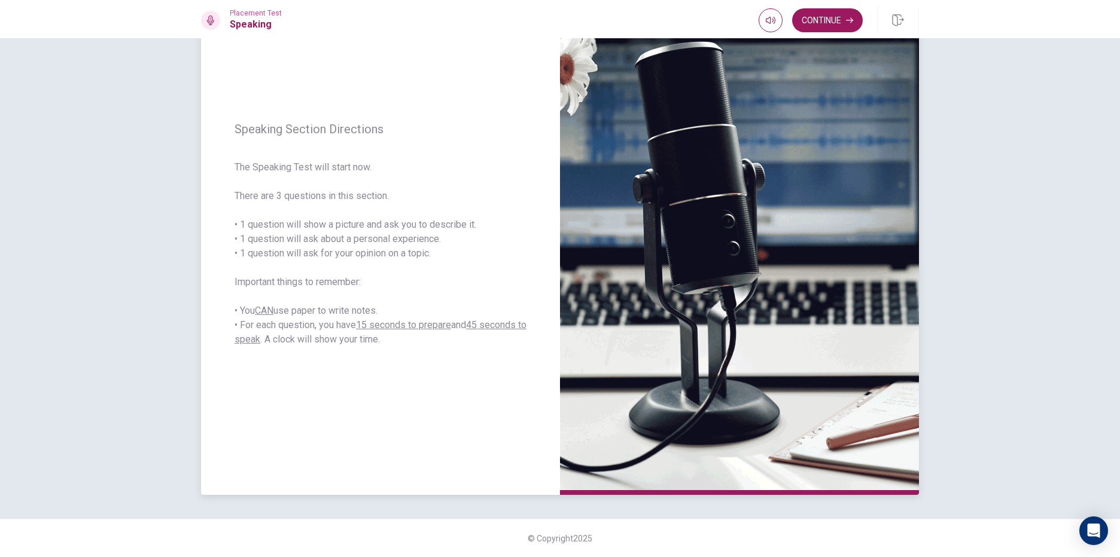
click at [296, 262] on span "The Speaking Test will start now. There are 3 questions in this section. • 1 qu…" at bounding box center [380, 253] width 292 height 187
drag, startPoint x: 449, startPoint y: 227, endPoint x: 368, endPoint y: 186, distance: 90.7
click at [368, 186] on span "The Speaking Test will start now. There are 3 questions in this section. • 1 qu…" at bounding box center [380, 253] width 292 height 187
drag, startPoint x: 432, startPoint y: 222, endPoint x: 366, endPoint y: 174, distance: 81.7
click at [366, 174] on span "The Speaking Test will start now. There are 3 questions in this section. • 1 qu…" at bounding box center [380, 253] width 292 height 187
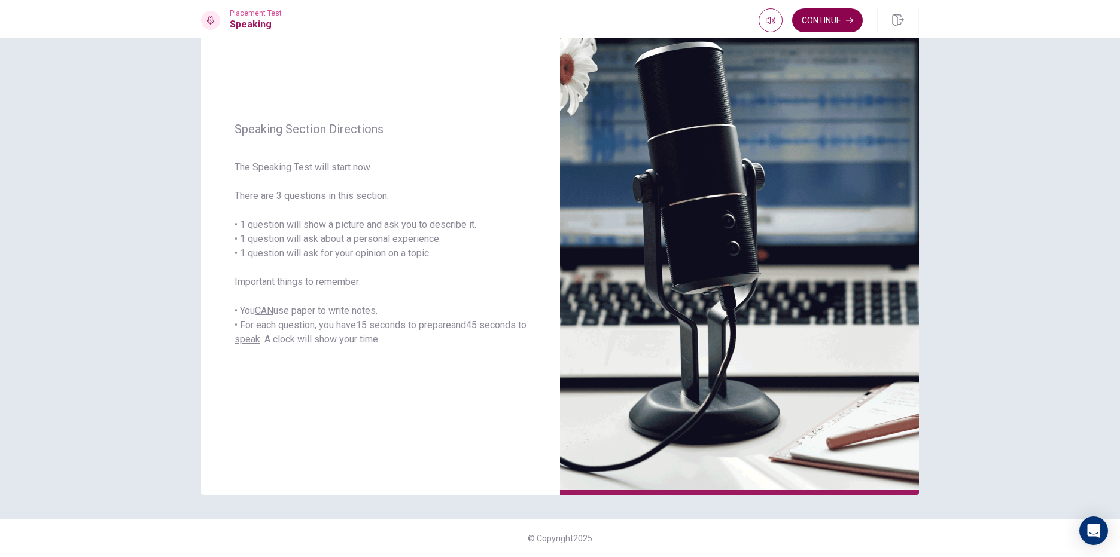
click at [829, 25] on button "Continue" at bounding box center [827, 20] width 71 height 24
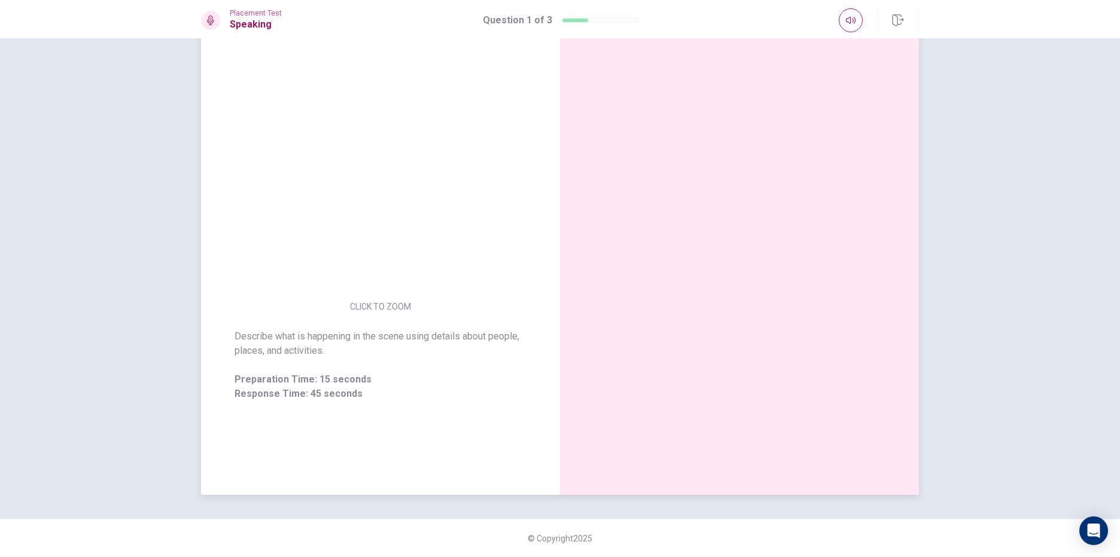
scroll to position [29, 0]
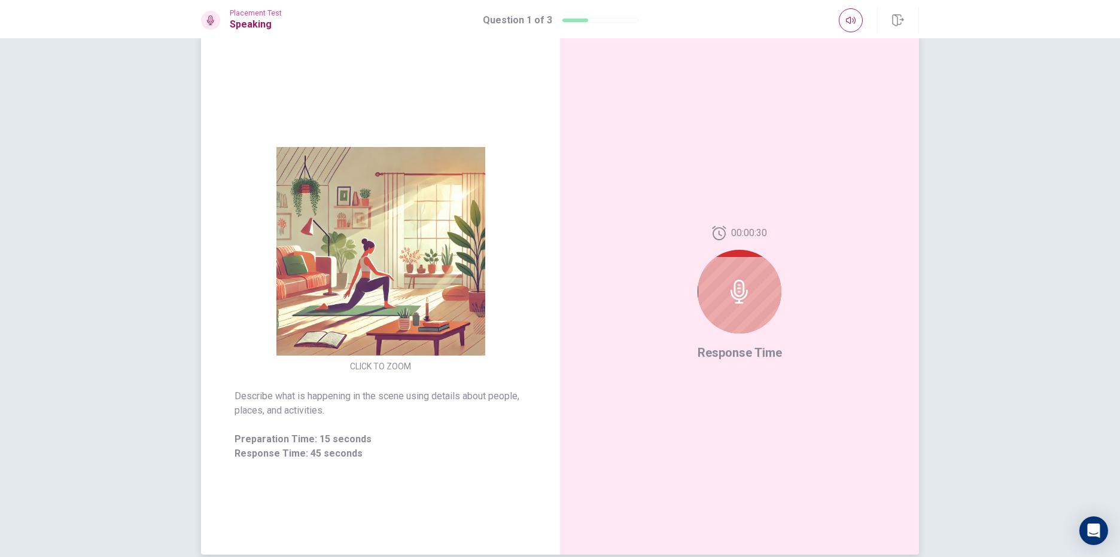
click at [632, 331] on div "00:00:30 Response Time" at bounding box center [739, 294] width 359 height 522
click at [737, 246] on div "00:00:29" at bounding box center [739, 284] width 84 height 117
click at [735, 308] on div at bounding box center [739, 292] width 84 height 84
click at [741, 282] on icon at bounding box center [739, 292] width 24 height 24
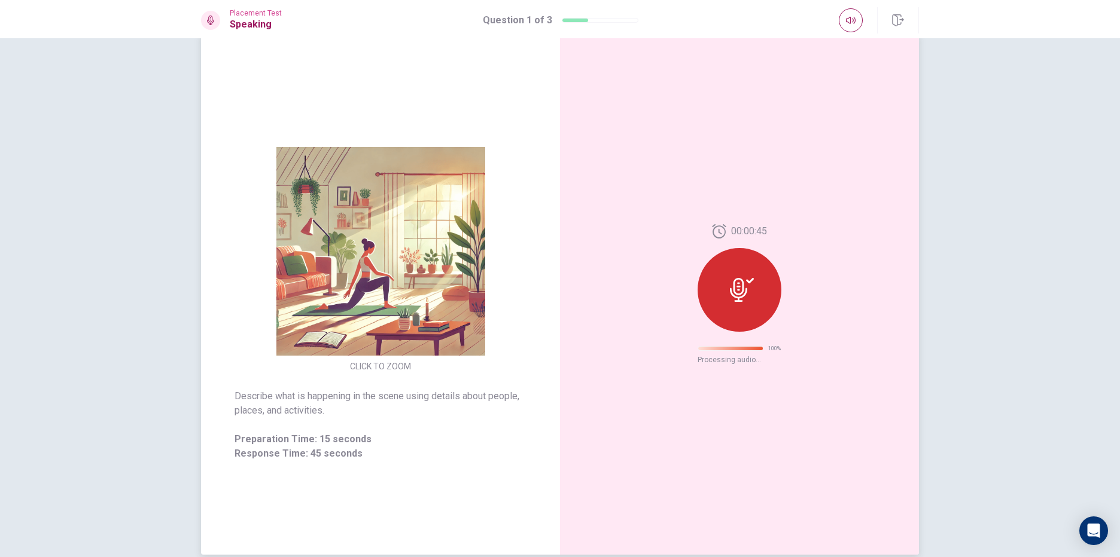
scroll to position [0, 0]
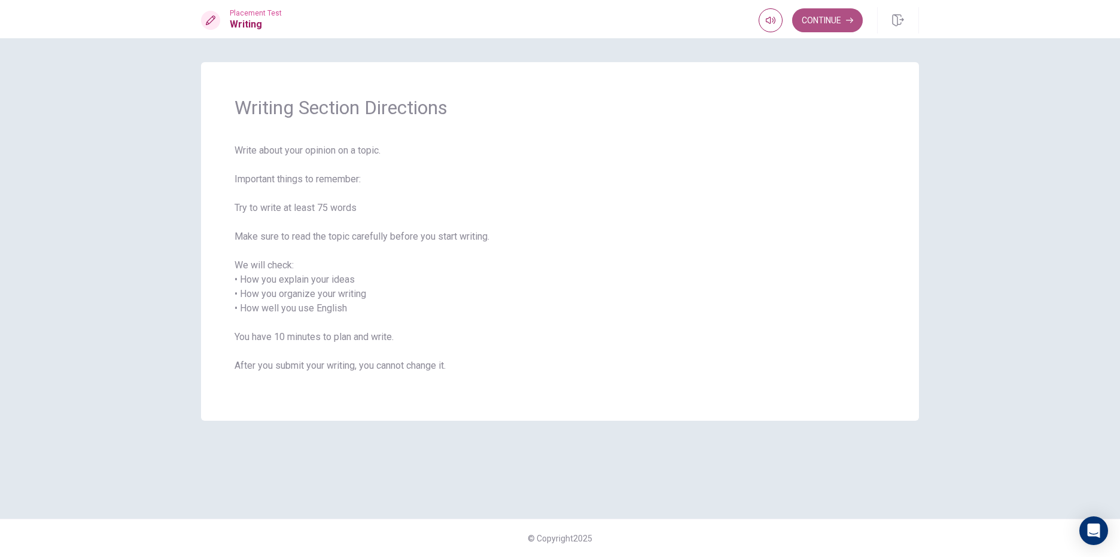
click at [819, 19] on button "Continue" at bounding box center [827, 20] width 71 height 24
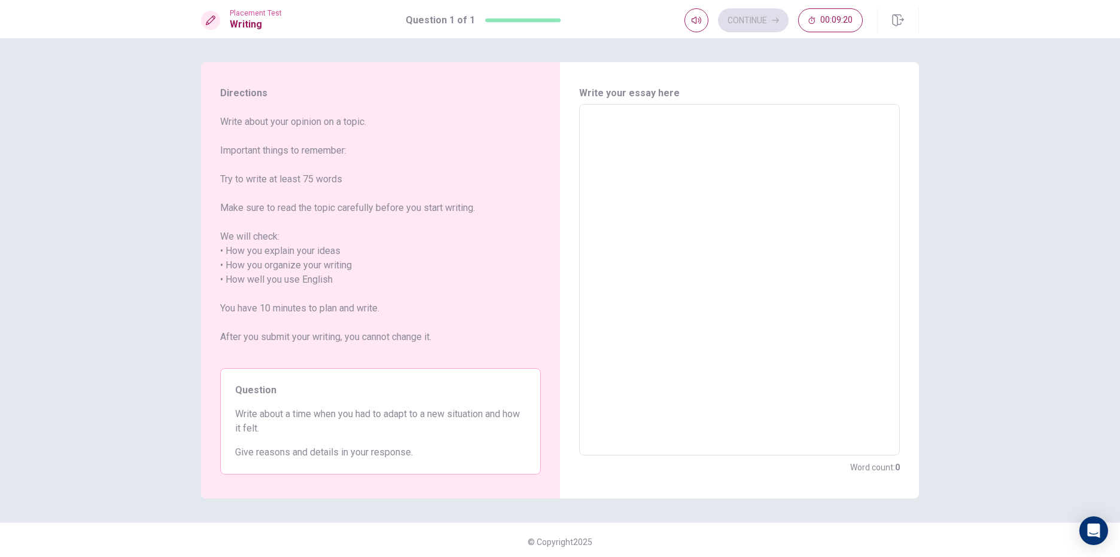
click at [666, 118] on textarea at bounding box center [739, 280] width 304 height 332
type textarea "I"
type textarea "x"
type textarea "I"
type textarea "x"
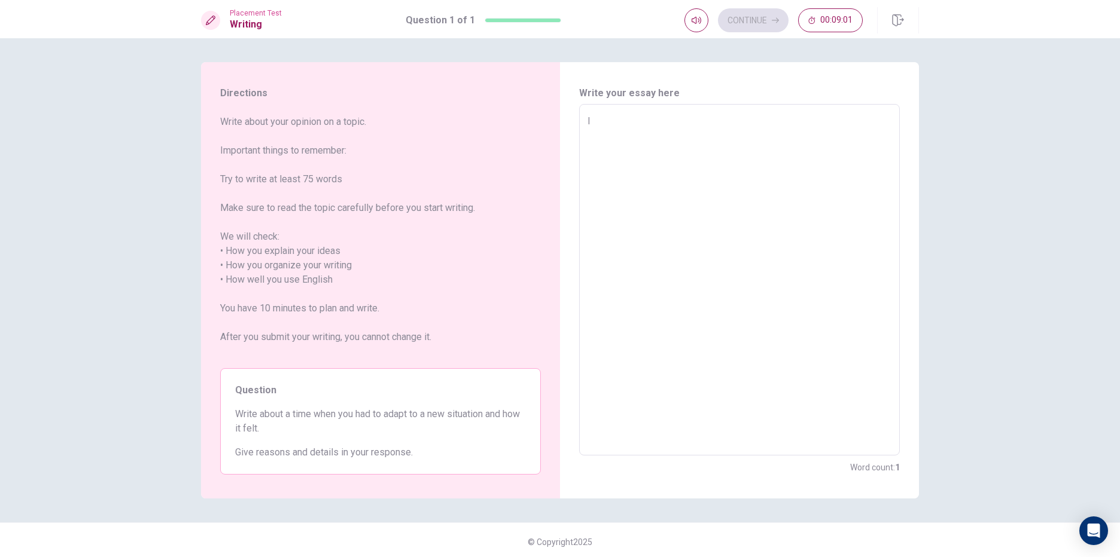
type textarea "I"
type textarea "x"
type textarea "m"
type textarea "x"
type textarea "M"
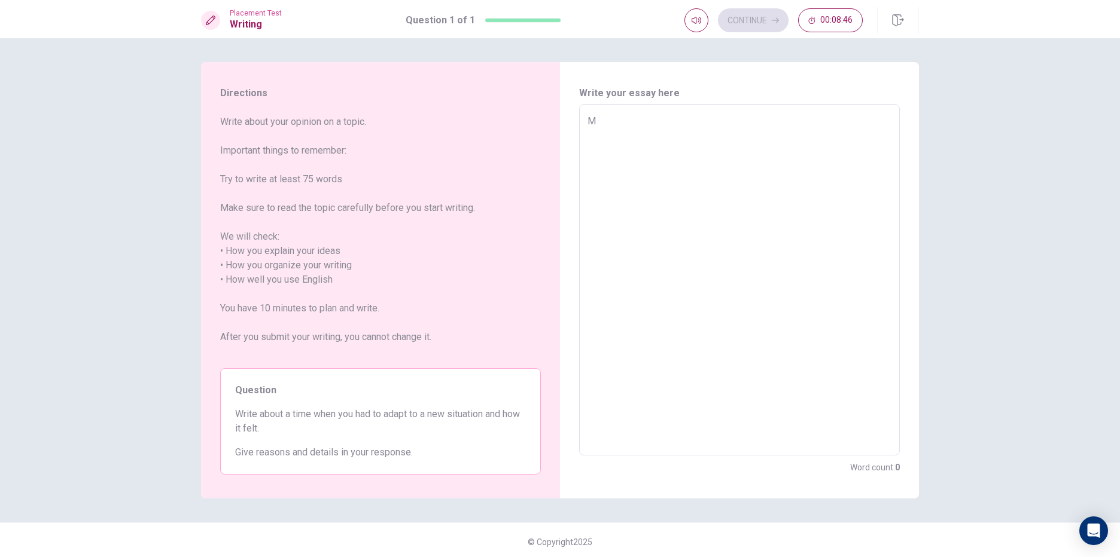
type textarea "x"
type textarea "My"
type textarea "x"
type textarea "My"
type textarea "x"
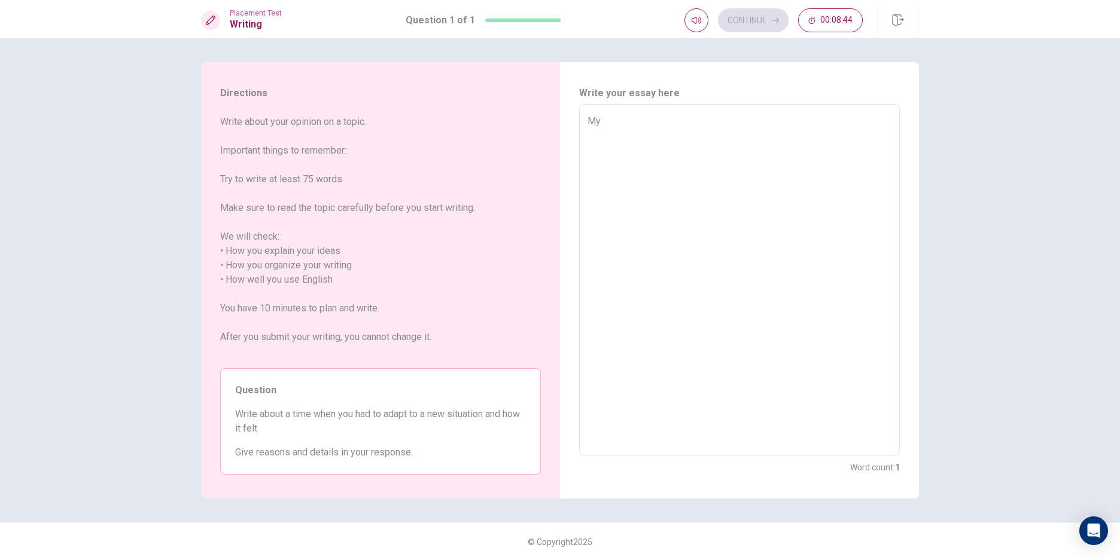
type textarea "My f"
type textarea "x"
type textarea "My fi"
type textarea "x"
type textarea "My fir"
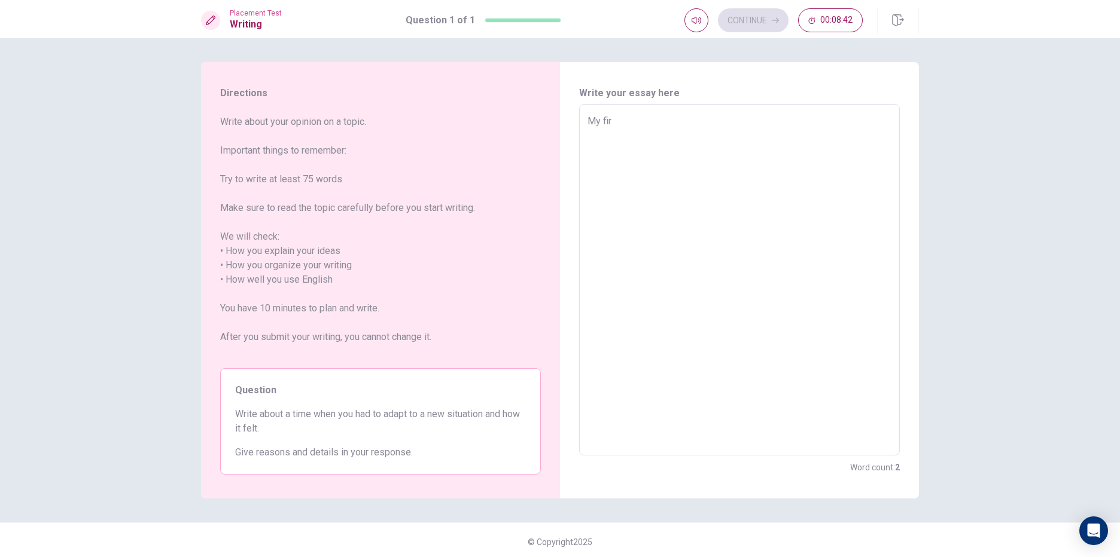
type textarea "x"
type textarea "My firs"
type textarea "x"
type textarea "My first"
type textarea "x"
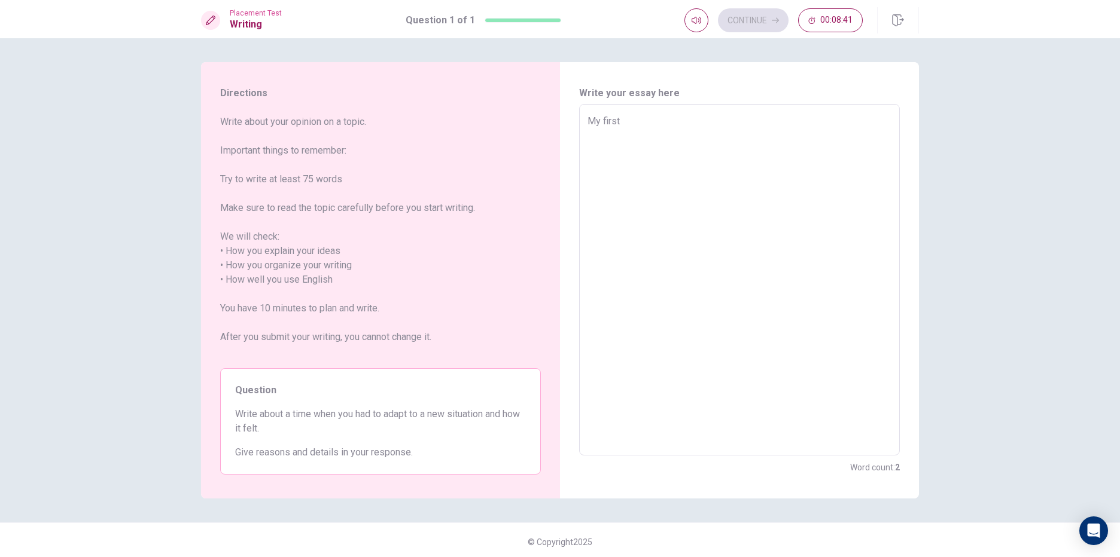
type textarea "My first"
type textarea "x"
type textarea "My first t"
type textarea "x"
type textarea "My first ti"
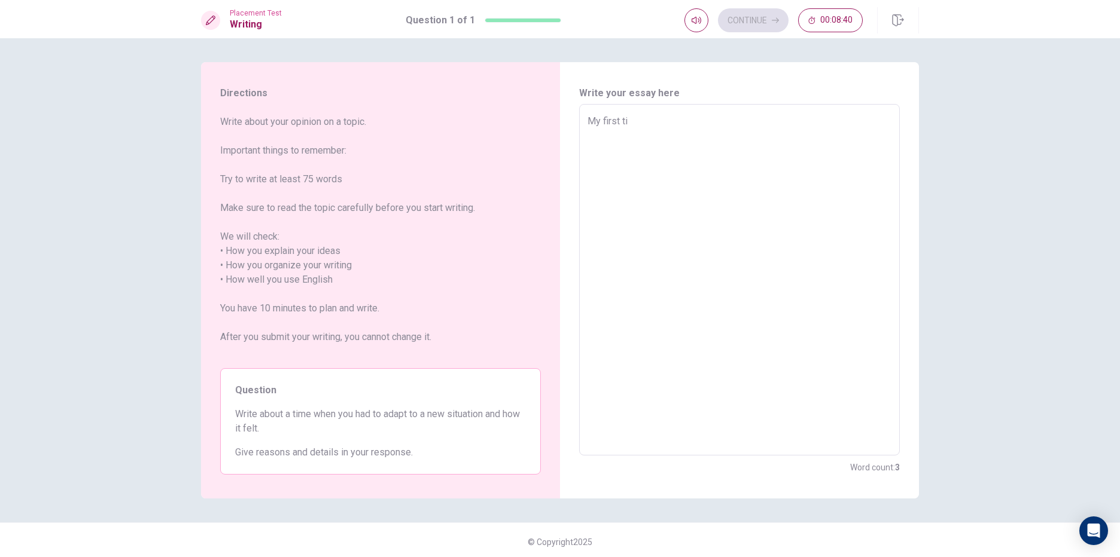
type textarea "x"
type textarea "My first tim"
type textarea "x"
type textarea "My first time"
type textarea "x"
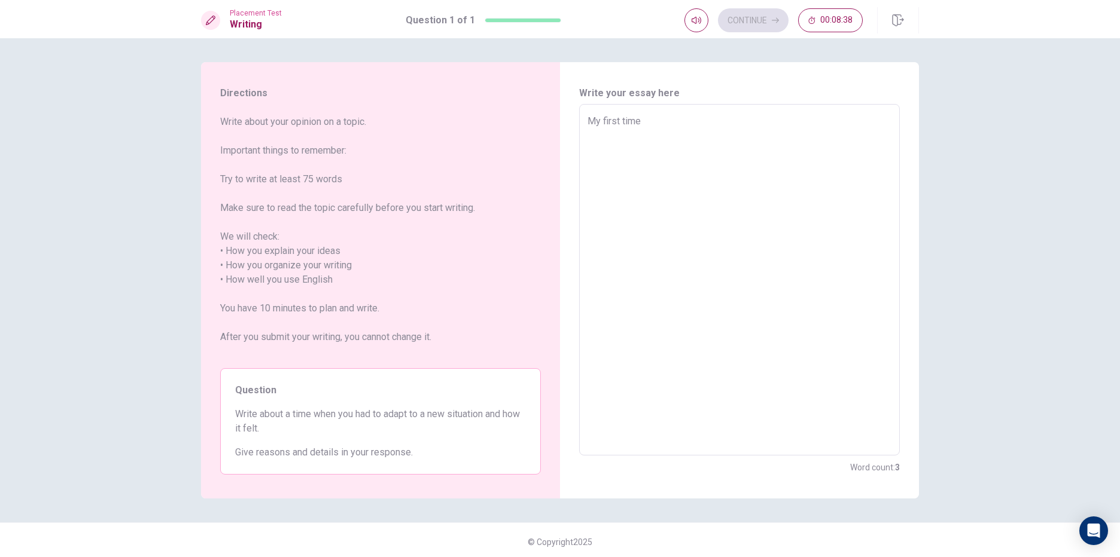
type textarea "My first time"
type textarea "x"
type textarea "My first time o"
type textarea "x"
type textarea "My first time of"
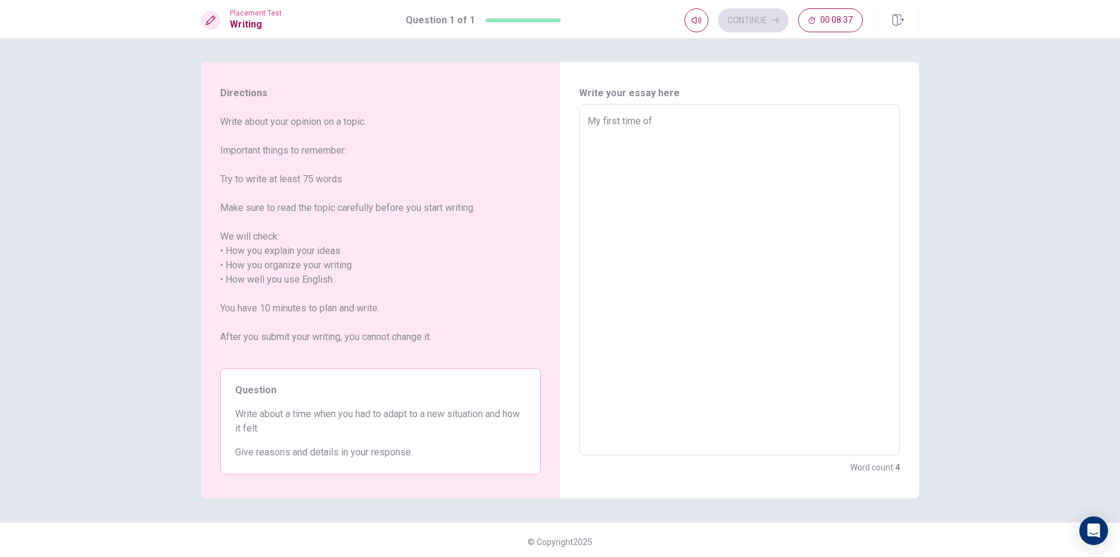
type textarea "x"
type textarea "My first time of"
type textarea "x"
type textarea "My first time of p"
type textarea "x"
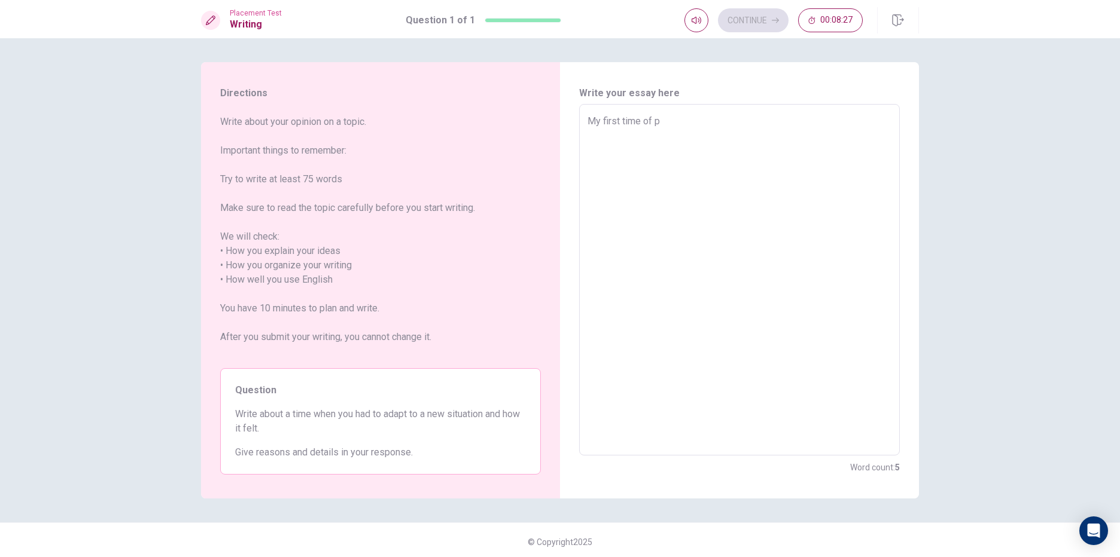
type textarea "My first time of pl"
type textarea "x"
type textarea "My first time of pla"
type textarea "x"
type textarea "My first time of play"
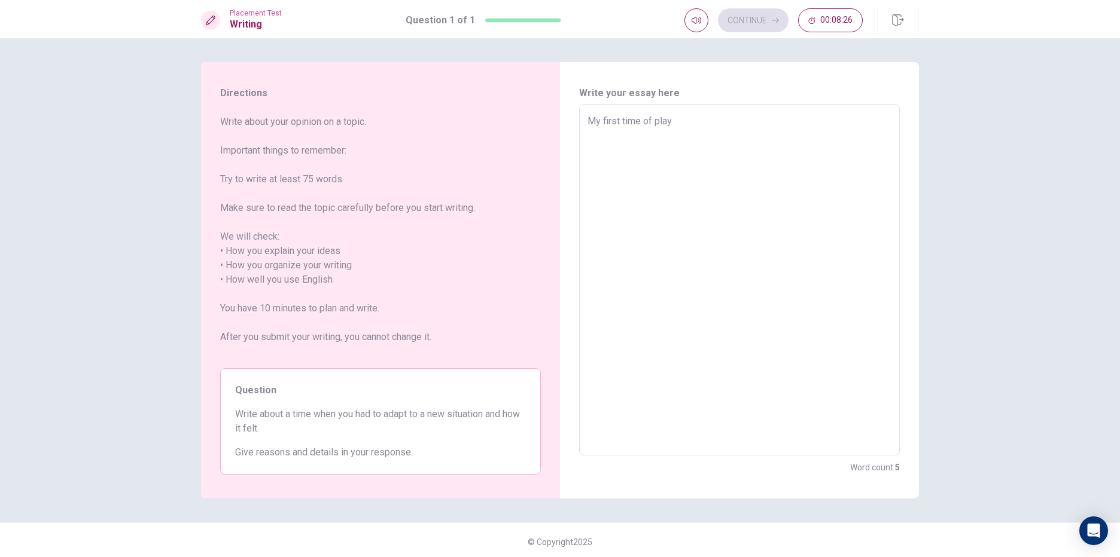
type textarea "x"
type textarea "My first time of playi"
type textarea "x"
type textarea "My first time of playin"
type textarea "x"
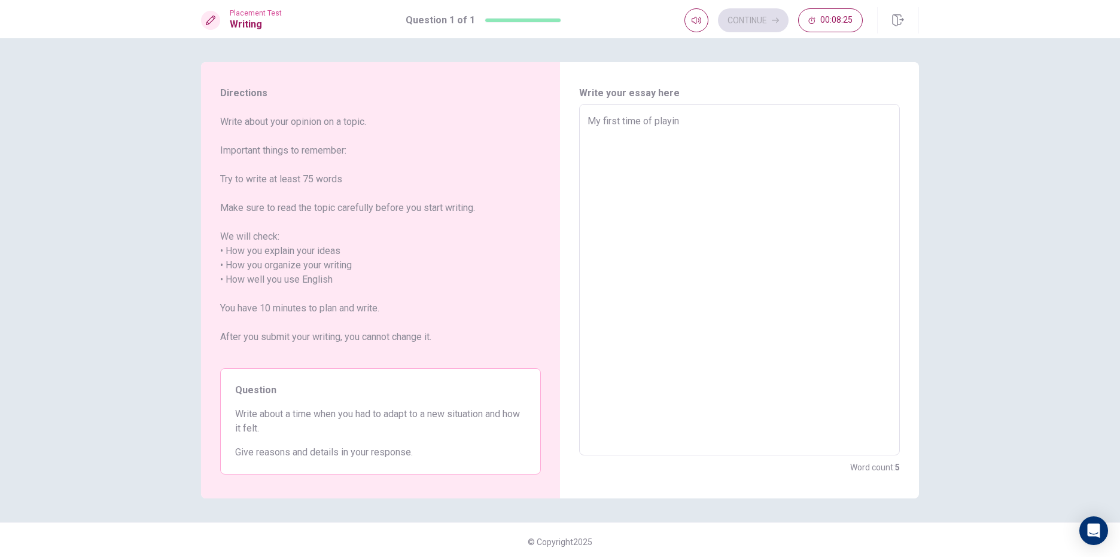
type textarea "My first time of playing"
type textarea "x"
type textarea "My first time of playing"
type textarea "x"
type textarea "My first time of playing"
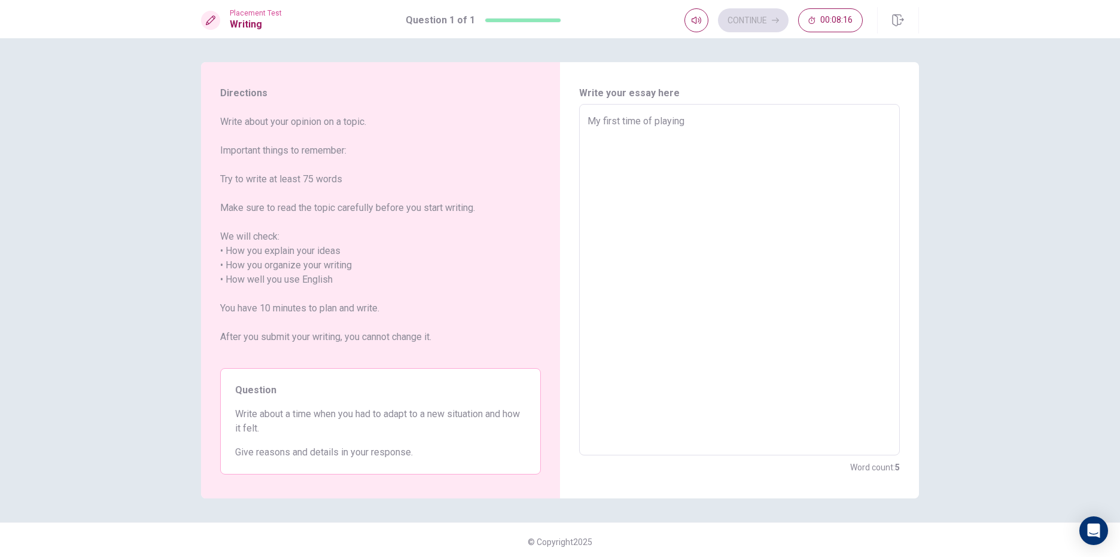
type textarea "x"
type textarea "My first time of playin"
type textarea "x"
type textarea "My first time of playi"
type textarea "x"
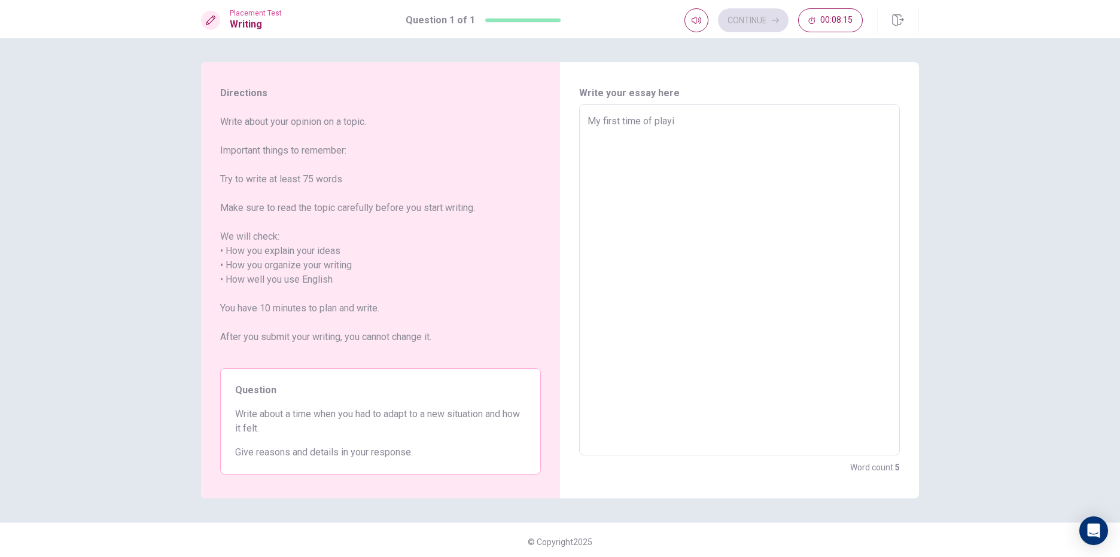
type textarea "My first time of play"
type textarea "x"
type textarea "My first time of pla"
type textarea "x"
type textarea "My first time of pl"
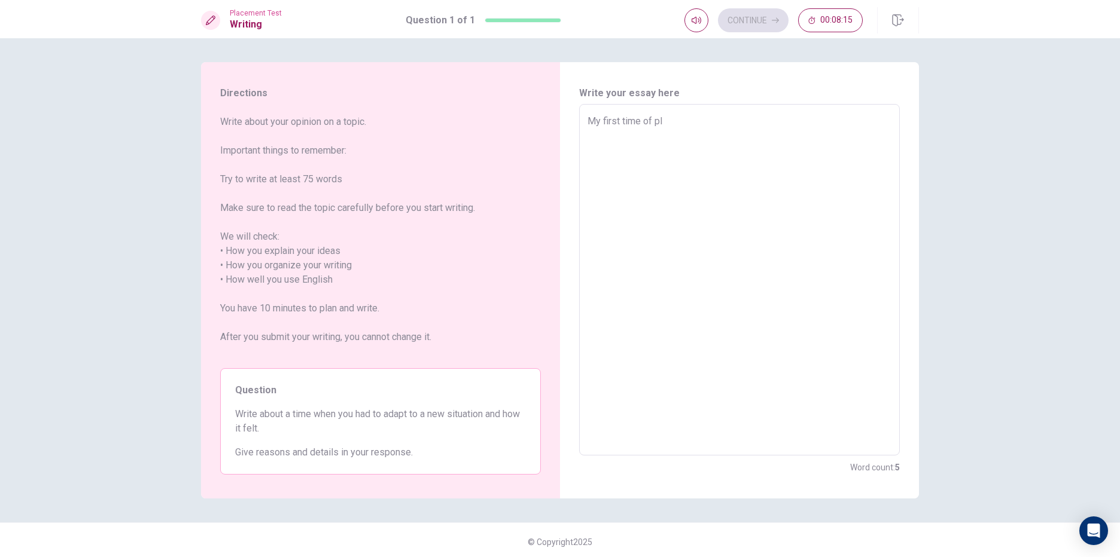
type textarea "x"
type textarea "My first time of p"
type textarea "x"
type textarea "My first time of"
type textarea "x"
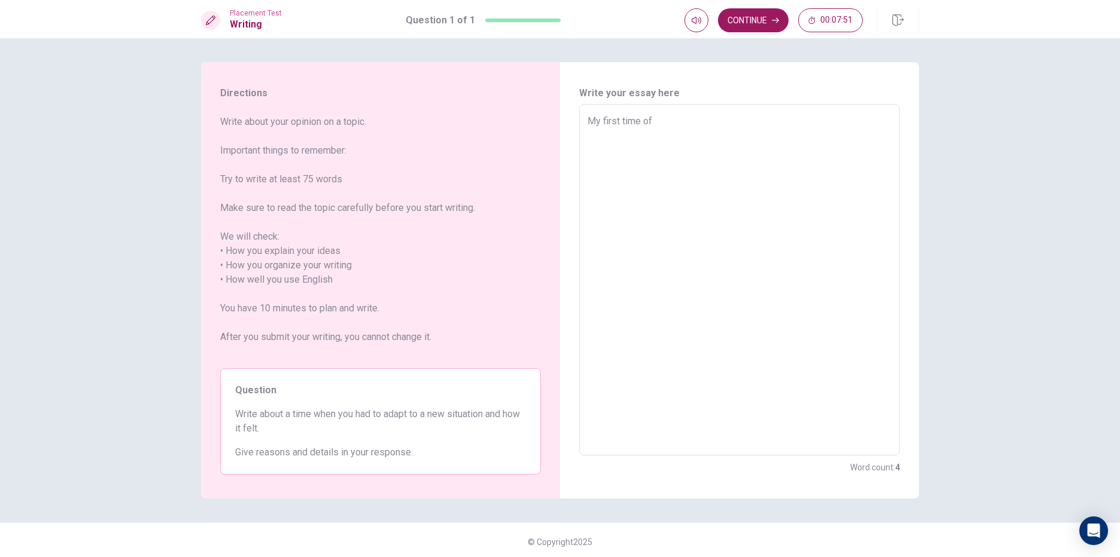
type textarea "My first time of"
type textarea "x"
type textarea "My first time o"
type textarea "x"
type textarea "My first time"
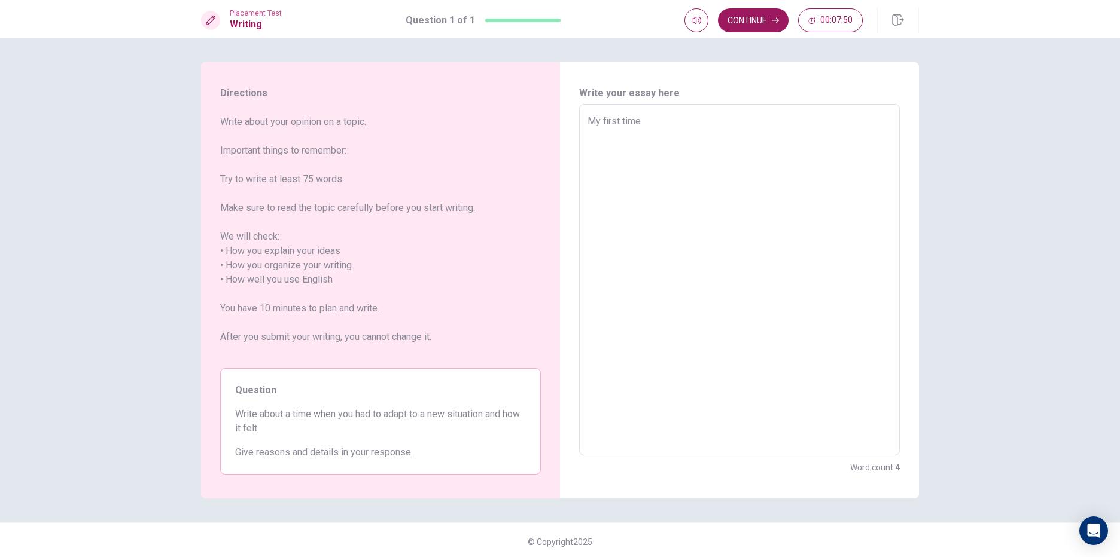
type textarea "x"
type textarea "My first time"
type textarea "x"
type textarea "My first tim"
type textarea "x"
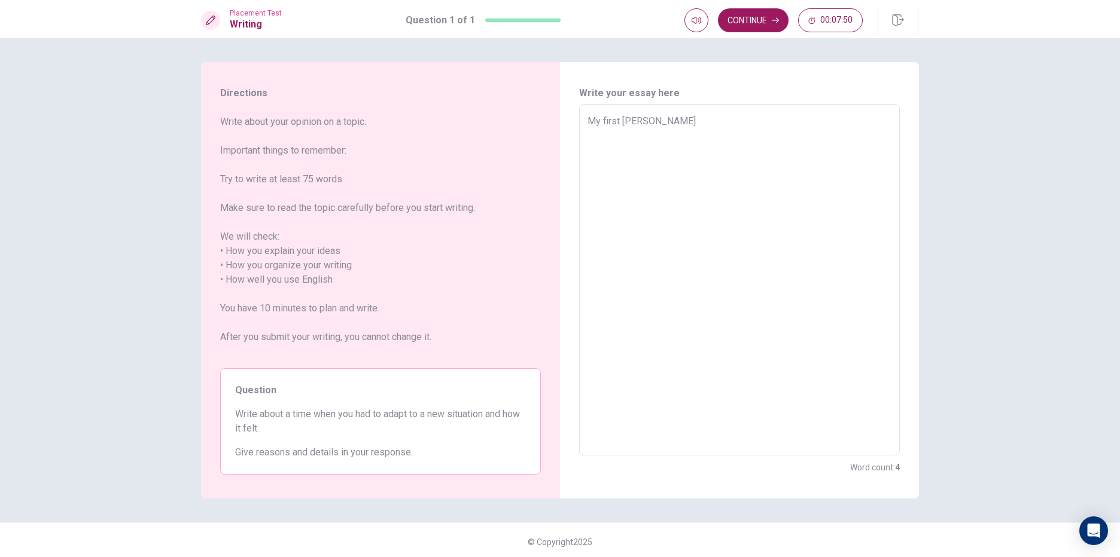
type textarea "My first ti"
type textarea "x"
type textarea "My first t"
type textarea "x"
type textarea "My first"
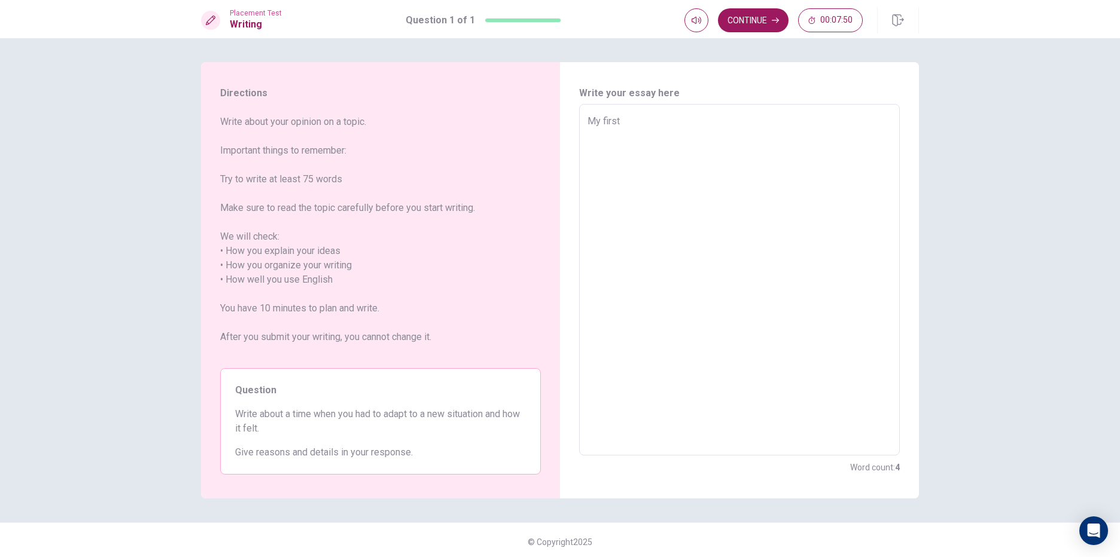
type textarea "x"
type textarea "My first"
type textarea "x"
type textarea "My firs"
type textarea "x"
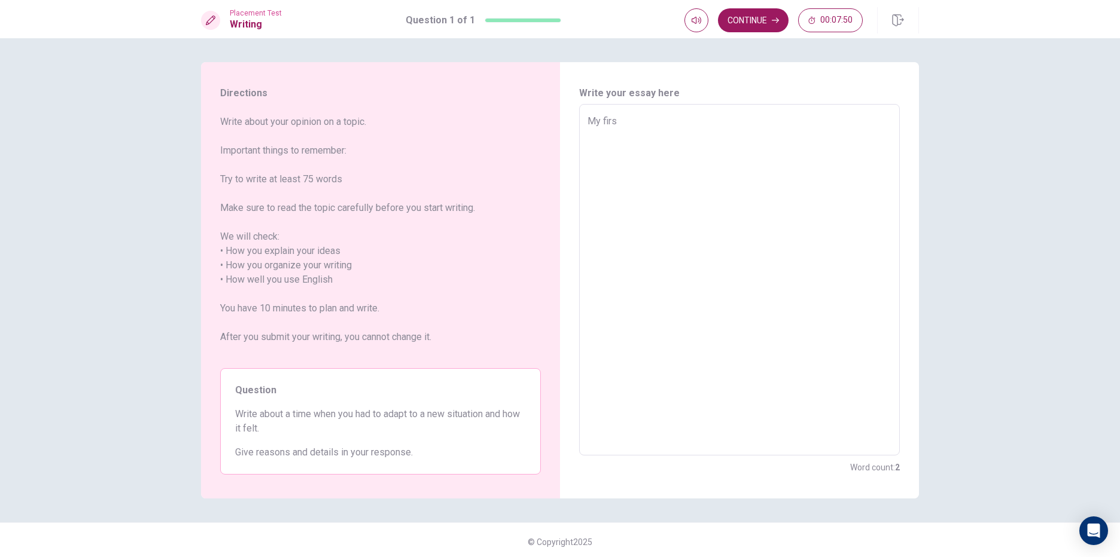
type textarea "My fir"
type textarea "x"
type textarea "My fi"
type textarea "x"
type textarea "My f"
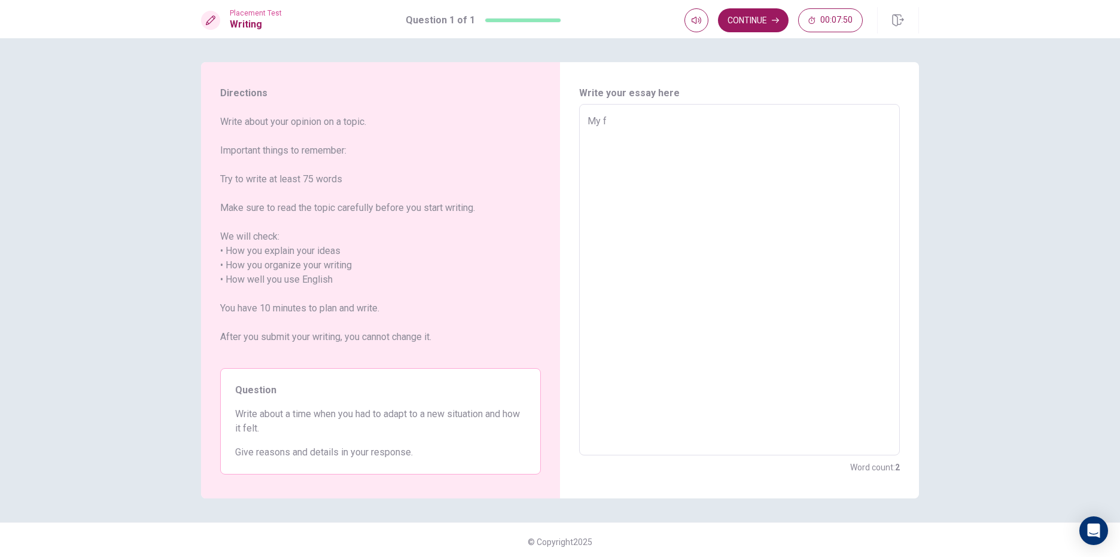
type textarea "x"
type textarea "My"
type textarea "x"
type textarea "My"
type textarea "x"
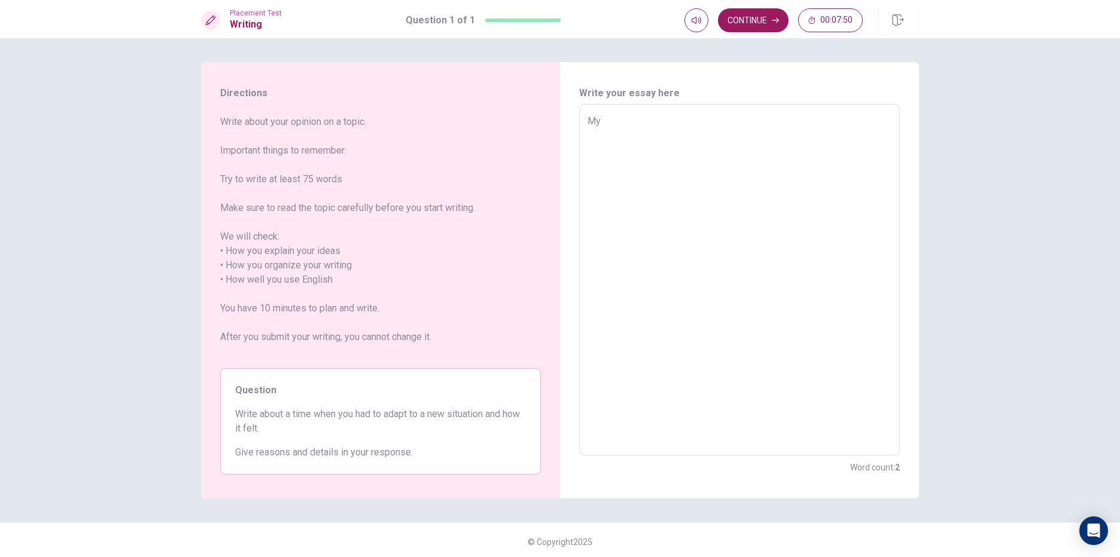
type textarea "M"
type textarea "x"
type textarea "T"
type textarea "x"
type textarea "TH"
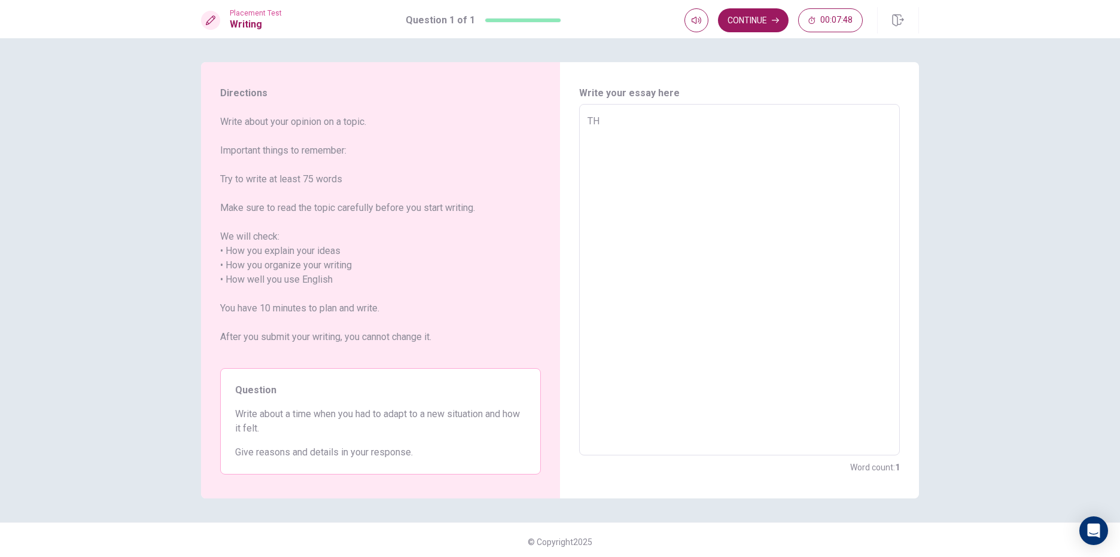
type textarea "x"
type textarea "THe"
type textarea "x"
type textarea "TH"
type textarea "x"
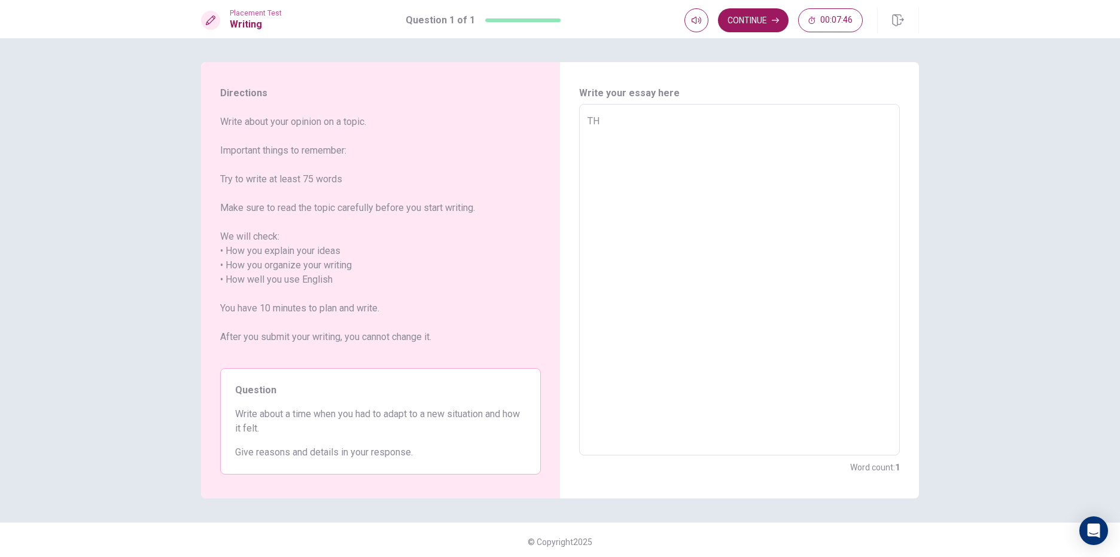
type textarea "T"
type textarea "x"
type textarea "Th"
type textarea "x"
type textarea "The"
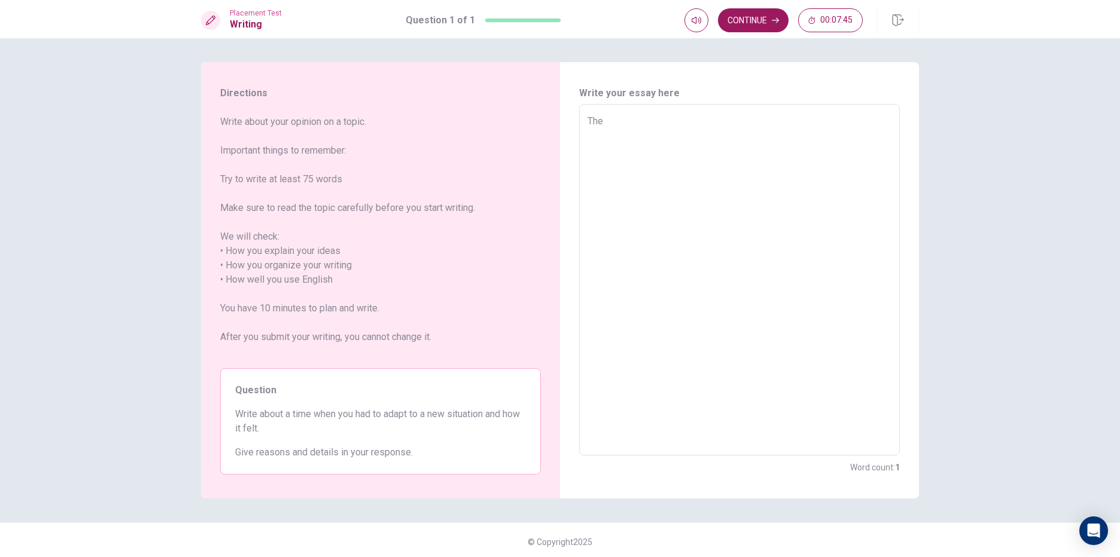
type textarea "x"
type textarea "The"
type textarea "x"
type textarea "The f"
type textarea "x"
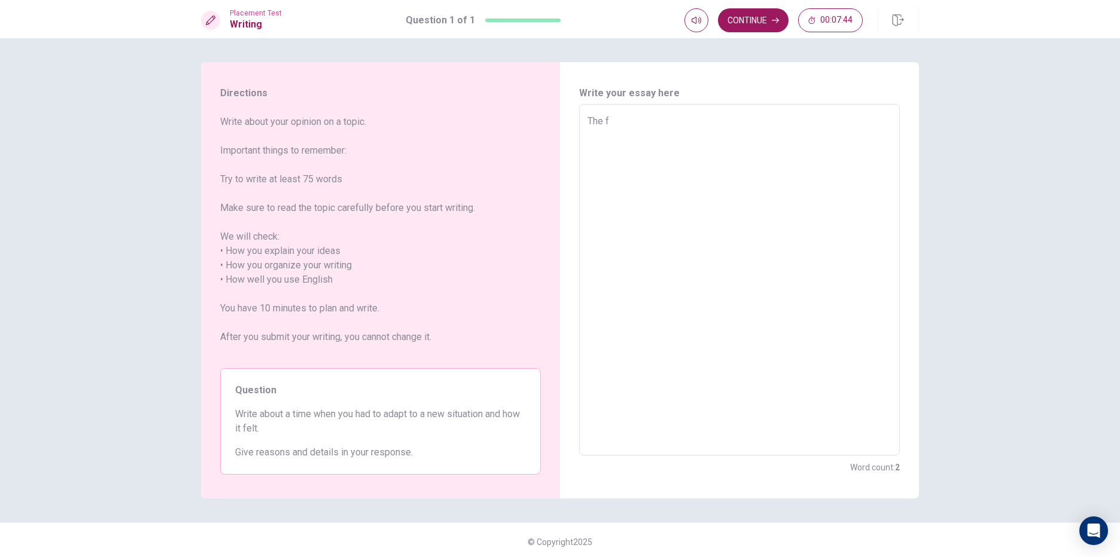
type textarea "The fi"
type textarea "x"
type textarea "The fir"
type textarea "x"
type textarea "The firs"
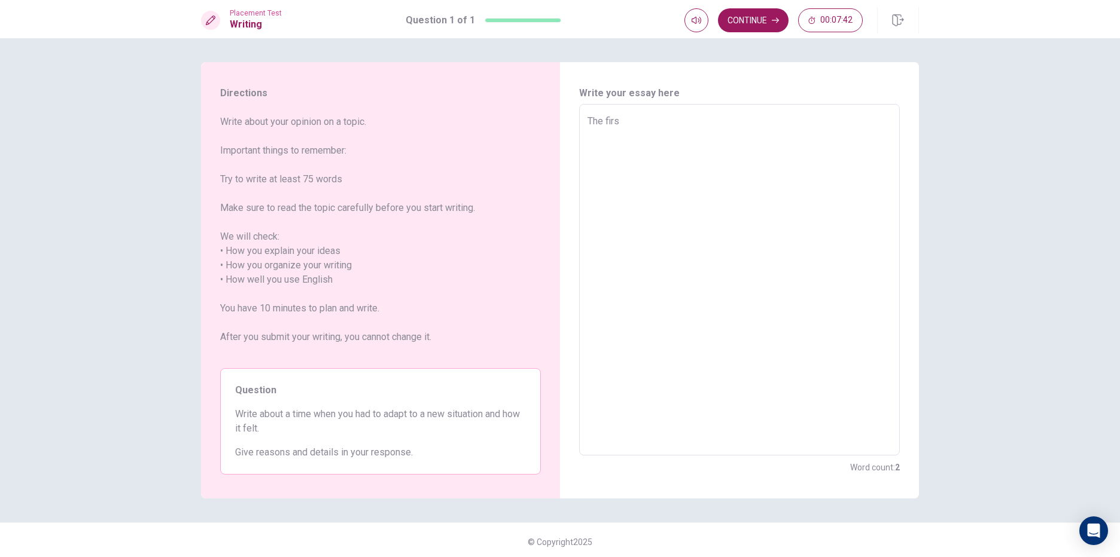
type textarea "x"
type textarea "The first"
type textarea "x"
type textarea "The first"
type textarea "x"
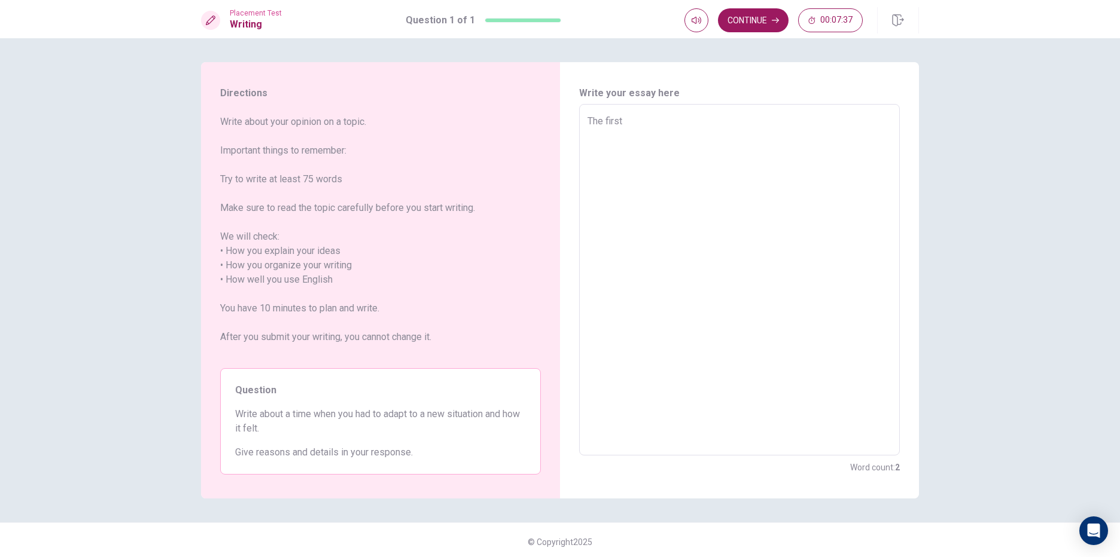
type textarea "The first p"
type textarea "x"
type textarea "The first pr"
type textarea "x"
type textarea "The first pre"
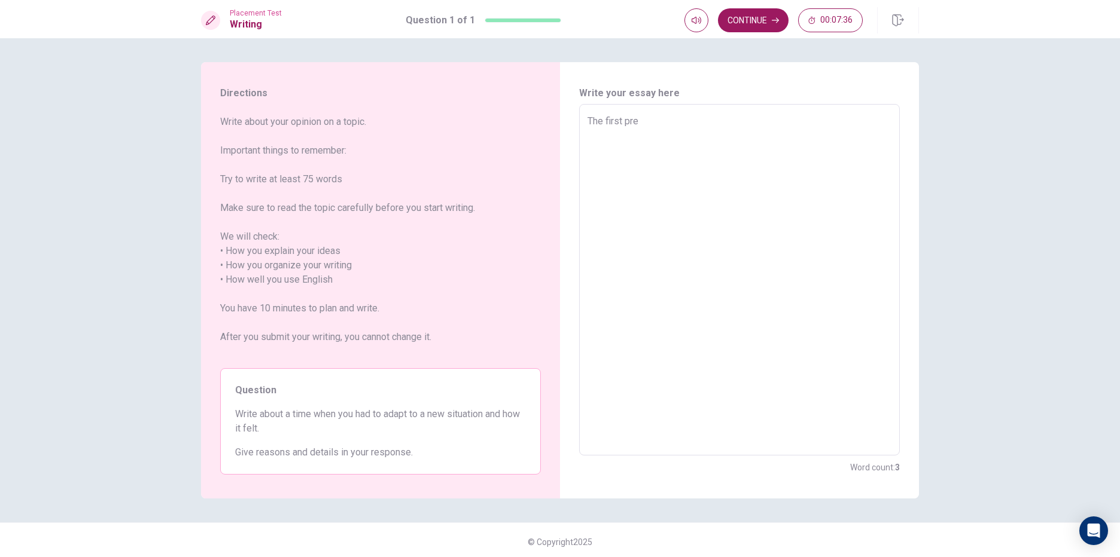
type textarea "x"
type textarea "The first pres"
type textarea "x"
type textarea "The first prese"
type textarea "x"
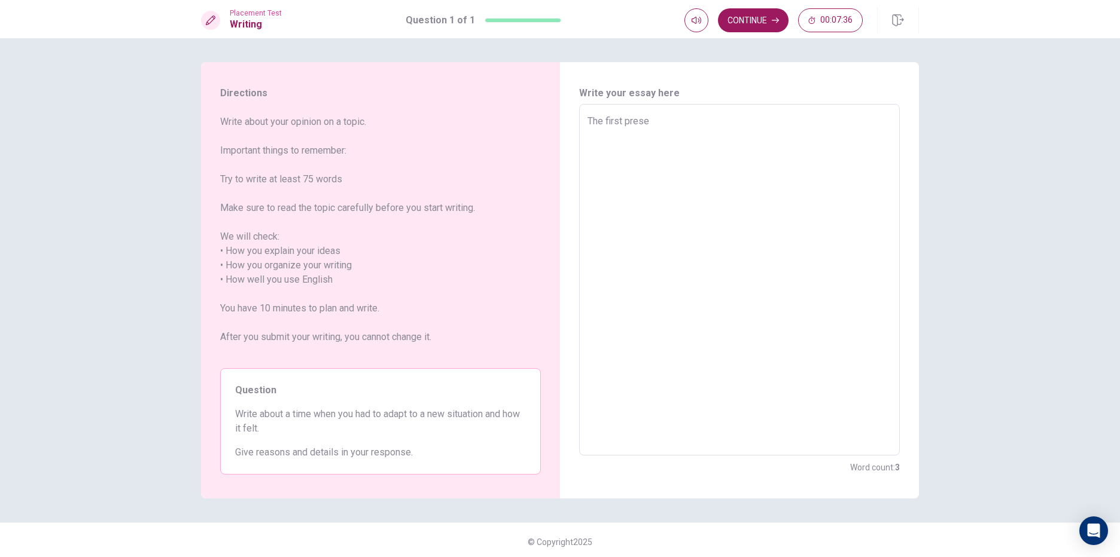
type textarea "The first presen"
type textarea "x"
type textarea "The first present"
type textarea "x"
type textarea "The first presenta"
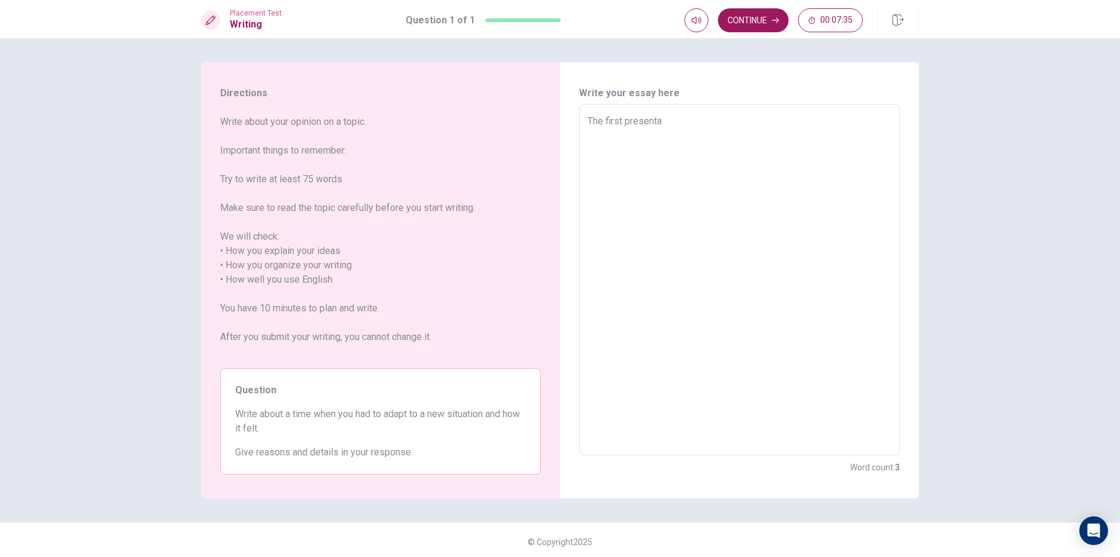
type textarea "x"
type textarea "The first presentat"
type textarea "x"
type textarea "The first presentati"
type textarea "x"
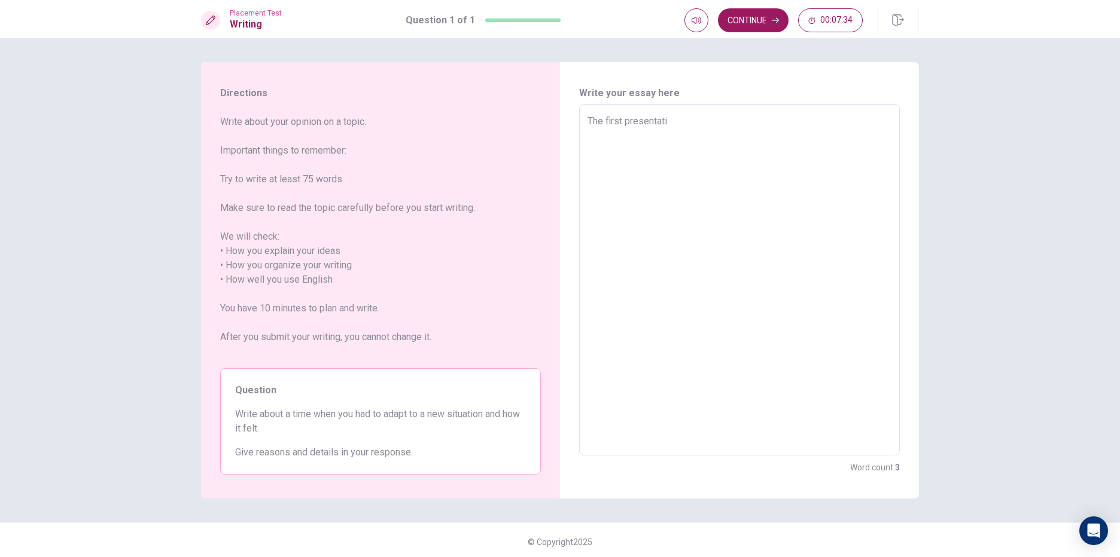
type textarea "The first presentatio"
type textarea "x"
type textarea "The first presentation"
type textarea "x"
type textarea "The first presentation"
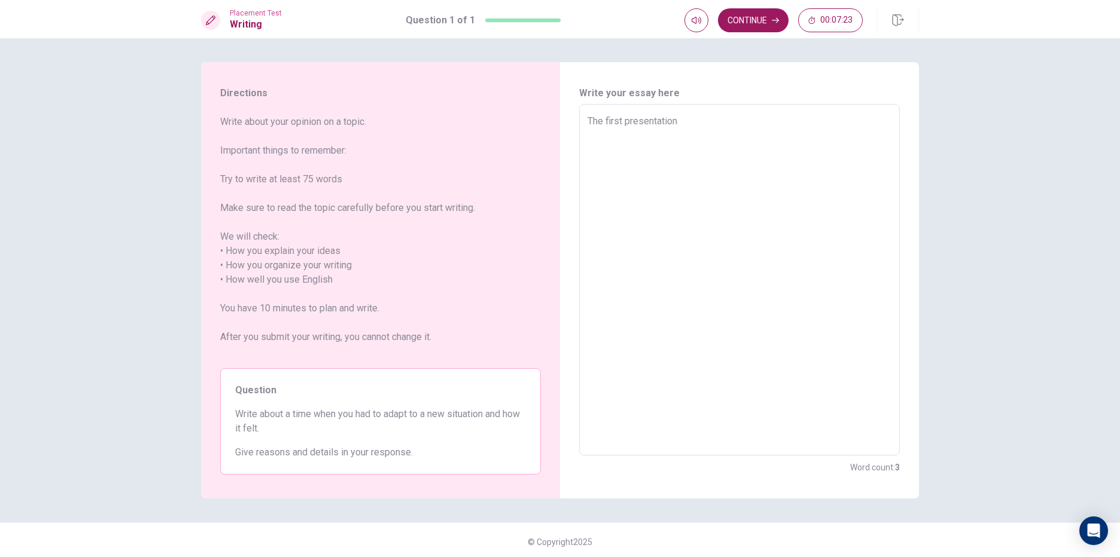
type textarea "x"
type textarea "Th first presentation"
type textarea "x"
type textarea "T first presentation"
type textarea "x"
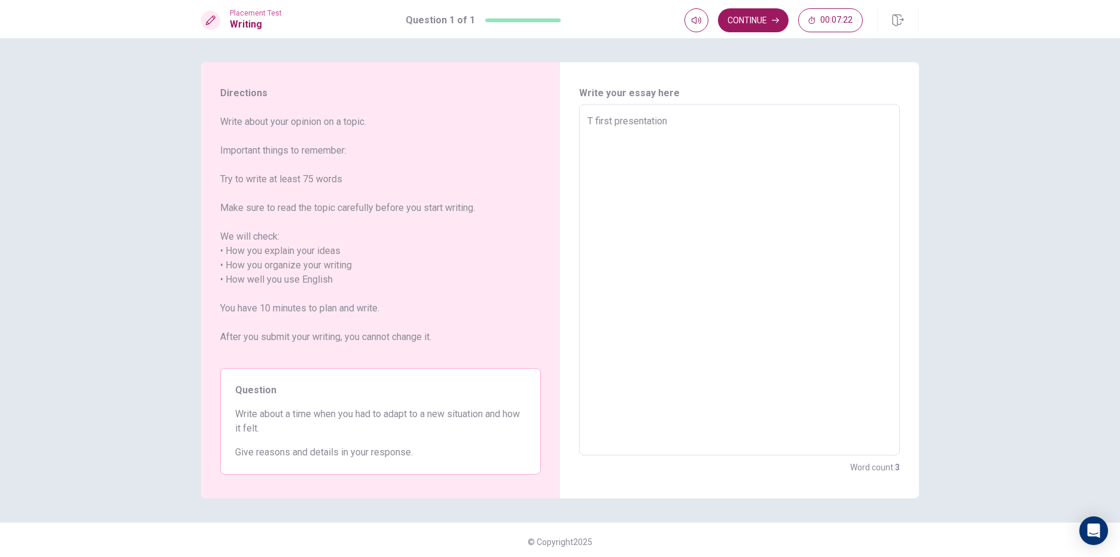
type textarea "first presentation"
type textarea "x"
type textarea "M first presentation"
type textarea "x"
type textarea "My first presentation"
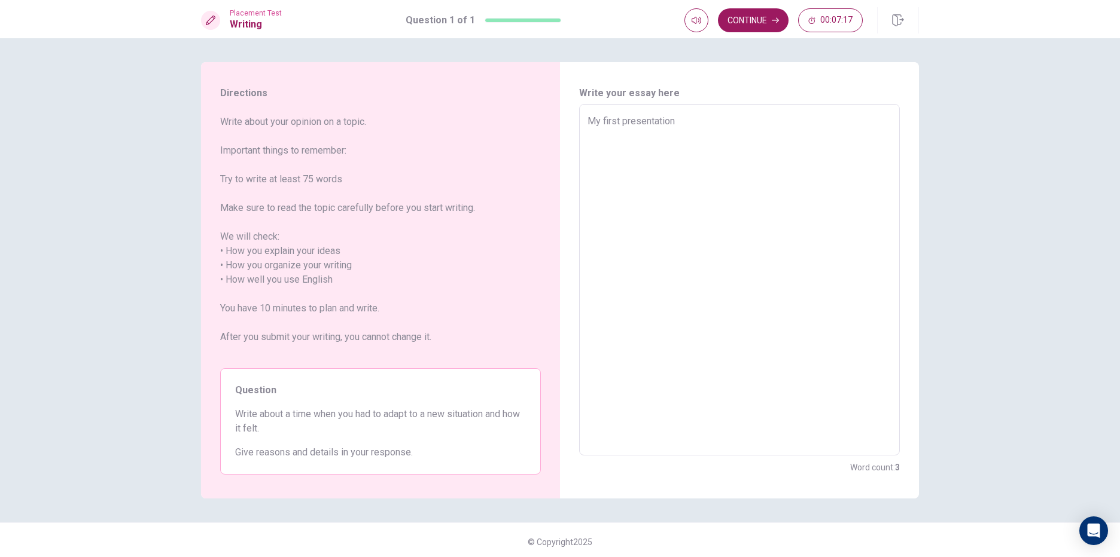
type textarea "x"
type textarea "My first presentation m"
type textarea "x"
type textarea "My first presentation mu"
click at [725, 174] on textarea "My first presentation must be an important thing to remember. I did my first pr…" at bounding box center [739, 280] width 304 height 332
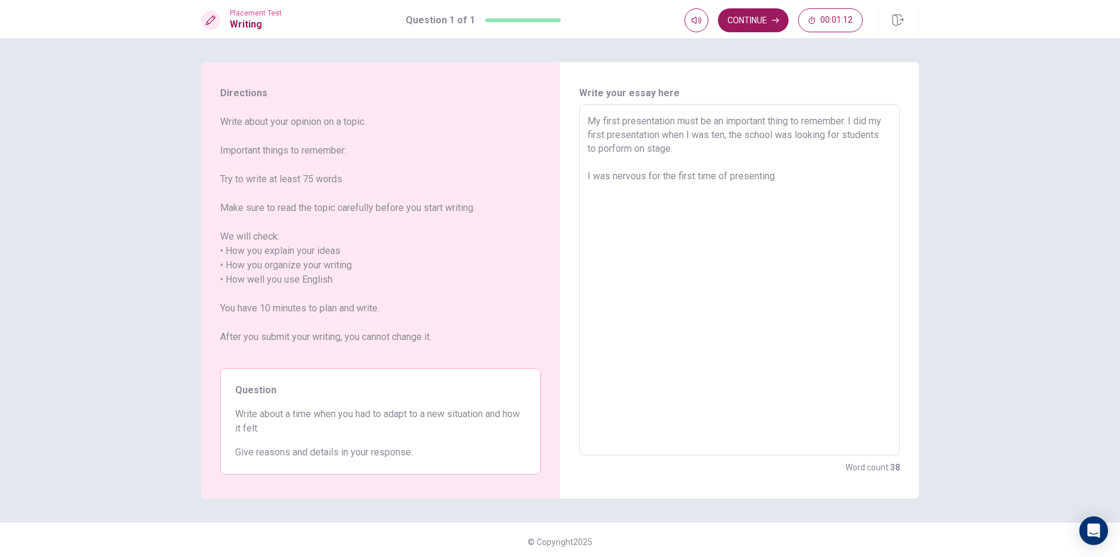
click at [608, 175] on textarea "My first presentation must be an important thing to remember. I did my first pr…" at bounding box center [739, 280] width 304 height 332
click at [617, 119] on textarea "My first presentation must be an important thing to remember. I did my first pr…" at bounding box center [739, 280] width 304 height 332
drag, startPoint x: 641, startPoint y: 174, endPoint x: 611, endPoint y: 188, distance: 32.9
click at [611, 188] on textarea "My first presentation must be an important thing to remember. I did my first pr…" at bounding box center [739, 280] width 304 height 332
click at [818, 8] on div "Continue 00:00:47" at bounding box center [801, 20] width 234 height 26
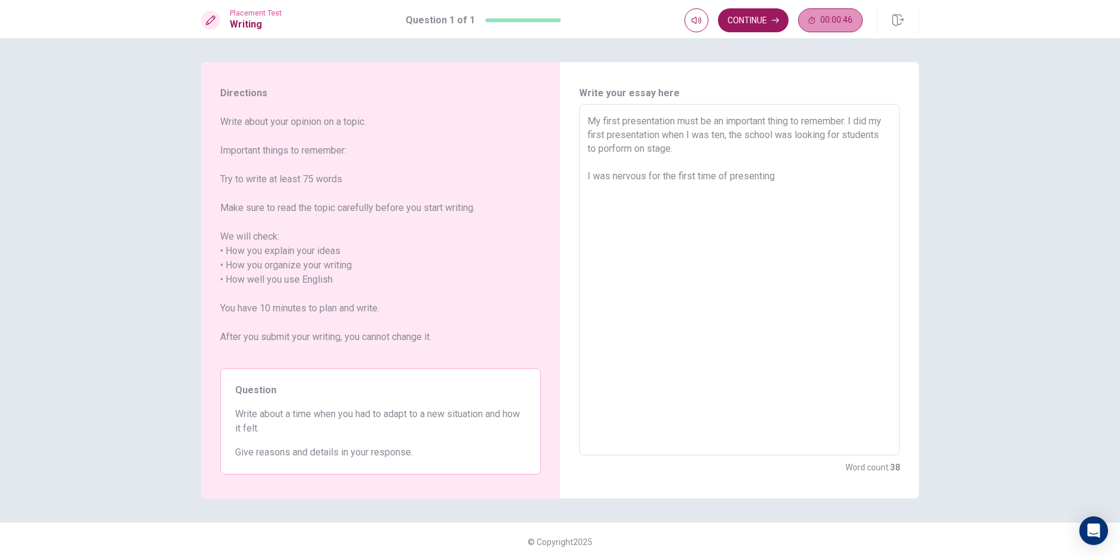
click at [839, 20] on span "00:00:46" at bounding box center [836, 21] width 32 height 10
click at [843, 26] on button "button" at bounding box center [851, 20] width 24 height 24
click at [843, 26] on button "00:00:39" at bounding box center [830, 20] width 65 height 24
click at [843, 26] on button "button" at bounding box center [851, 20] width 24 height 24
click at [843, 26] on button "00:00:38" at bounding box center [830, 20] width 65 height 24
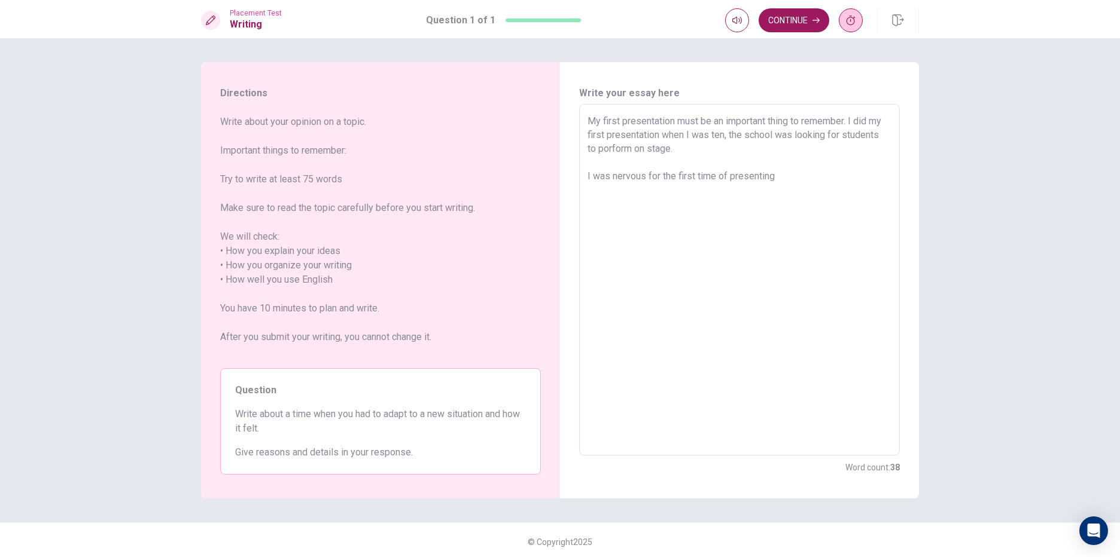
click at [843, 26] on button "button" at bounding box center [851, 20] width 24 height 24
click at [843, 26] on button "00:00:38" at bounding box center [830, 20] width 65 height 24
click at [843, 26] on button "button" at bounding box center [851, 20] width 24 height 24
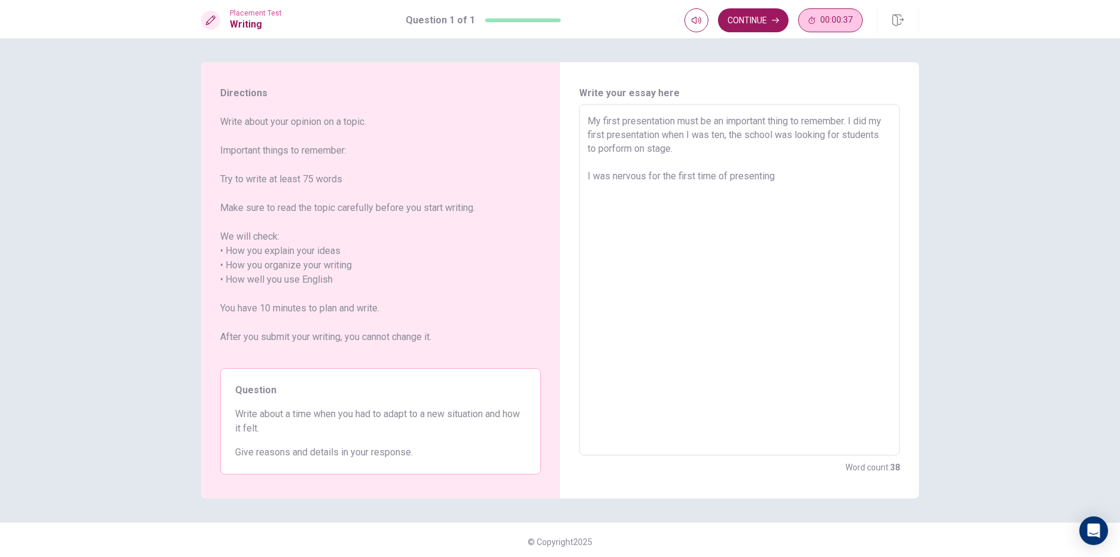
click at [843, 26] on button "00:00:37" at bounding box center [830, 20] width 65 height 24
click at [843, 26] on button "button" at bounding box center [851, 20] width 24 height 24
click at [843, 26] on button "00:00:36" at bounding box center [830, 20] width 65 height 24
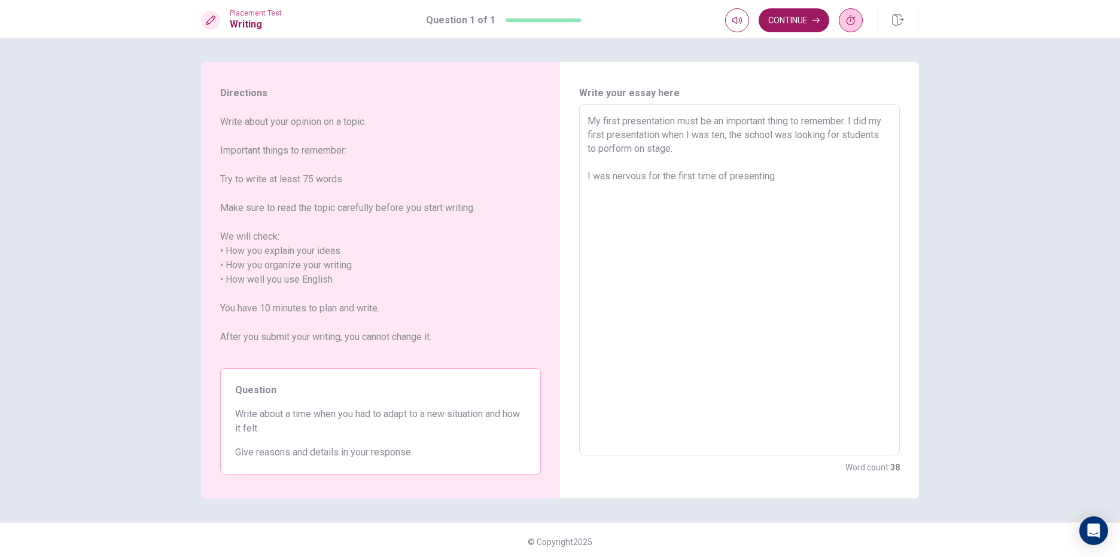
click at [843, 26] on button "button" at bounding box center [851, 20] width 24 height 24
click at [843, 26] on button "00:00:36" at bounding box center [830, 20] width 65 height 24
click at [843, 26] on button "button" at bounding box center [851, 20] width 24 height 24
click at [843, 26] on button "00:00:35" at bounding box center [830, 20] width 65 height 24
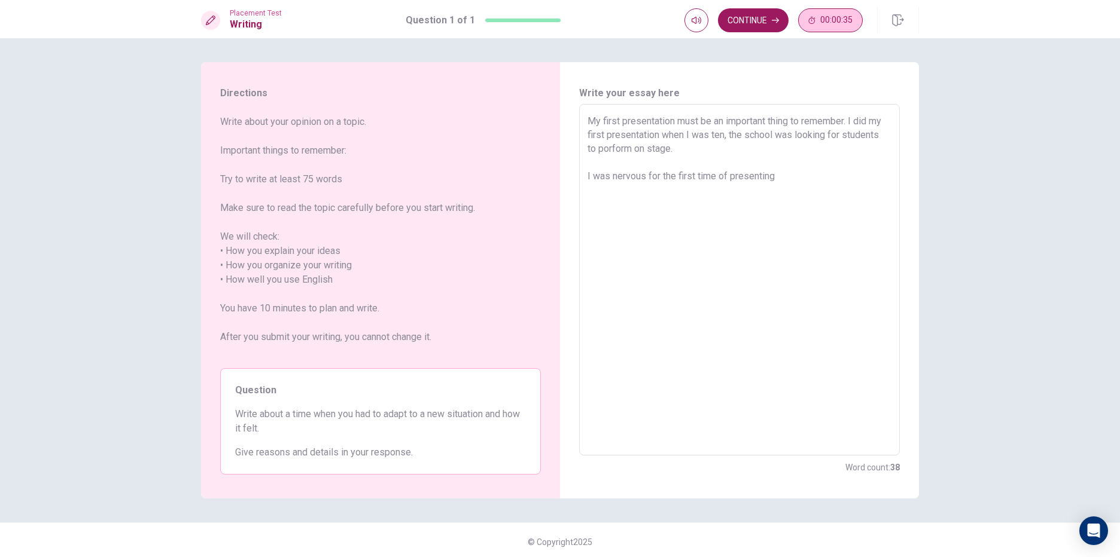
click at [843, 26] on button "00:00:35" at bounding box center [830, 20] width 65 height 24
click at [845, 26] on button "button" at bounding box center [851, 20] width 24 height 24
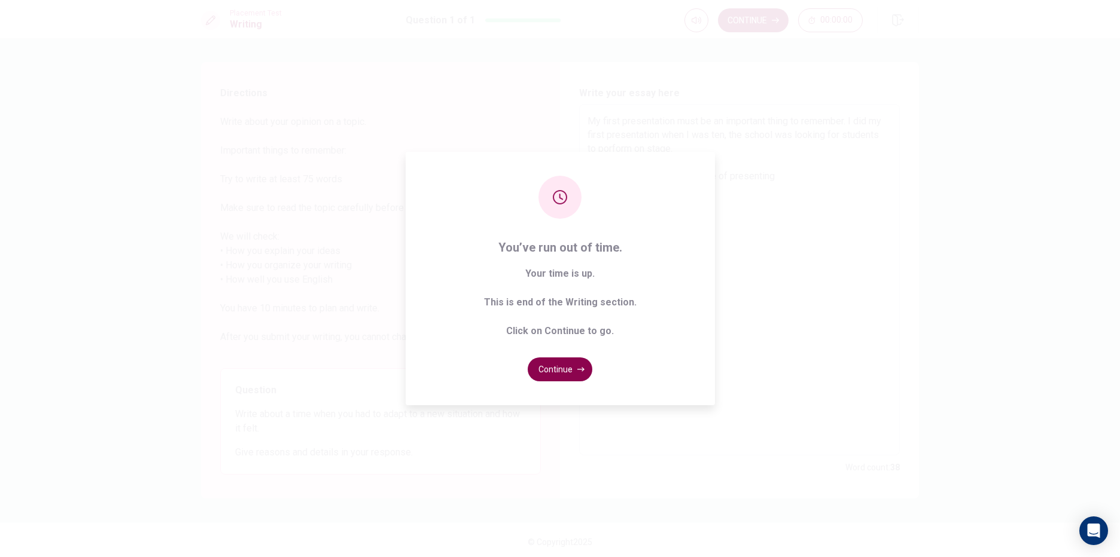
click at [550, 370] on button "Continue" at bounding box center [560, 370] width 65 height 24
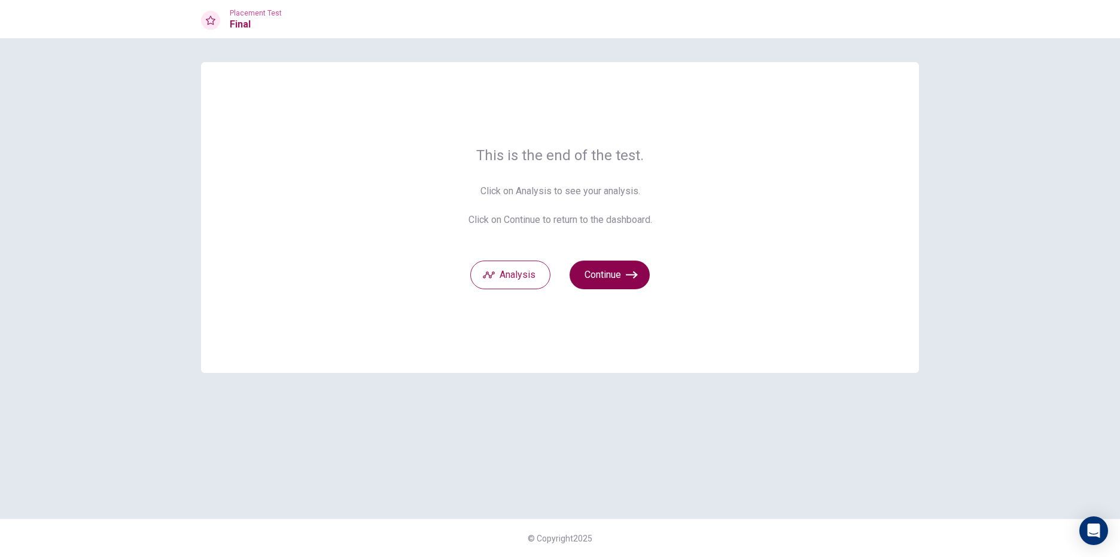
click at [592, 273] on button "Continue" at bounding box center [609, 275] width 80 height 29
